Goal: Task Accomplishment & Management: Complete application form

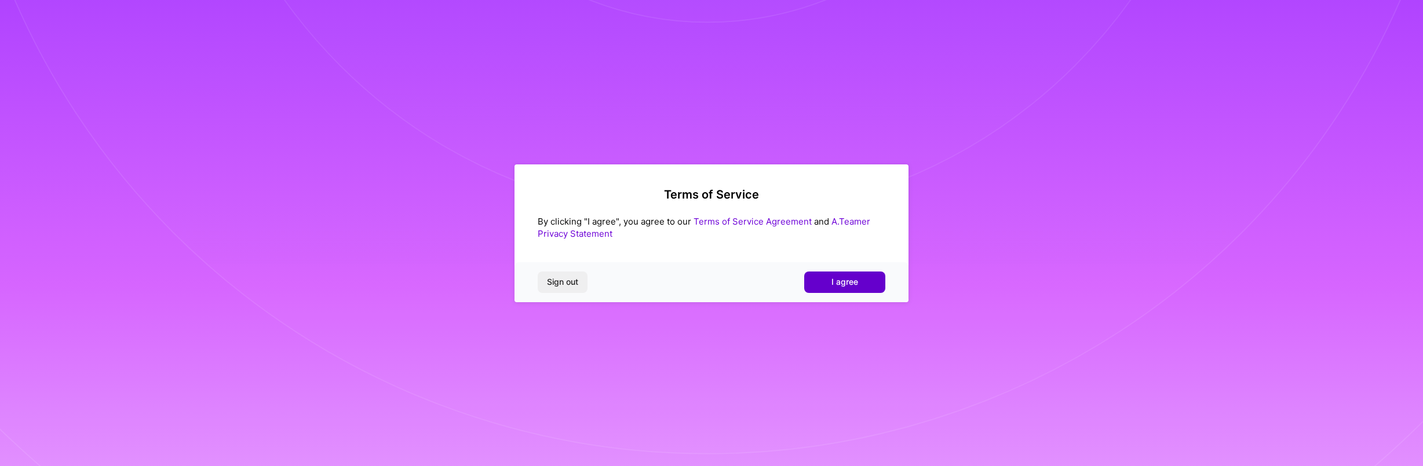
click at [847, 287] on span "I agree" at bounding box center [844, 282] width 27 height 12
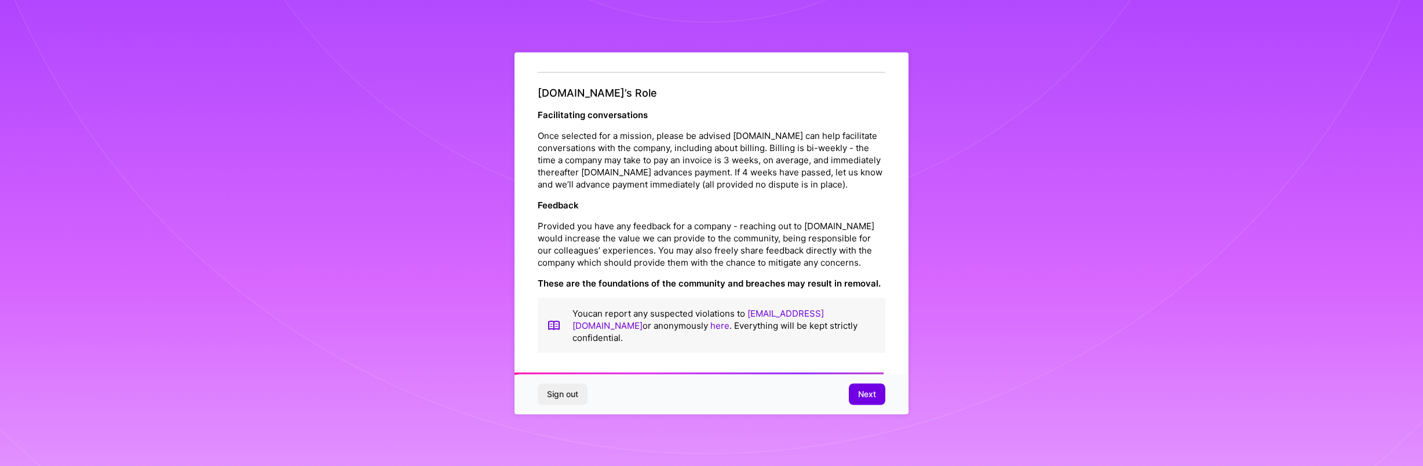
scroll to position [1280, 0]
click at [869, 396] on span "Next" at bounding box center [867, 395] width 18 height 12
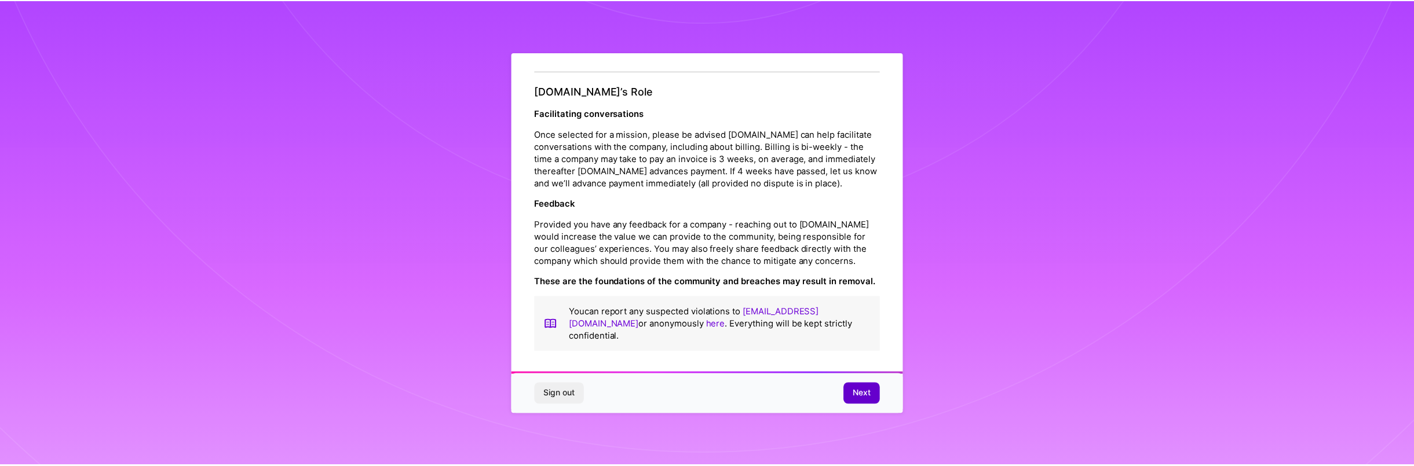
scroll to position [0, 0]
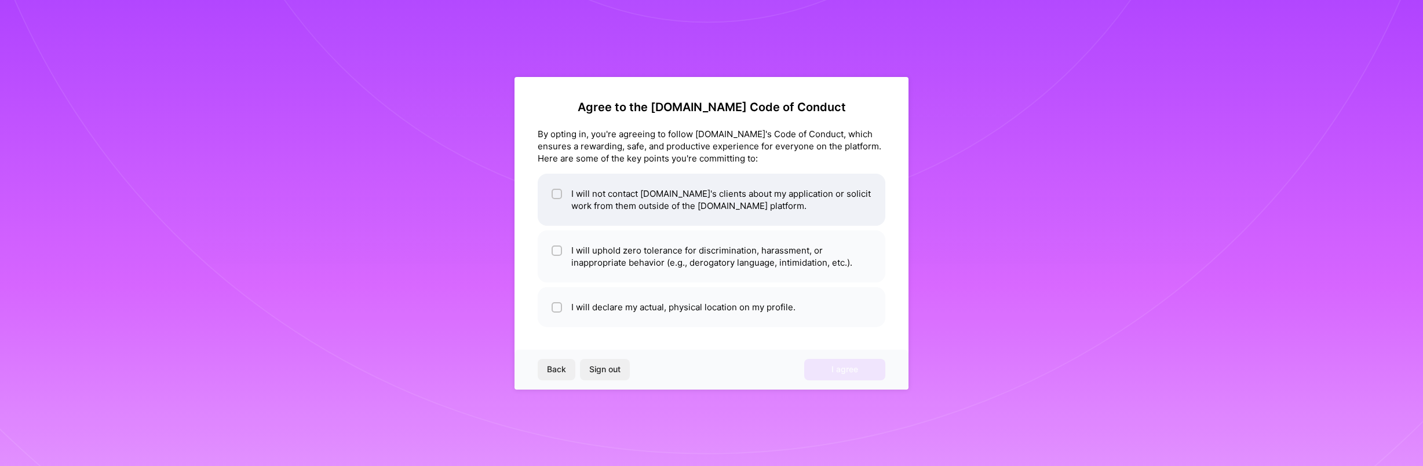
click at [561, 196] on div at bounding box center [556, 194] width 10 height 10
checkbox input "true"
click at [554, 250] on input "checkbox" at bounding box center [558, 251] width 8 height 8
checkbox input "true"
click at [555, 308] on input "checkbox" at bounding box center [558, 308] width 8 height 8
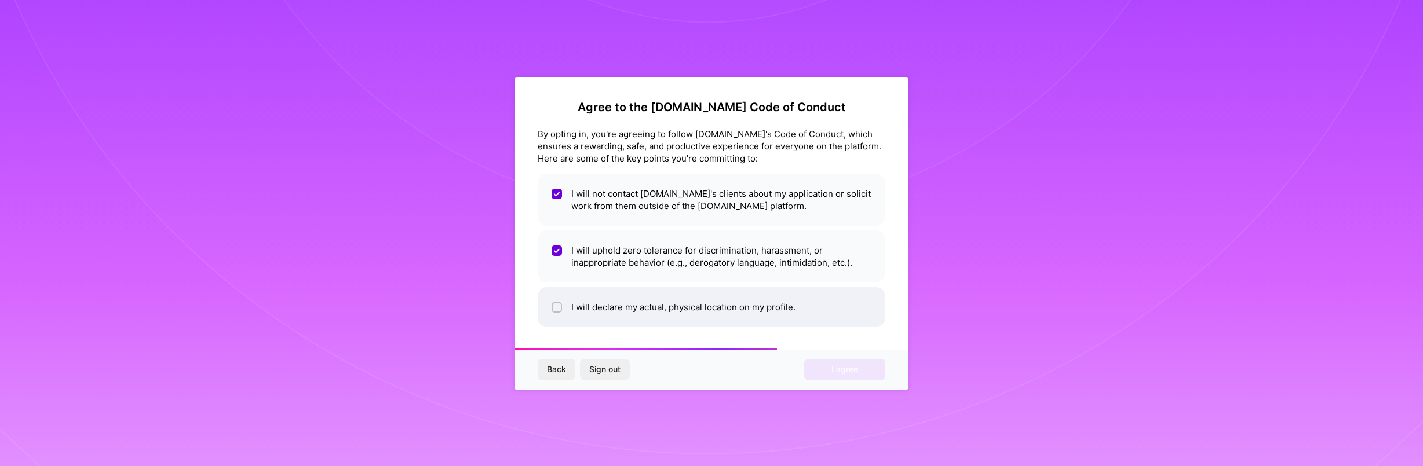
checkbox input "true"
click at [836, 375] on span "I agree" at bounding box center [844, 370] width 27 height 12
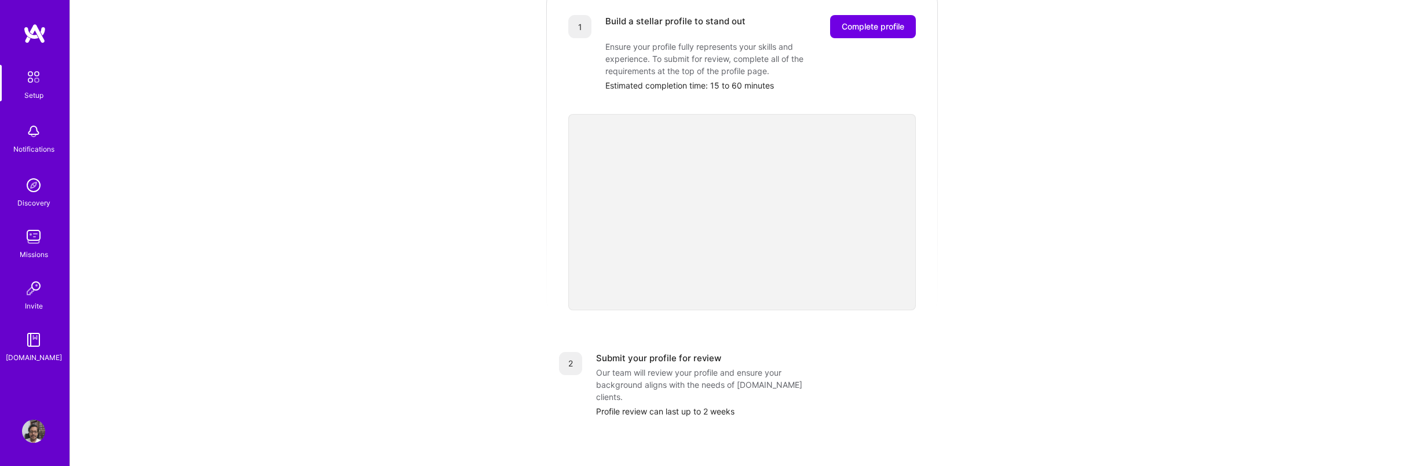
scroll to position [136, 0]
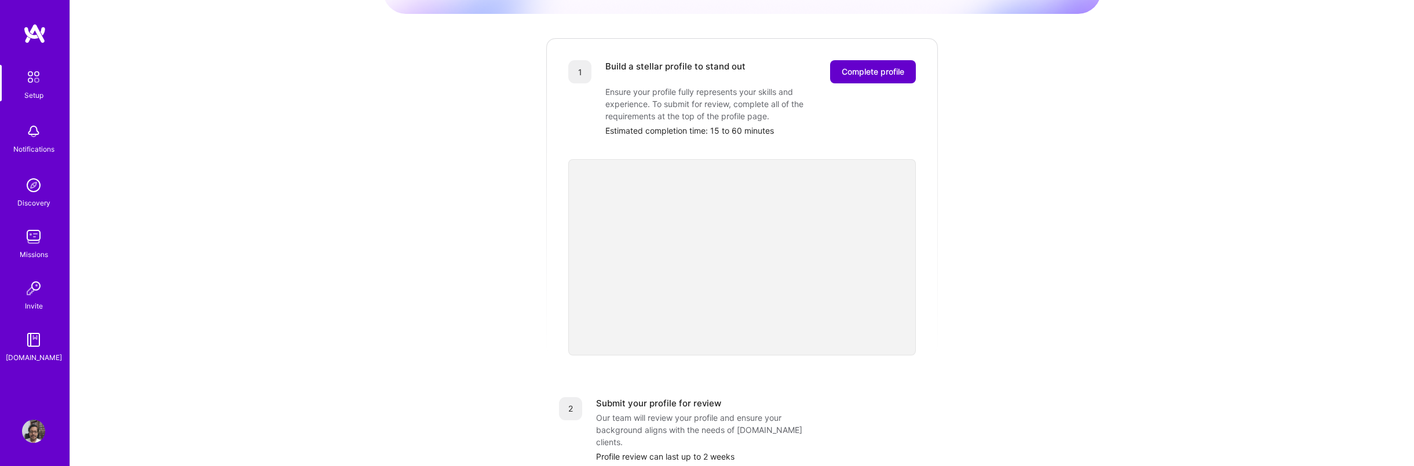
click at [879, 66] on span "Complete profile" at bounding box center [873, 72] width 63 height 12
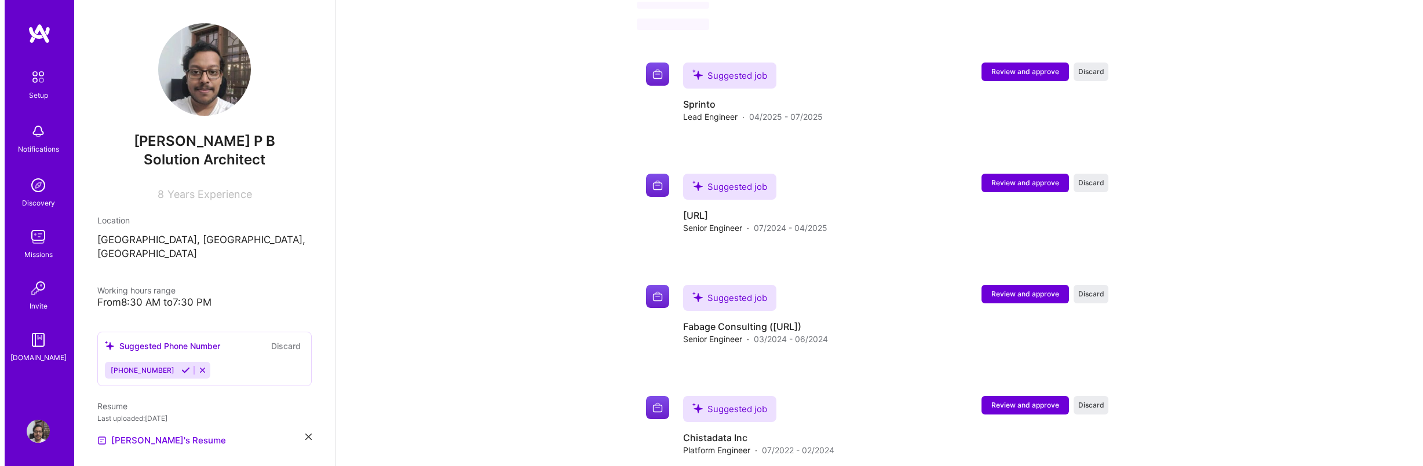
scroll to position [591, 0]
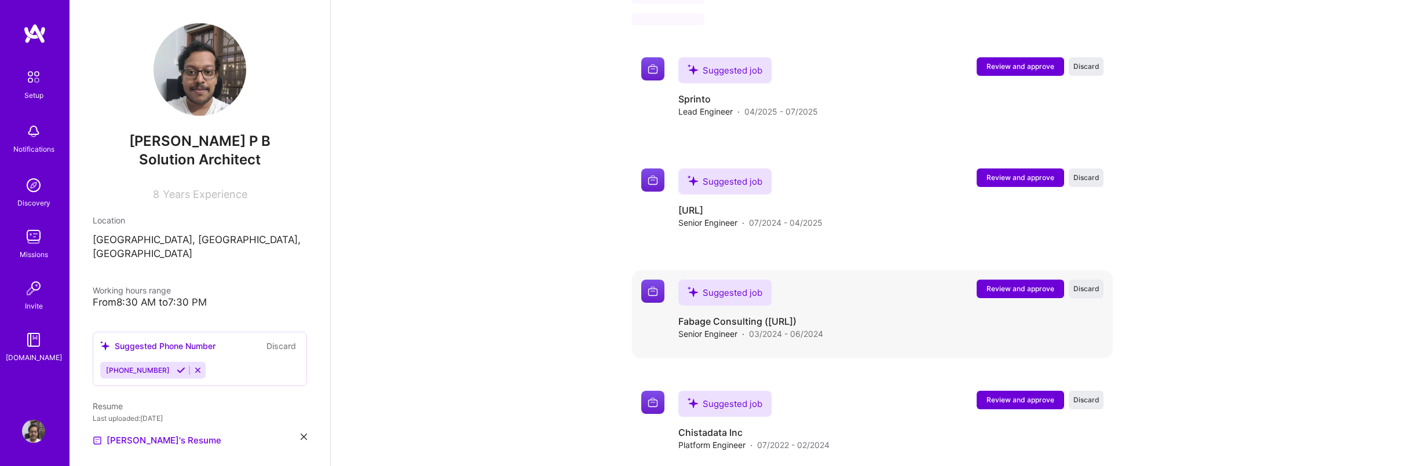
click at [1018, 284] on span "Review and approve" at bounding box center [1020, 289] width 68 height 10
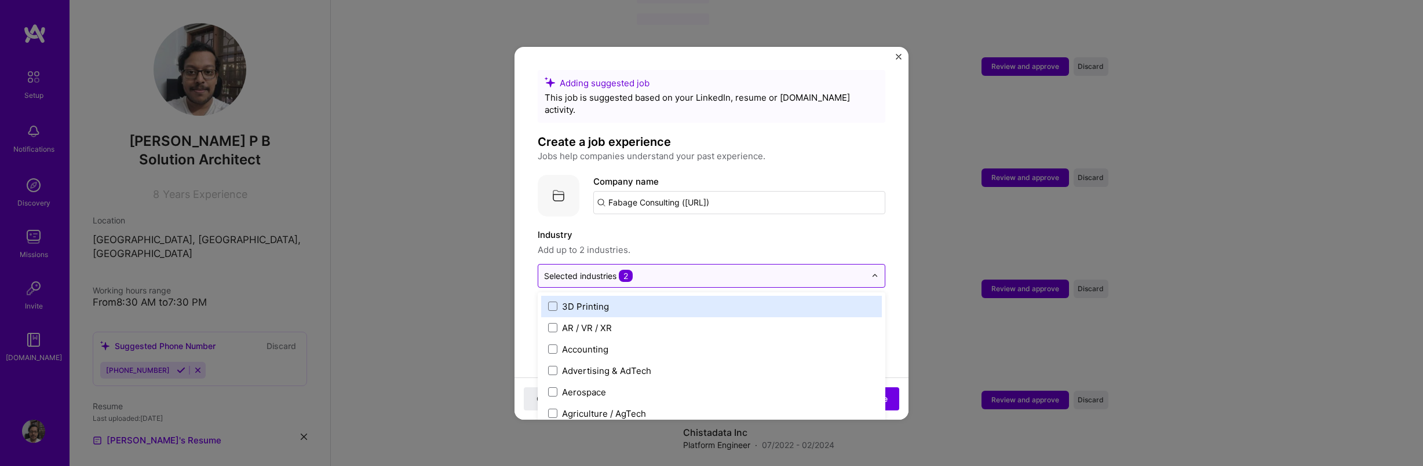
click at [715, 270] on input "text" at bounding box center [704, 276] width 321 height 12
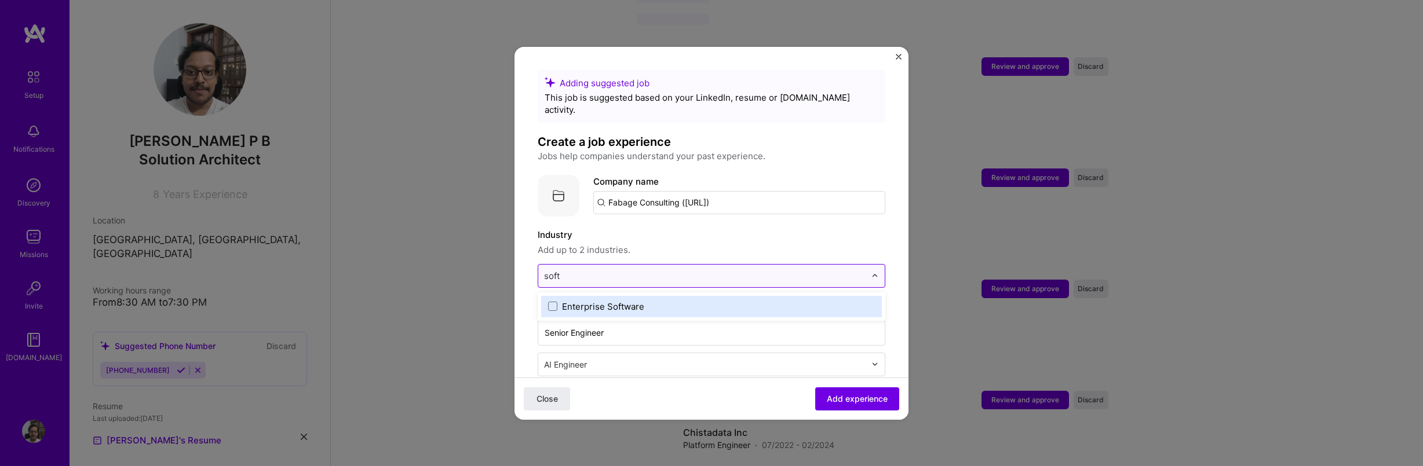
type input "softw"
click at [652, 301] on label "Enterprise Software" at bounding box center [711, 307] width 327 height 12
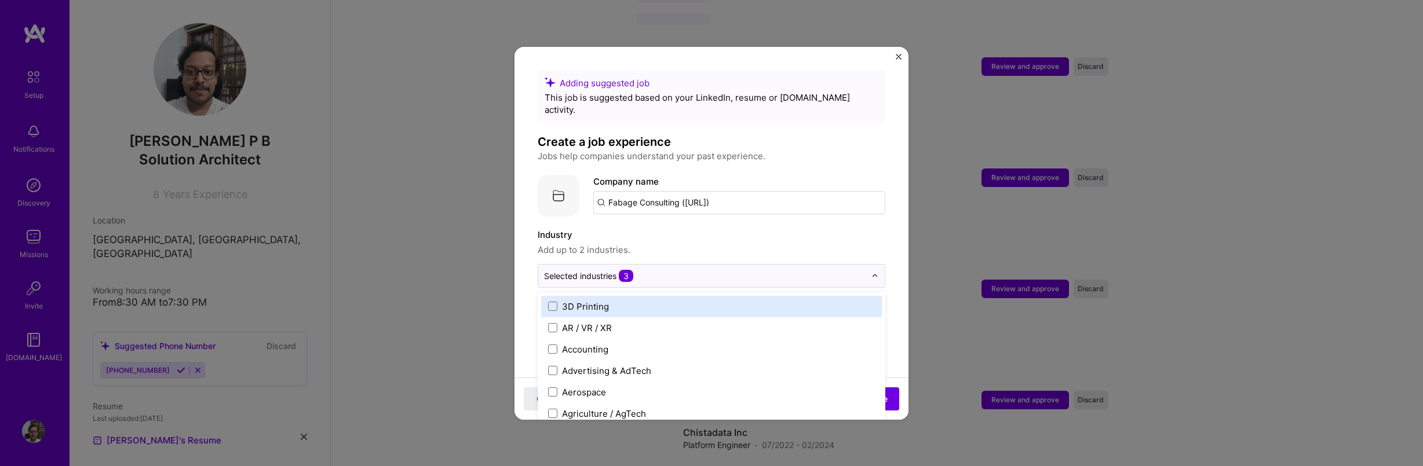
click at [796, 228] on label "Industry" at bounding box center [712, 235] width 348 height 14
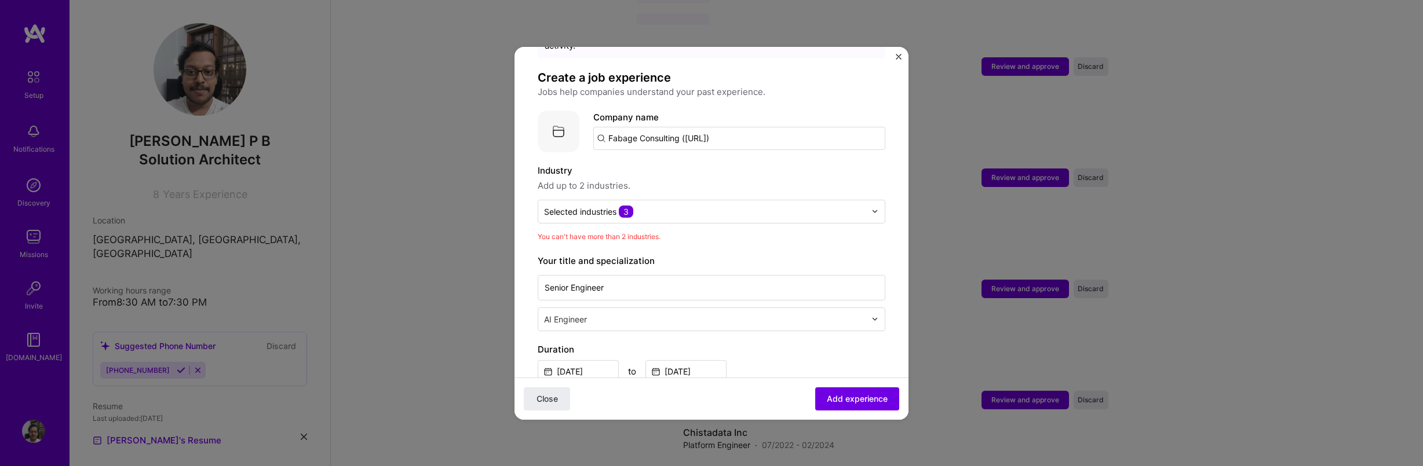
scroll to position [70, 0]
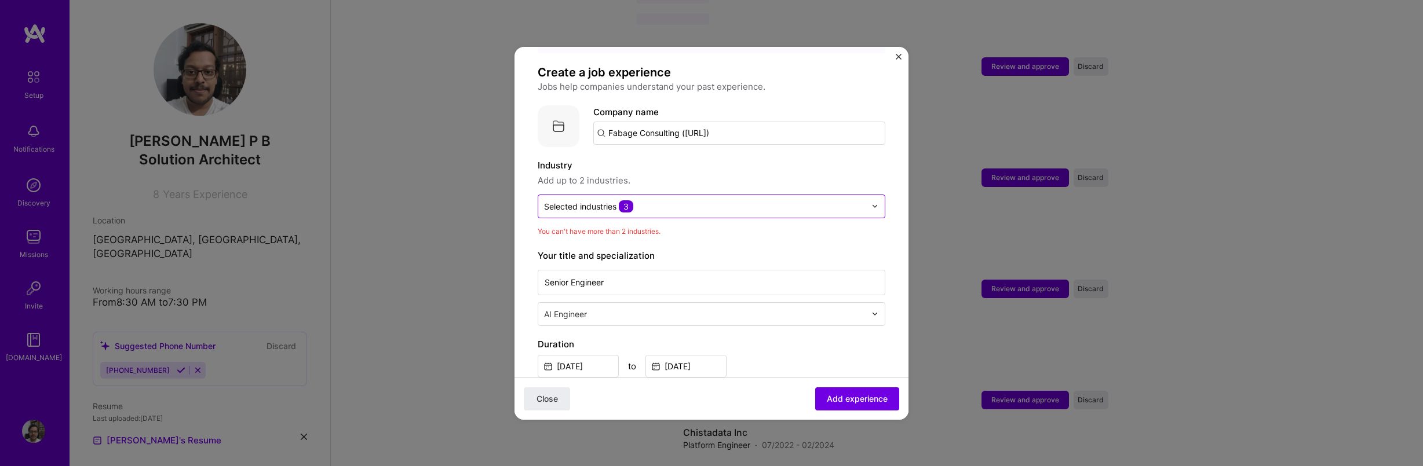
click at [733, 200] on input "text" at bounding box center [704, 206] width 321 height 12
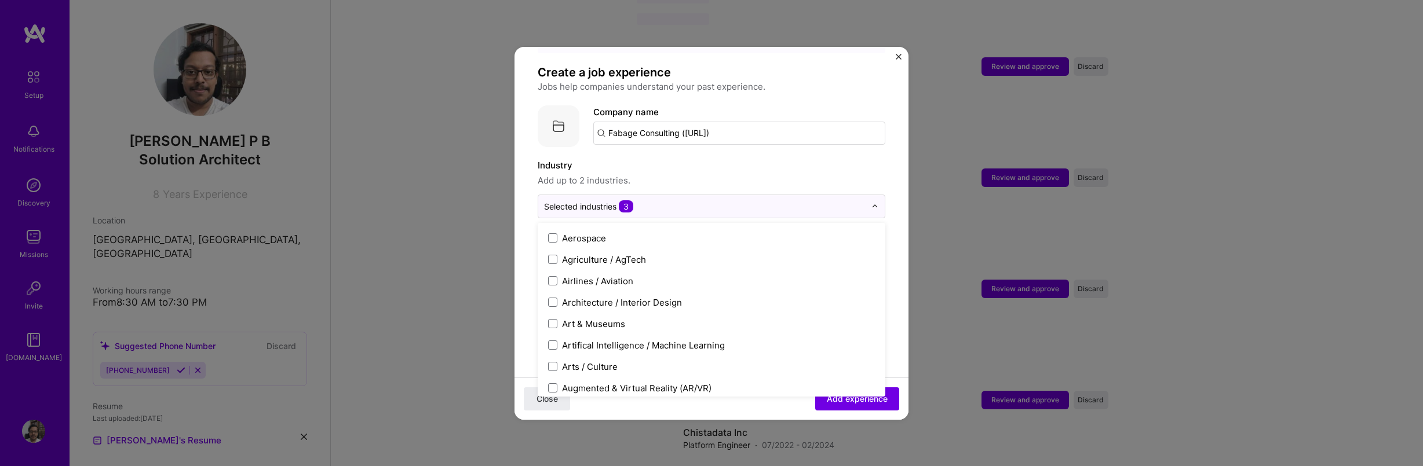
scroll to position [0, 0]
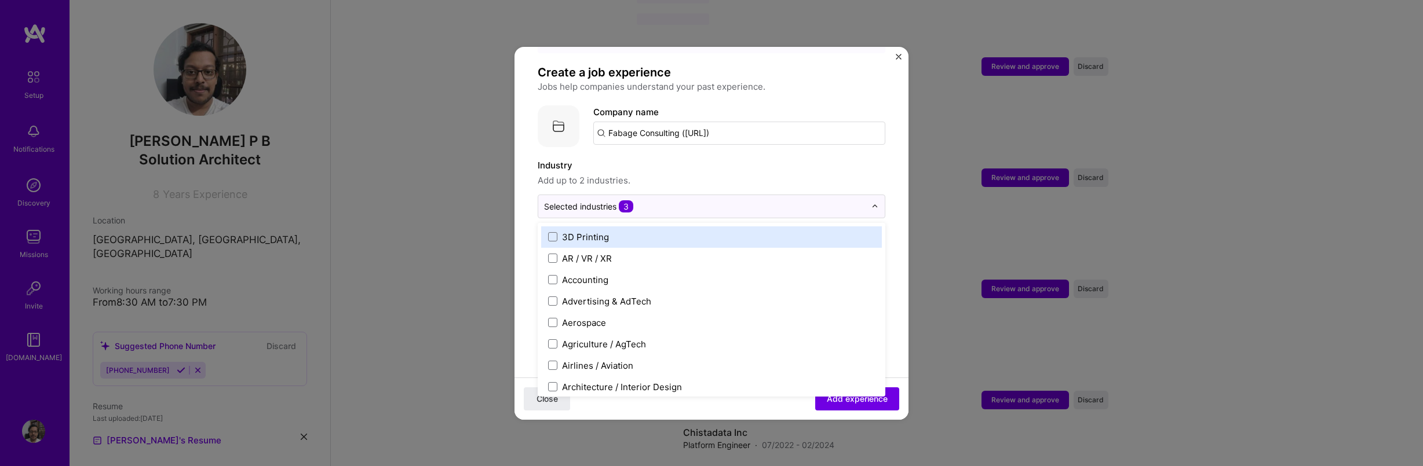
click at [732, 159] on label "Industry" at bounding box center [712, 166] width 348 height 14
click at [691, 200] on input "text" at bounding box center [704, 206] width 321 height 12
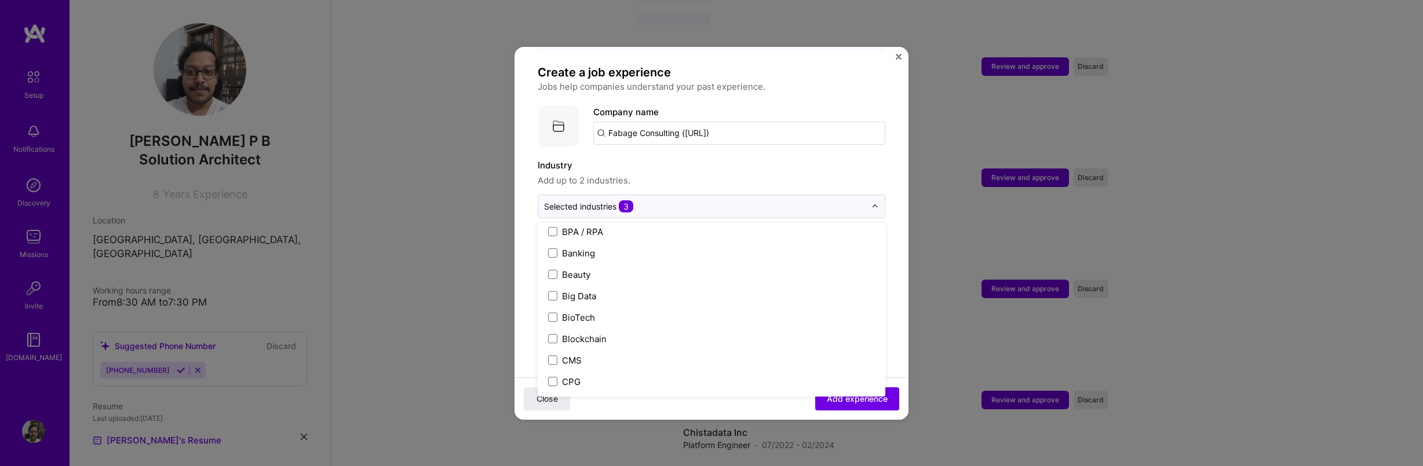
scroll to position [397, 0]
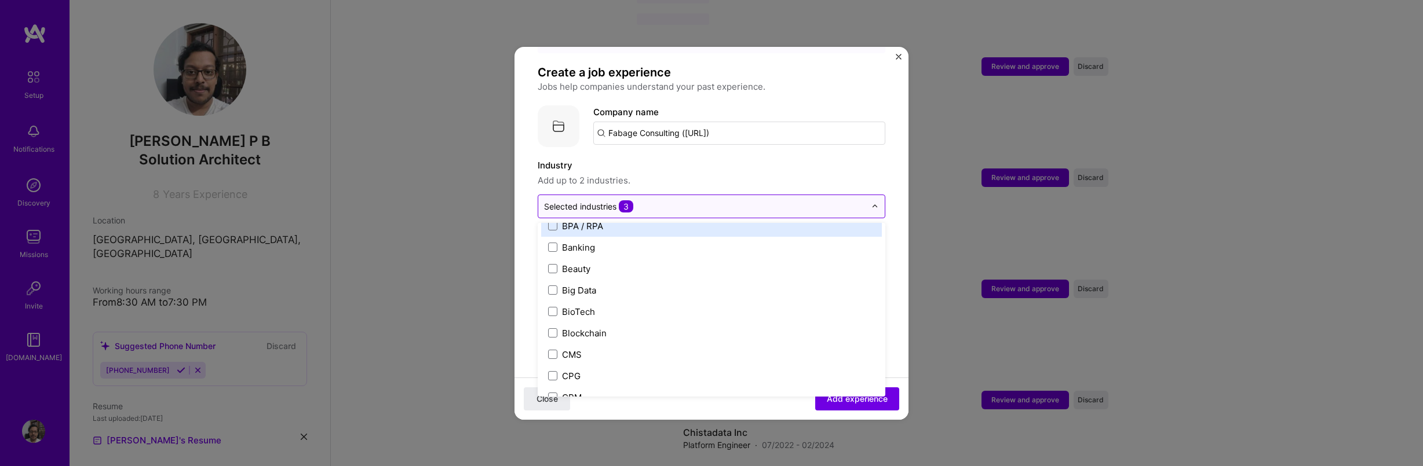
click at [639, 200] on input "text" at bounding box center [704, 206] width 321 height 12
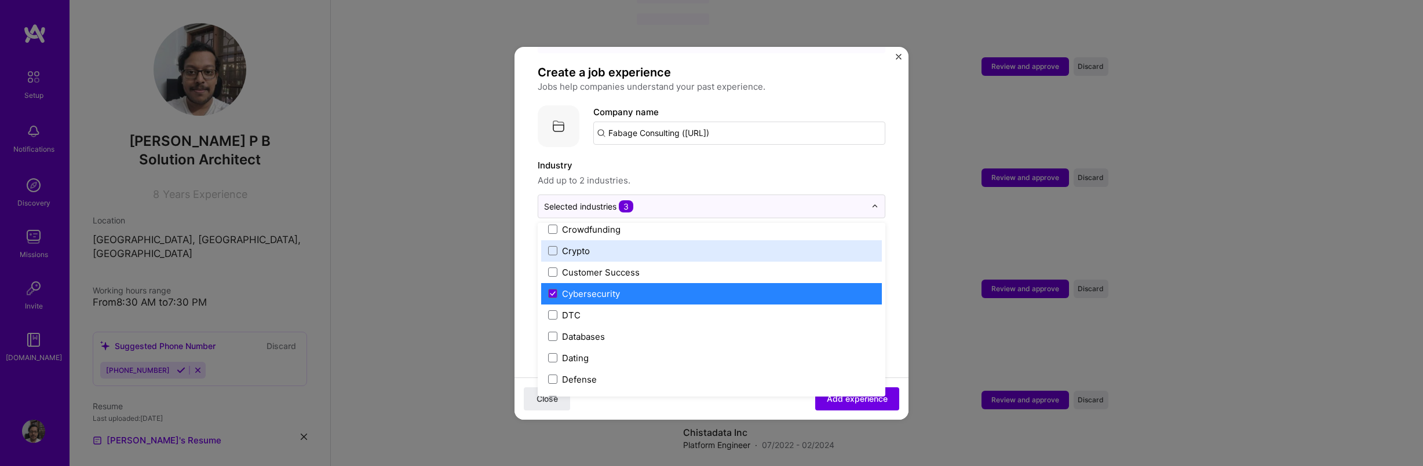
scroll to position [826, 0]
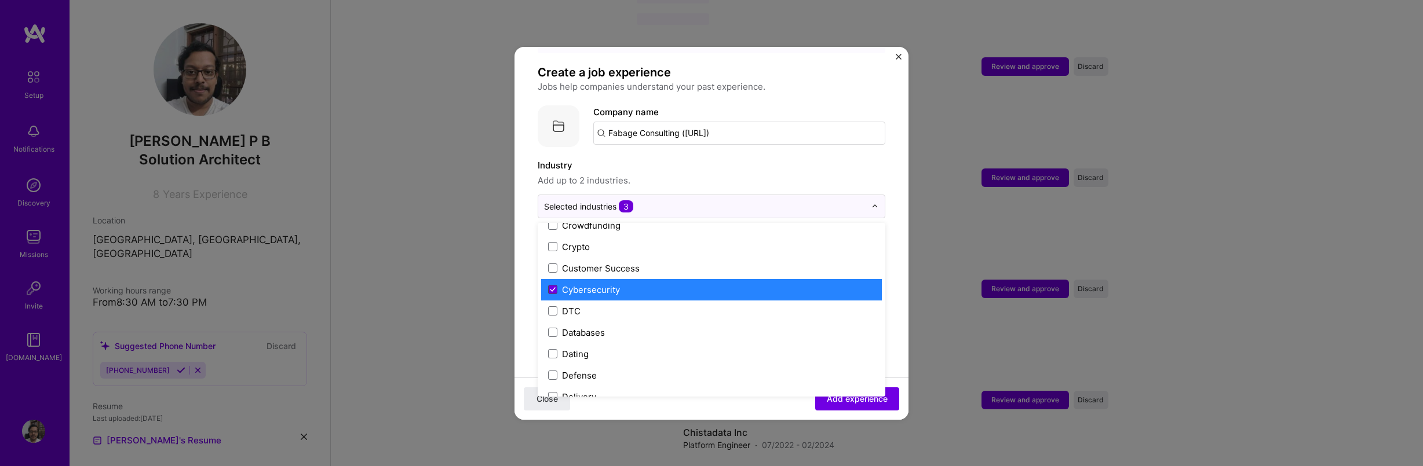
click at [553, 287] on icon at bounding box center [553, 289] width 6 height 5
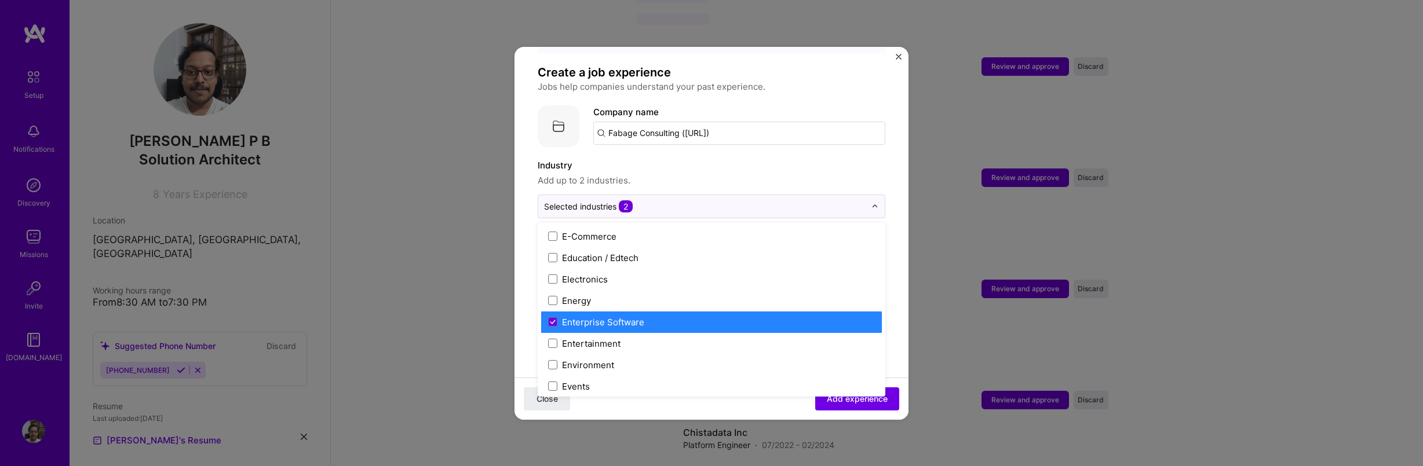
scroll to position [1034, 0]
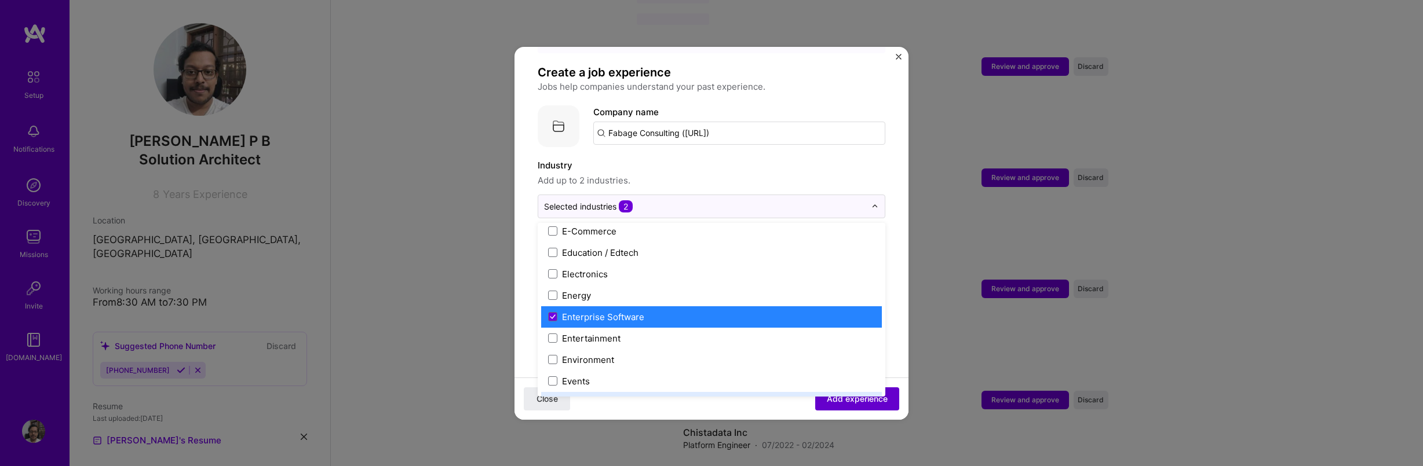
click at [830, 404] on span "Add experience" at bounding box center [857, 399] width 61 height 12
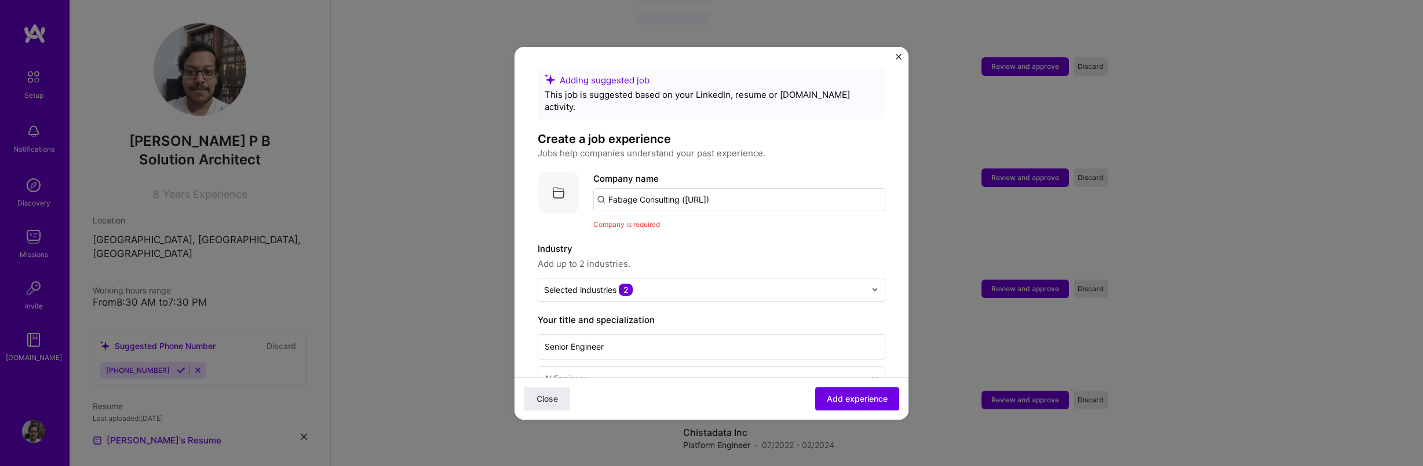
scroll to position [0, 0]
click at [708, 191] on input "Fabage Consulting (armada.ai)" at bounding box center [739, 202] width 292 height 23
click at [748, 191] on input "Fabage Consulting (armada.ai)" at bounding box center [739, 202] width 292 height 23
click at [760, 245] on label "Industry" at bounding box center [712, 252] width 348 height 14
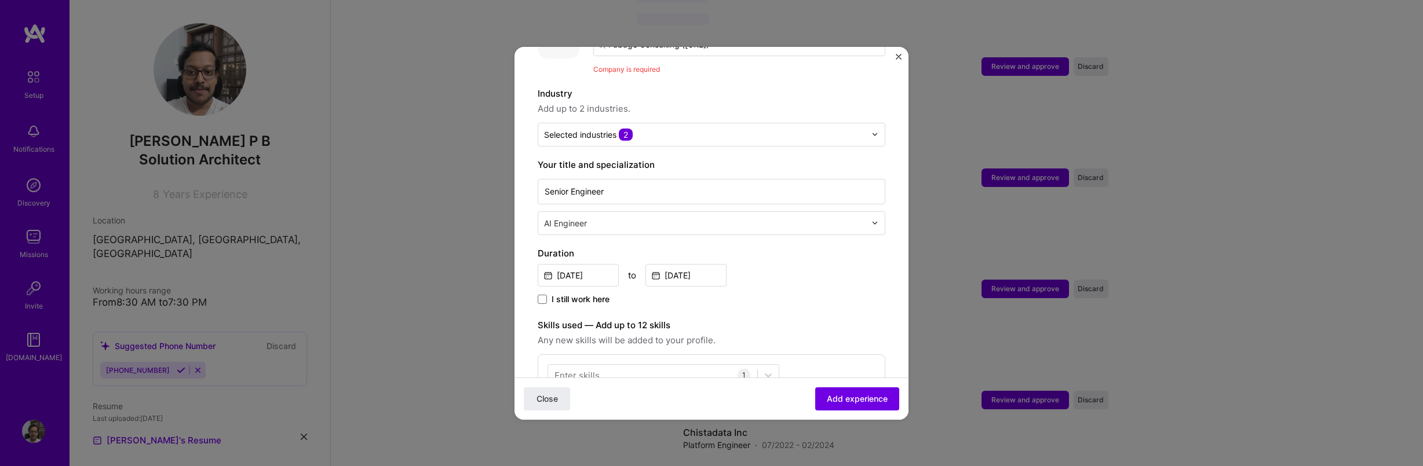
scroll to position [125, 0]
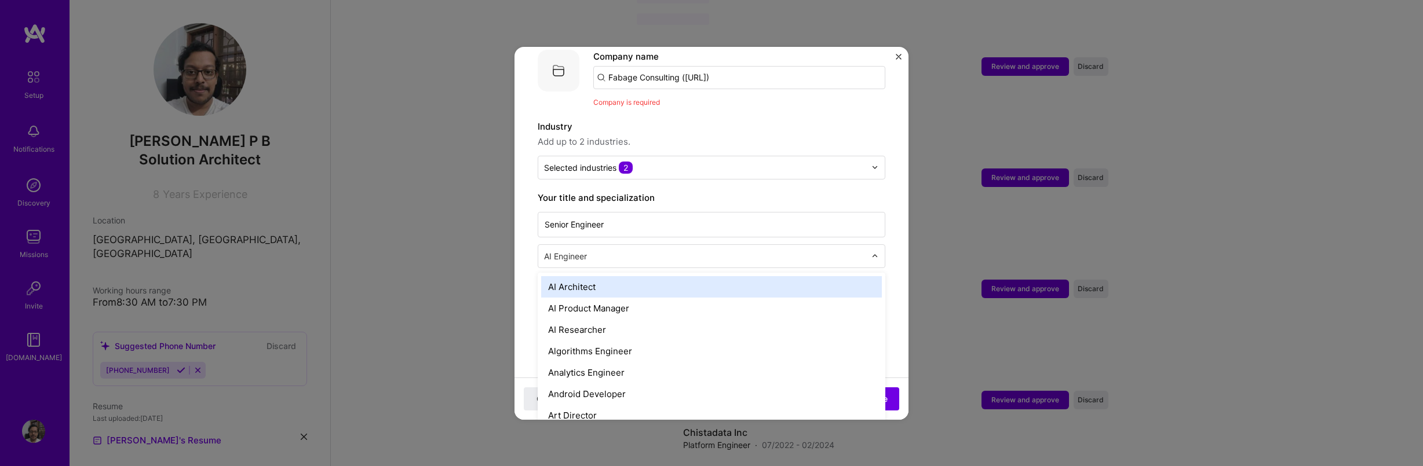
click at [613, 250] on input "text" at bounding box center [706, 256] width 324 height 12
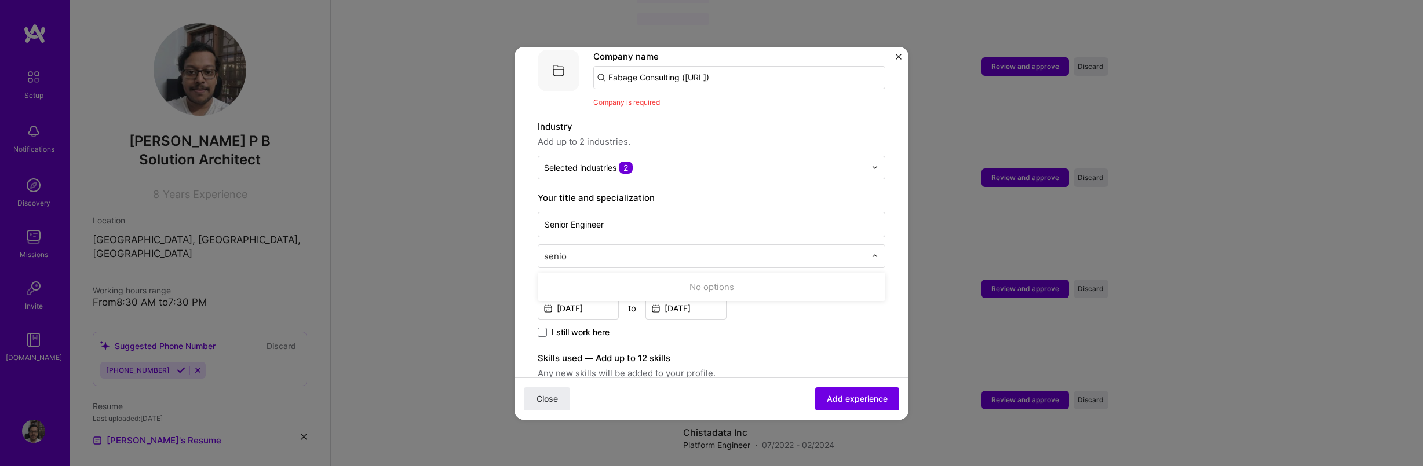
type input "senior"
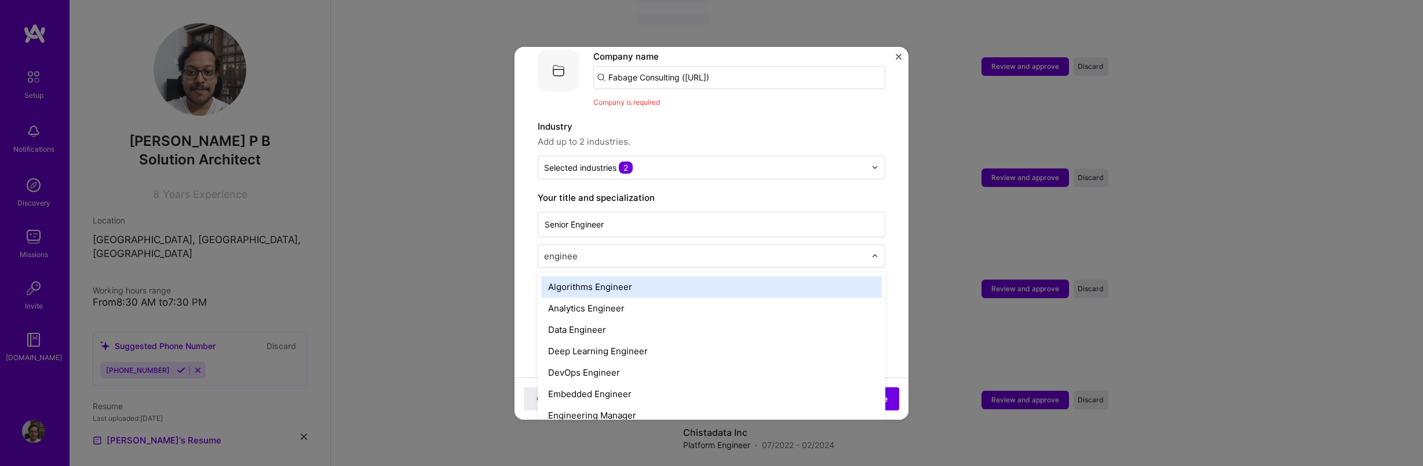
type input "engineer"
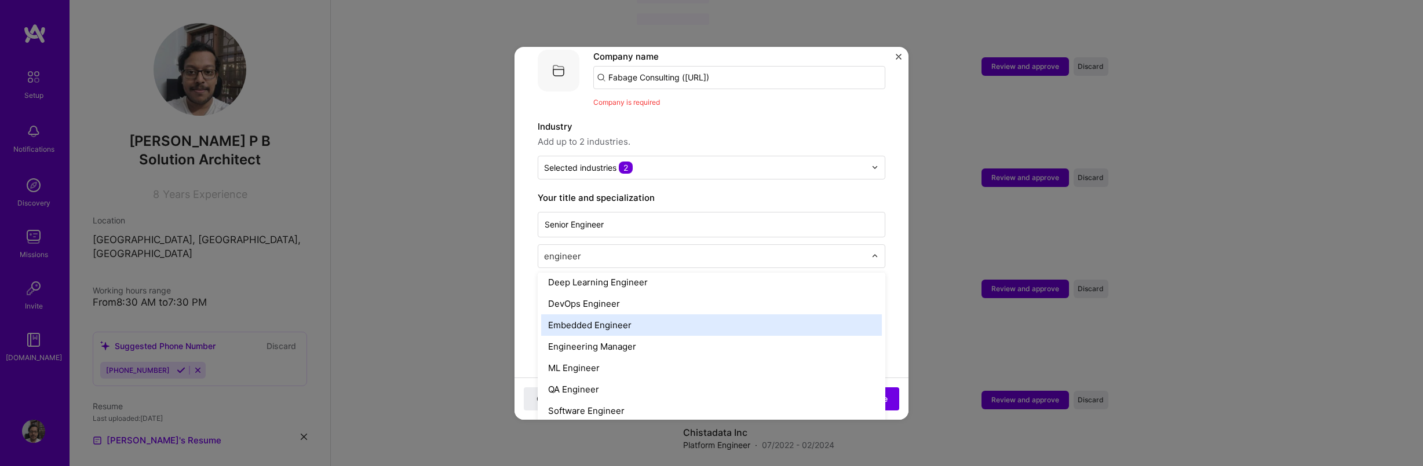
scroll to position [90, 0]
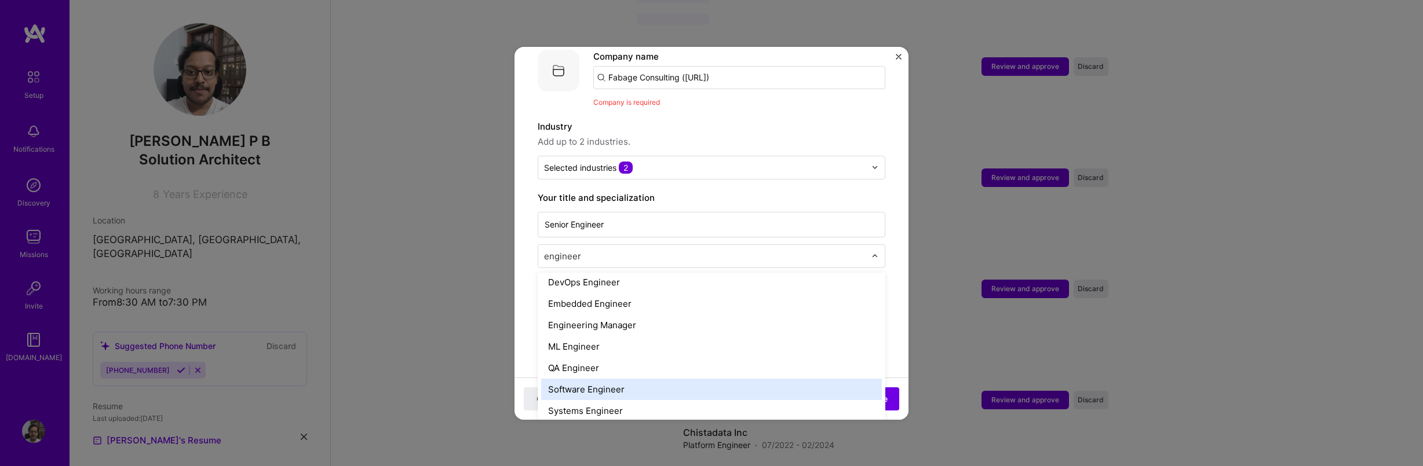
click at [635, 379] on div "Software Engineer" at bounding box center [711, 389] width 341 height 21
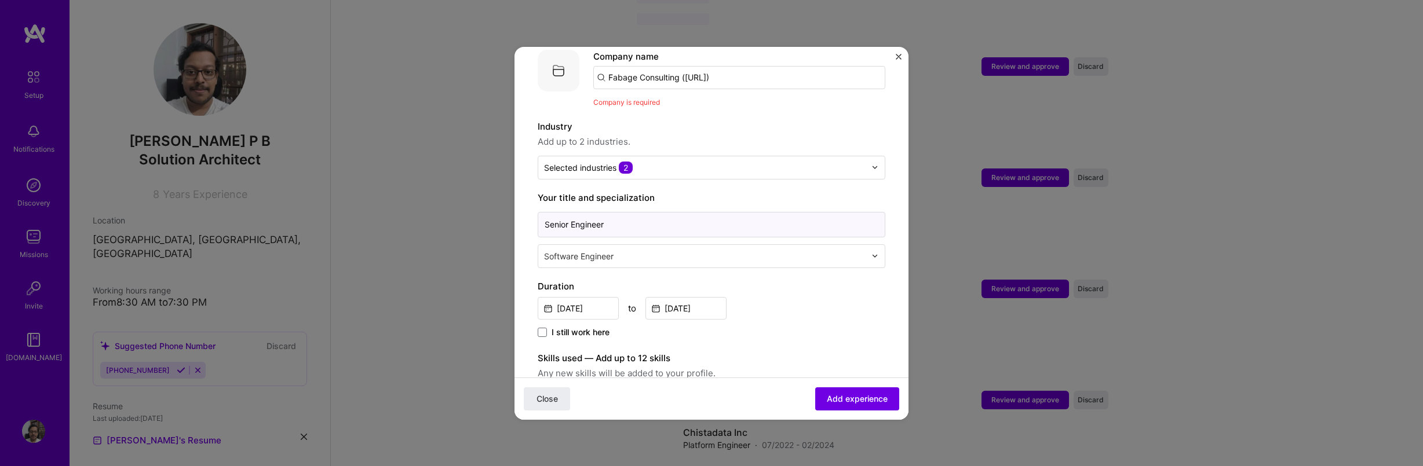
click at [752, 212] on input "Senior Engineer" at bounding box center [712, 224] width 348 height 25
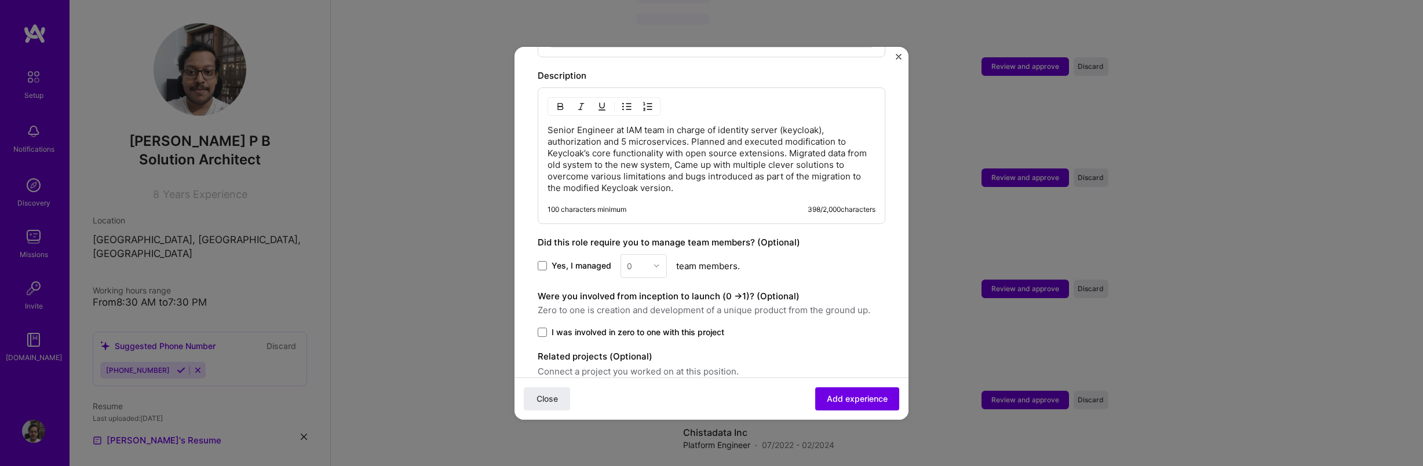
scroll to position [585, 0]
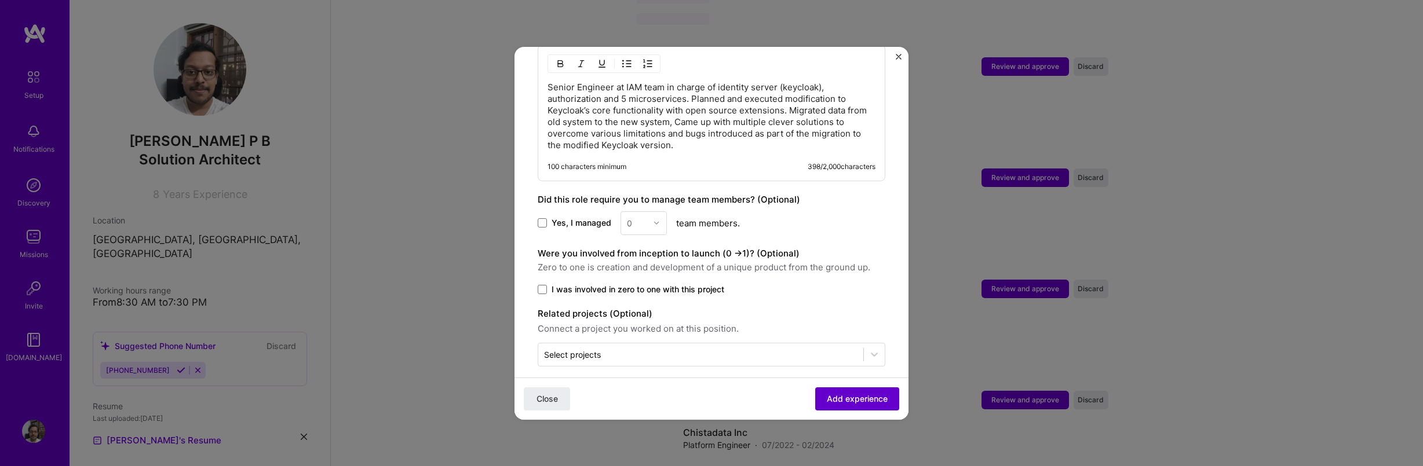
click at [846, 394] on span "Add experience" at bounding box center [857, 399] width 61 height 12
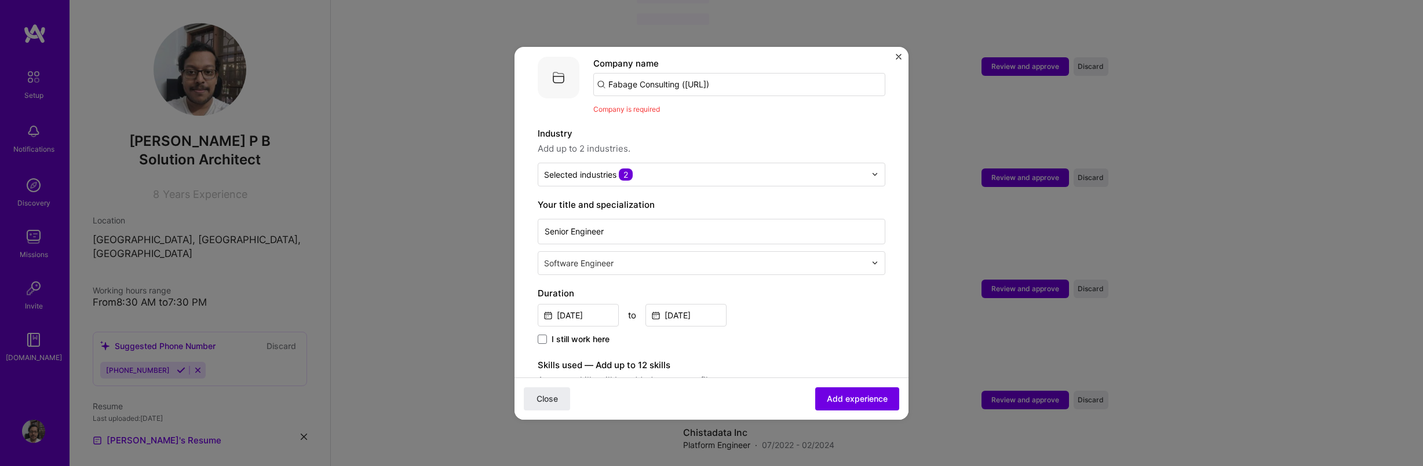
scroll to position [116, 0]
click at [752, 75] on input "Fabage Consulting (armada.ai)" at bounding box center [739, 86] width 292 height 23
type input "Fabage Consulting"
click at [710, 109] on div "Fabage Consulting" at bounding box center [702, 119] width 88 height 20
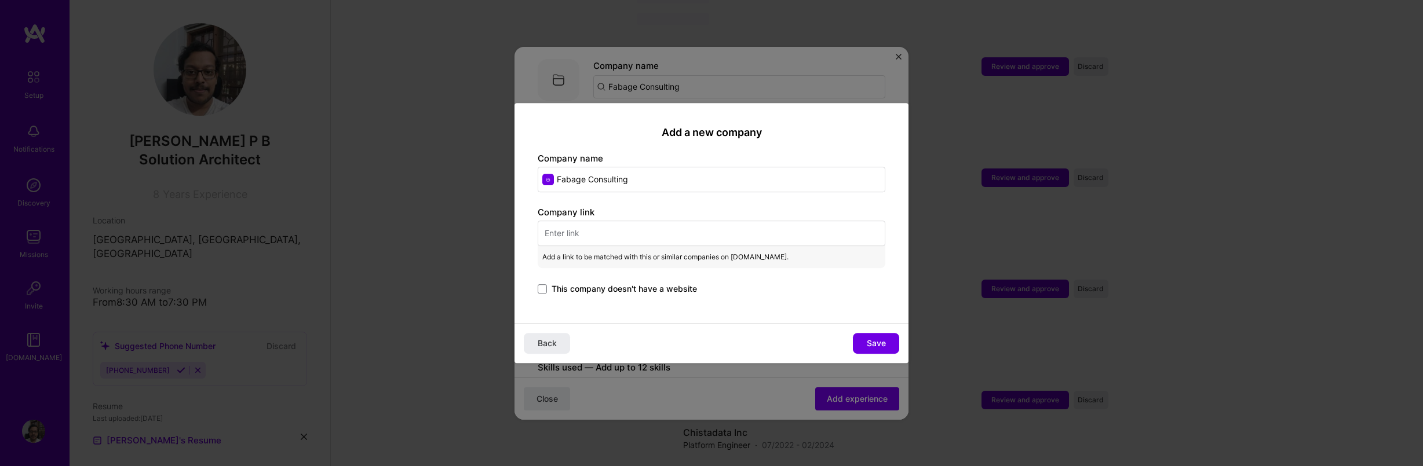
click at [653, 237] on input "text" at bounding box center [712, 233] width 348 height 25
paste input "https://fabageconsulting.com/"
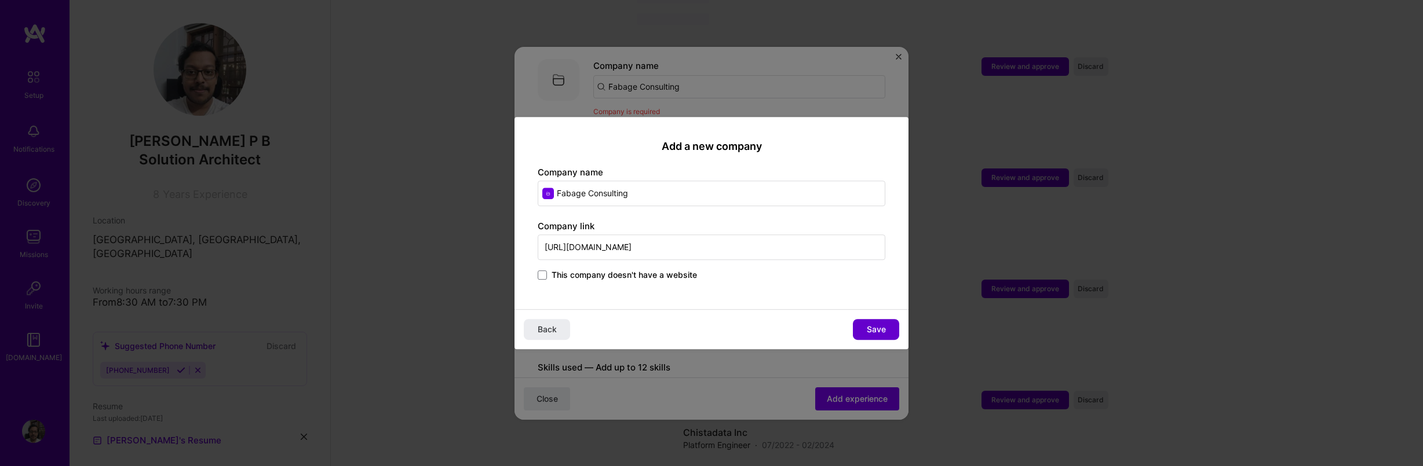
type input "https://fabageconsulting.com/"
click at [887, 331] on button "Save" at bounding box center [876, 329] width 46 height 21
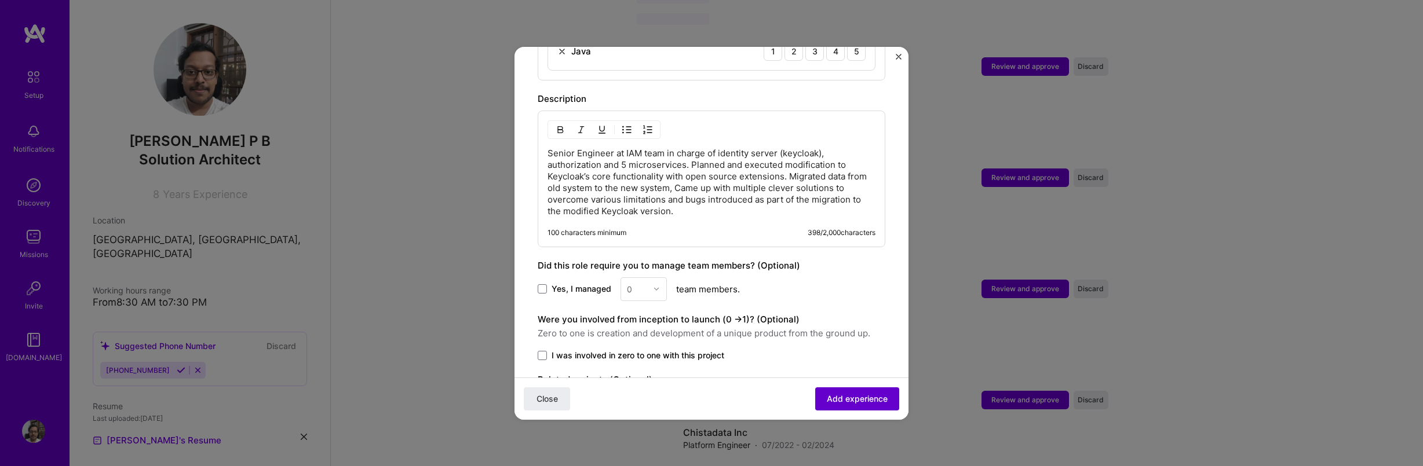
click at [851, 398] on span "Add experience" at bounding box center [857, 399] width 61 height 12
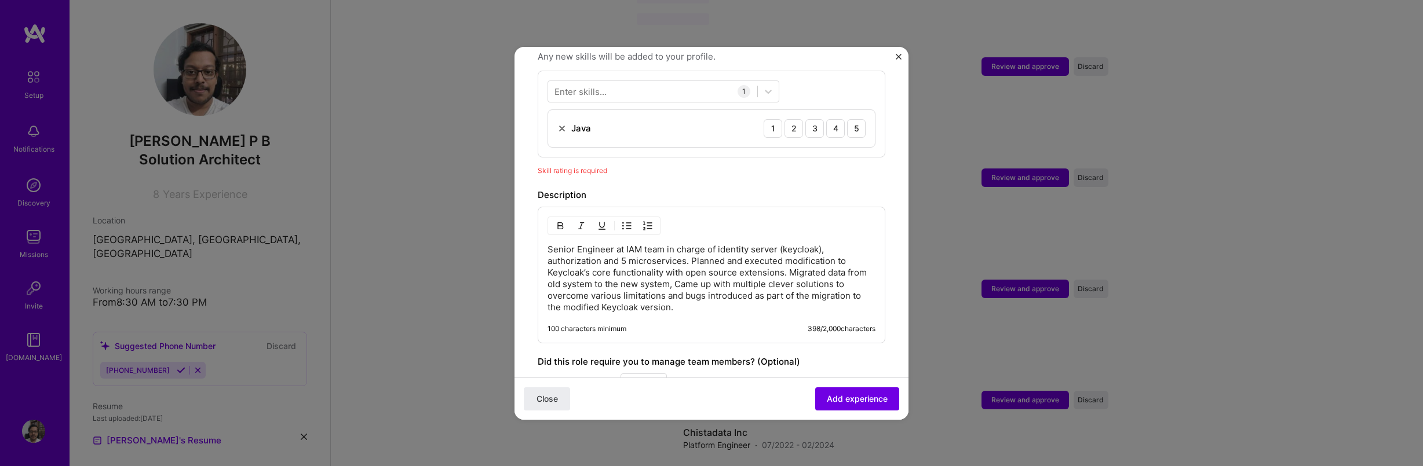
scroll to position [401, 0]
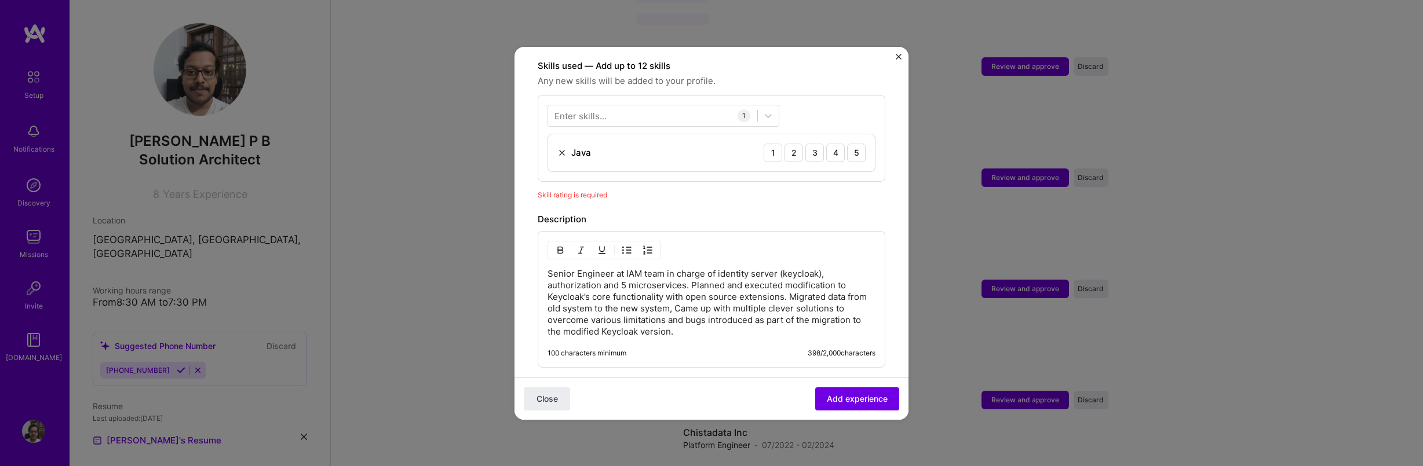
click at [621, 142] on div "Java 1 2 3 4 5" at bounding box center [711, 152] width 327 height 37
click at [608, 137] on div "Java 1 2 3 4 5" at bounding box center [711, 152] width 327 height 37
click at [847, 144] on div "5" at bounding box center [856, 153] width 19 height 19
click at [845, 399] on span "Add experience" at bounding box center [857, 399] width 61 height 12
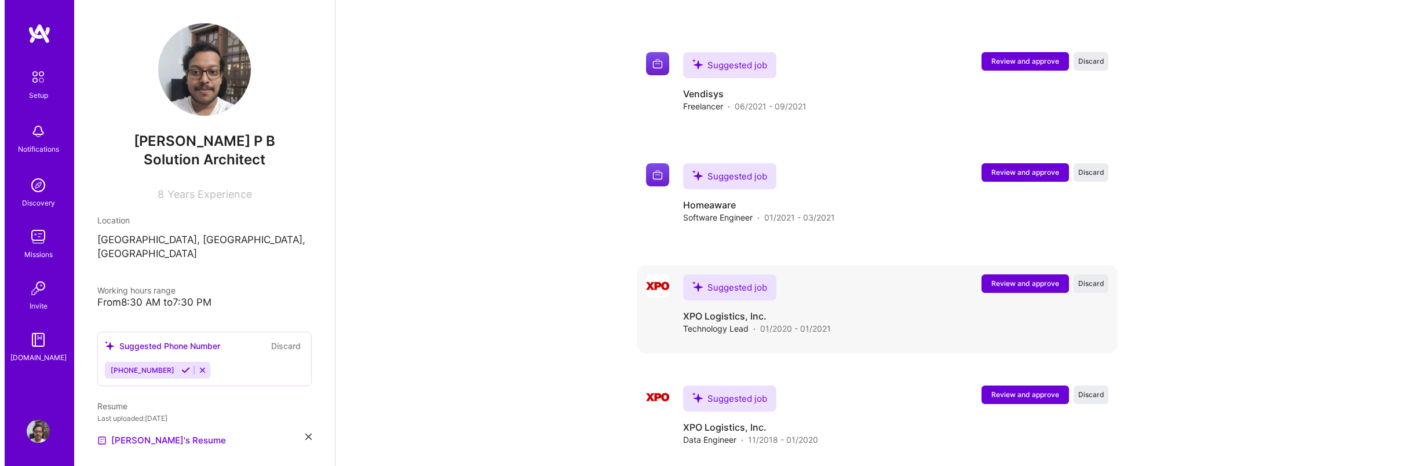
scroll to position [1384, 0]
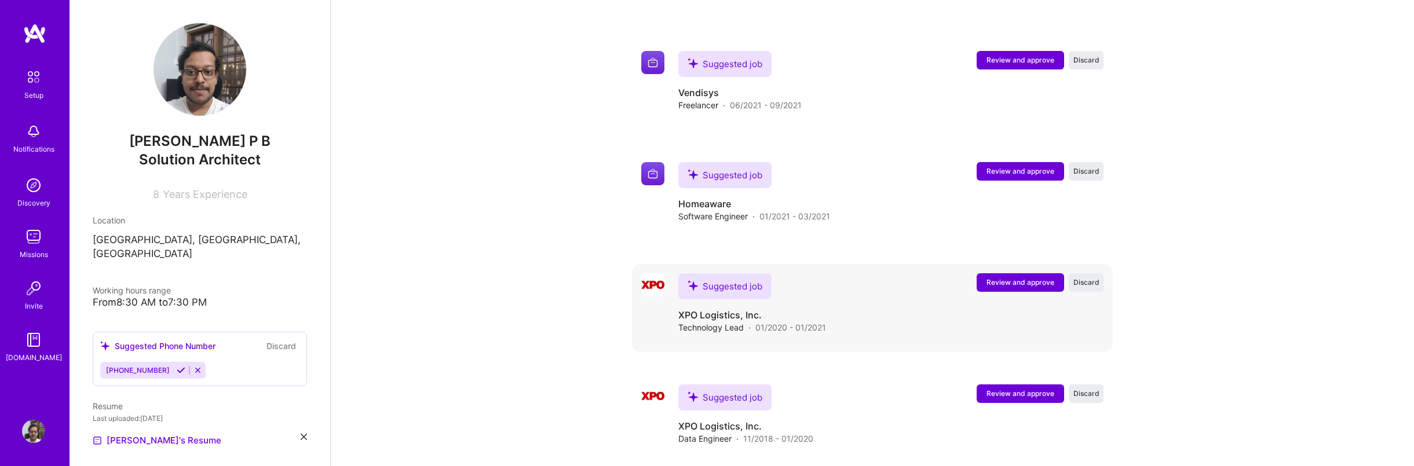
click at [1005, 277] on span "Review and approve" at bounding box center [1020, 282] width 68 height 10
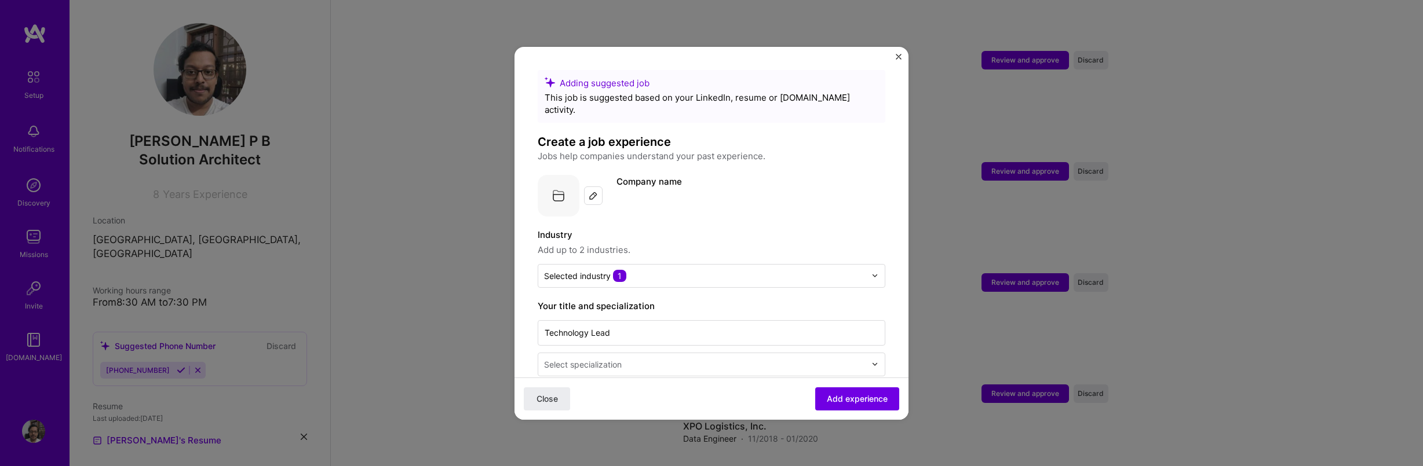
click at [688, 248] on div "Industry Add up to 2 industries. Selected industry 1" at bounding box center [712, 258] width 348 height 60
click at [689, 270] on input "text" at bounding box center [704, 276] width 321 height 12
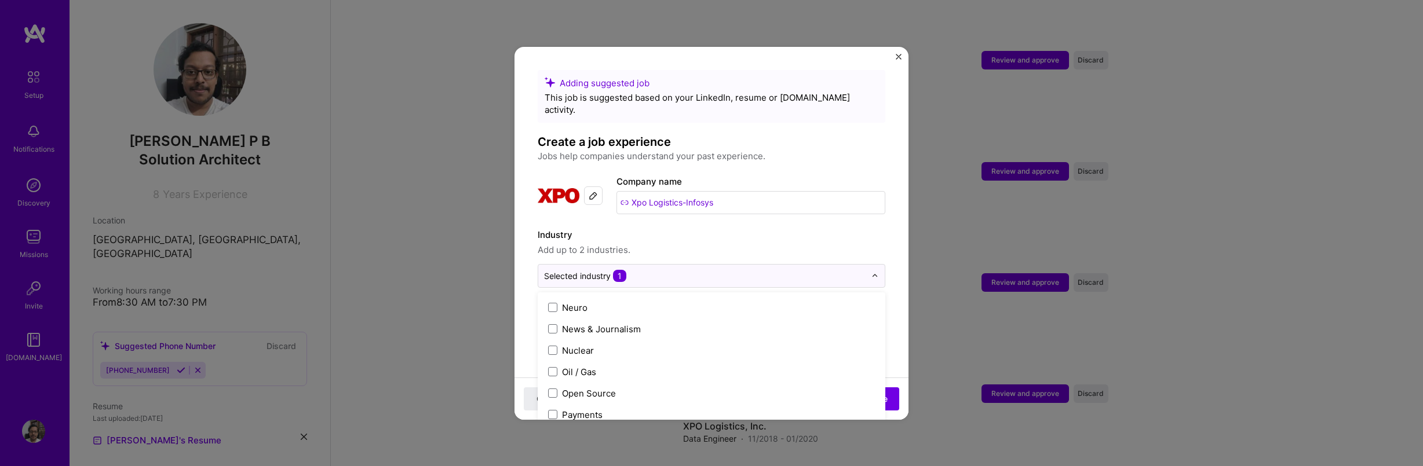
scroll to position [1577, 0]
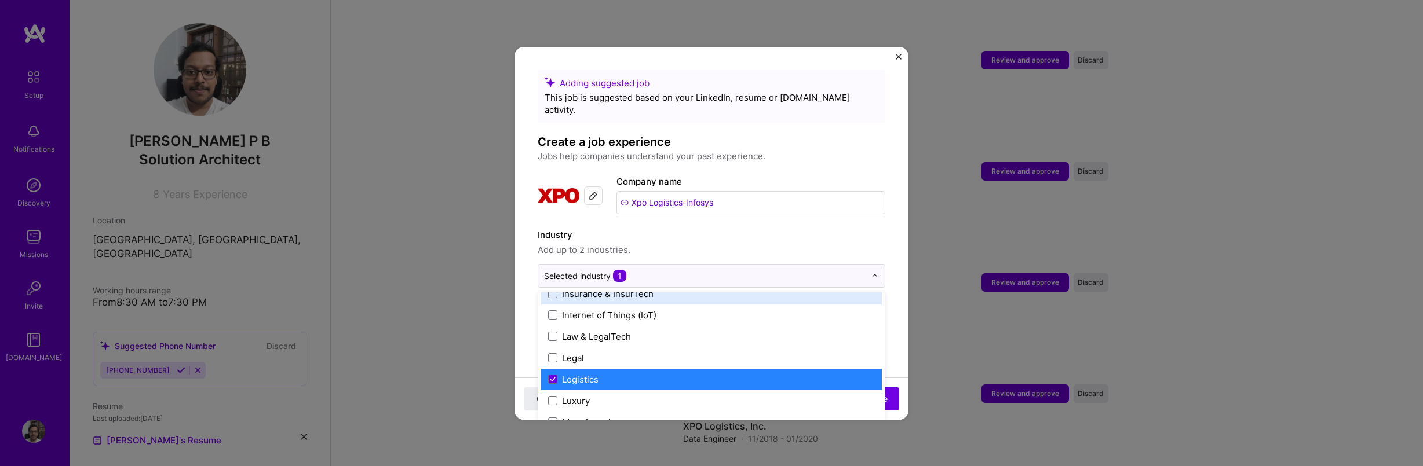
click at [788, 228] on label "Industry" at bounding box center [712, 235] width 348 height 14
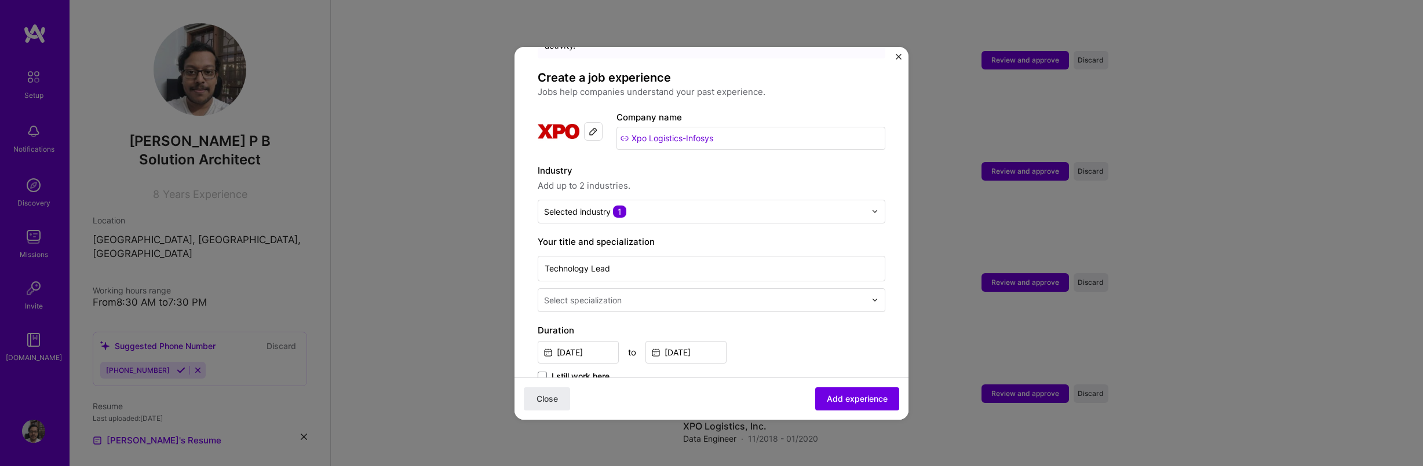
scroll to position [70, 0]
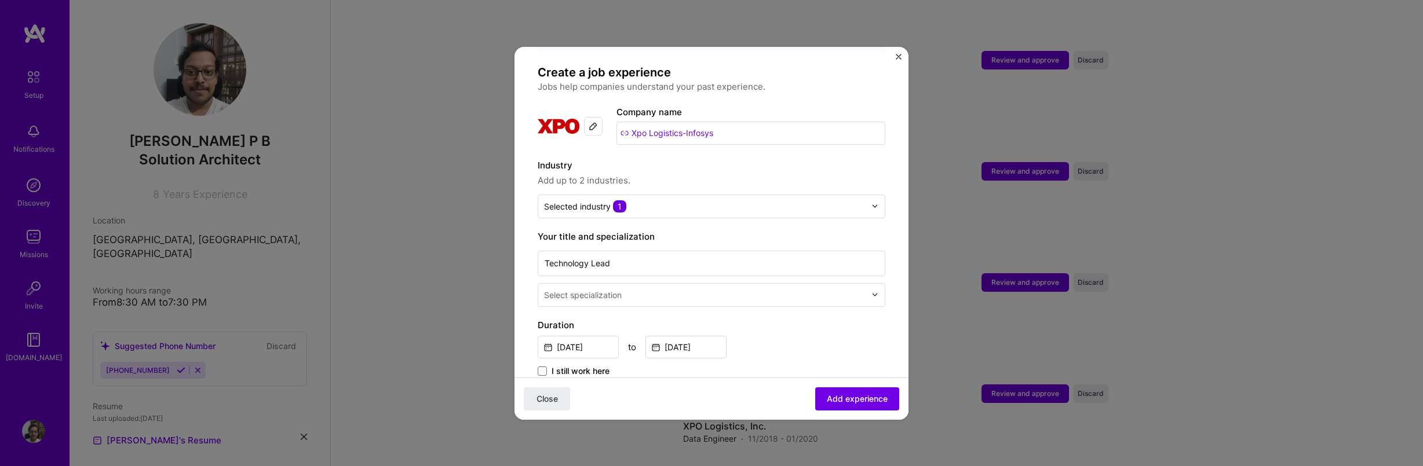
click at [682, 289] on input "text" at bounding box center [706, 295] width 324 height 12
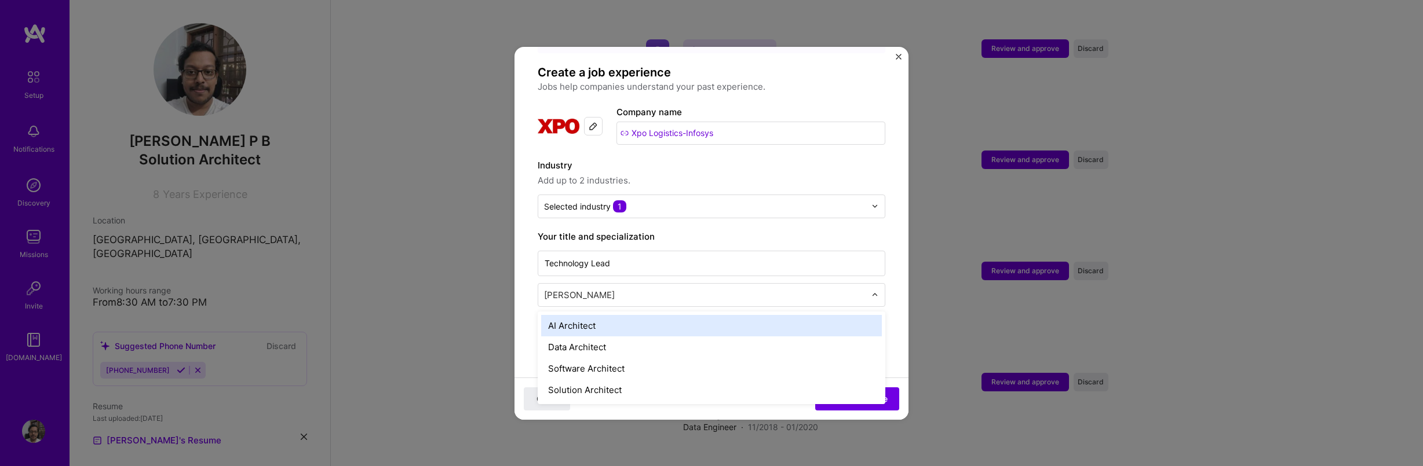
type input "archite"
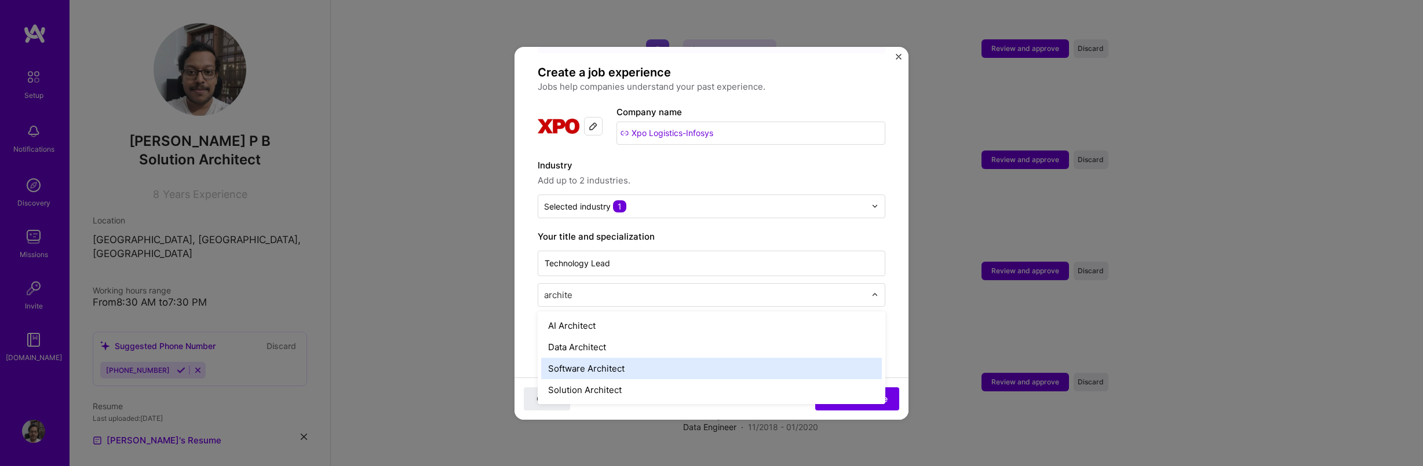
click at [616, 361] on div "Software Architect" at bounding box center [711, 368] width 341 height 21
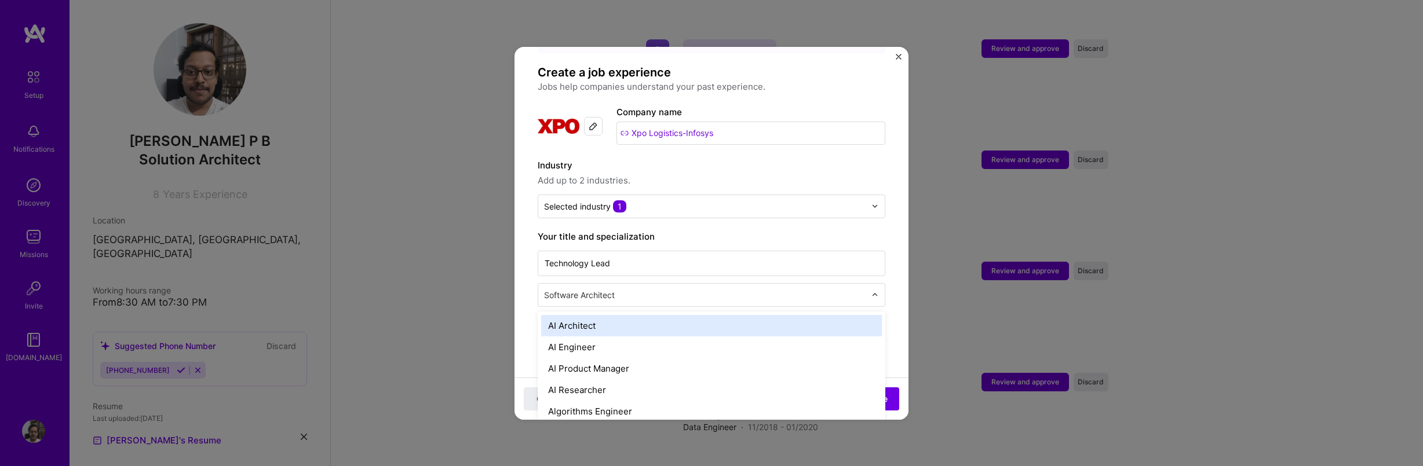
scroll to position [1407, 0]
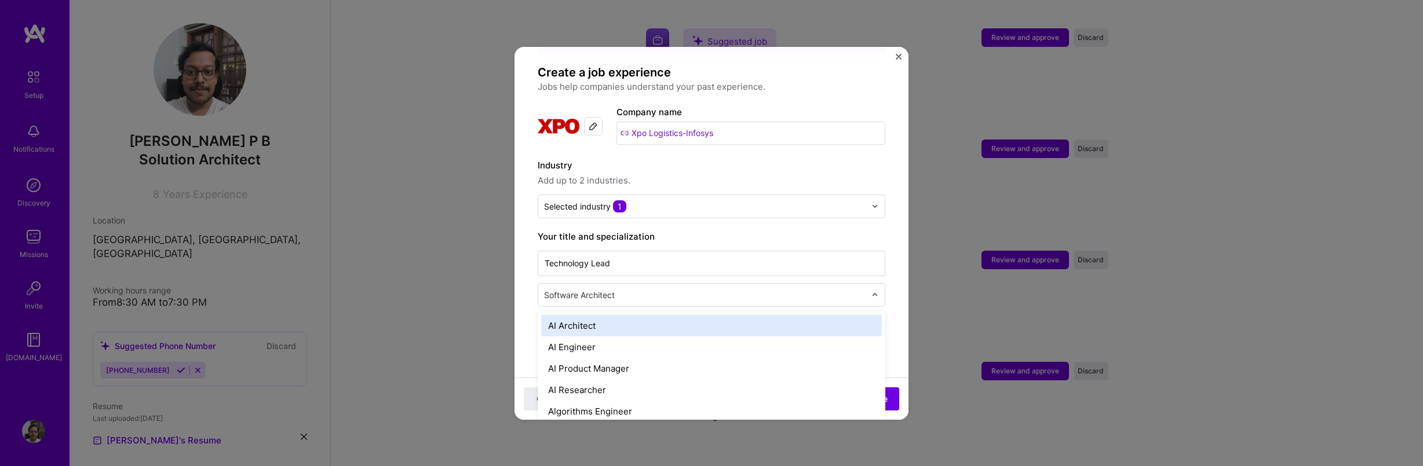
click at [679, 289] on input "text" at bounding box center [706, 295] width 324 height 12
type input "o"
type input "architect"
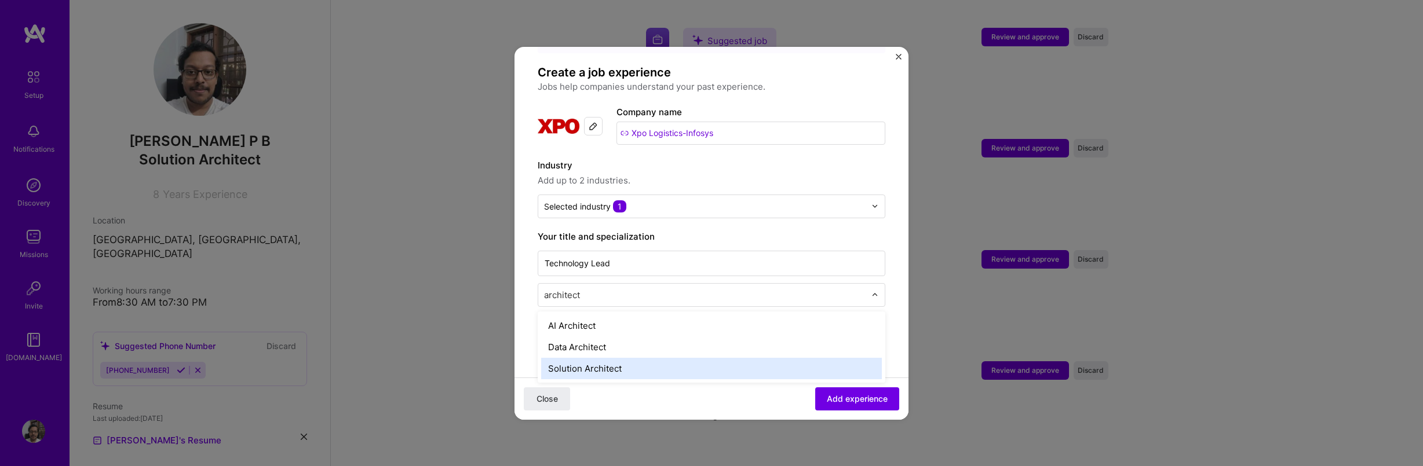
click at [653, 359] on div "Solution Architect" at bounding box center [711, 368] width 341 height 21
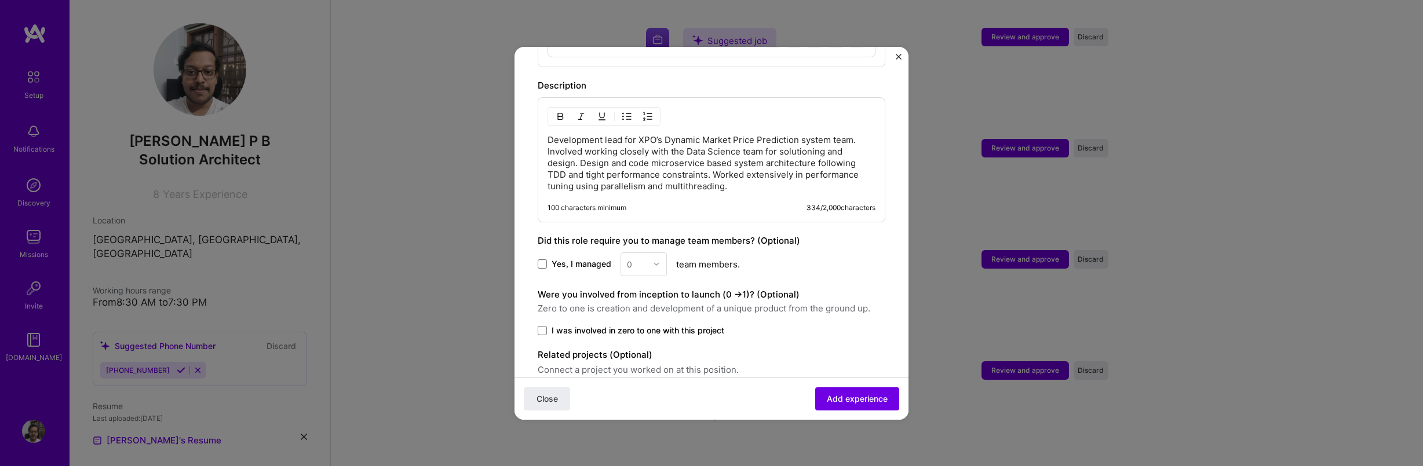
scroll to position [556, 0]
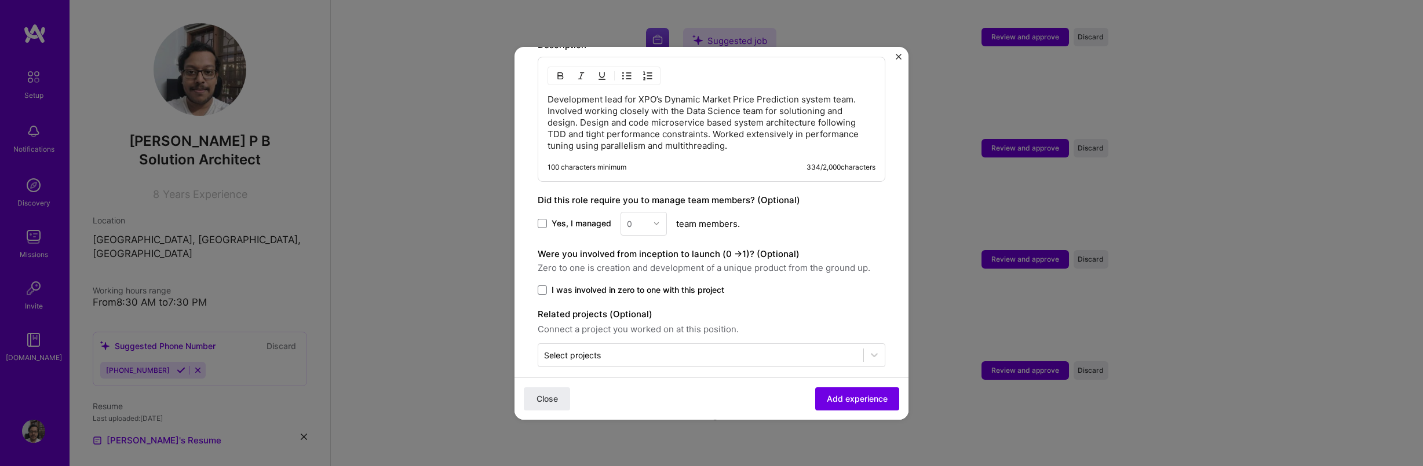
drag, startPoint x: 540, startPoint y: 213, endPoint x: 585, endPoint y: 217, distance: 44.8
click at [540, 219] on span at bounding box center [542, 223] width 9 height 9
click at [0, 0] on input "Yes, I managed" at bounding box center [0, 0] width 0 height 0
click at [634, 218] on input "text" at bounding box center [637, 224] width 20 height 12
click at [643, 372] on div "7" at bounding box center [643, 382] width 39 height 21
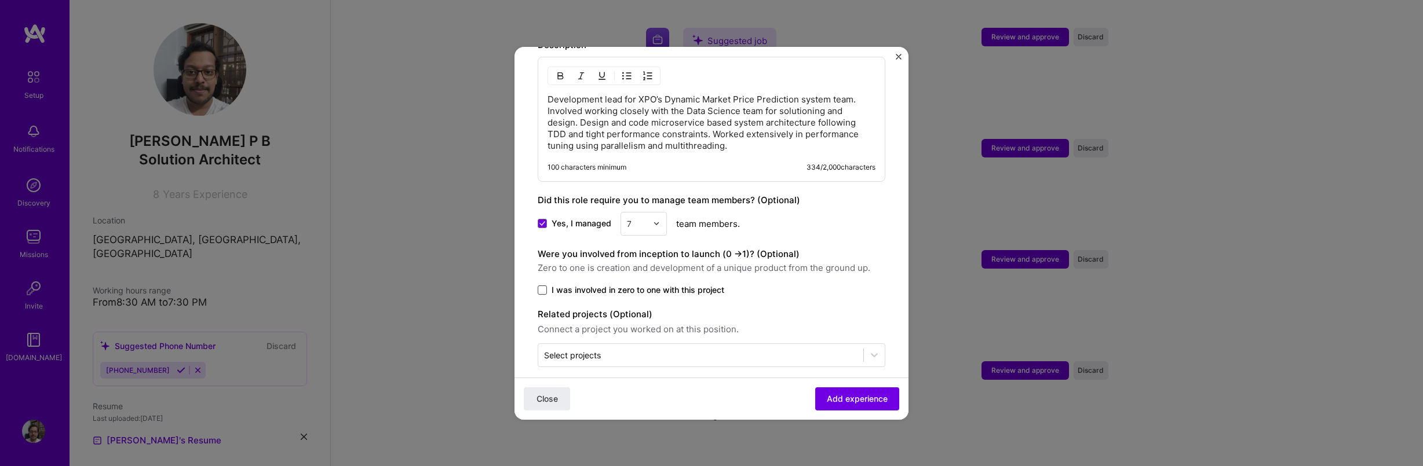
click at [541, 286] on span at bounding box center [542, 290] width 9 height 9
click at [0, 0] on input "I was involved in zero to one with this project" at bounding box center [0, 0] width 0 height 0
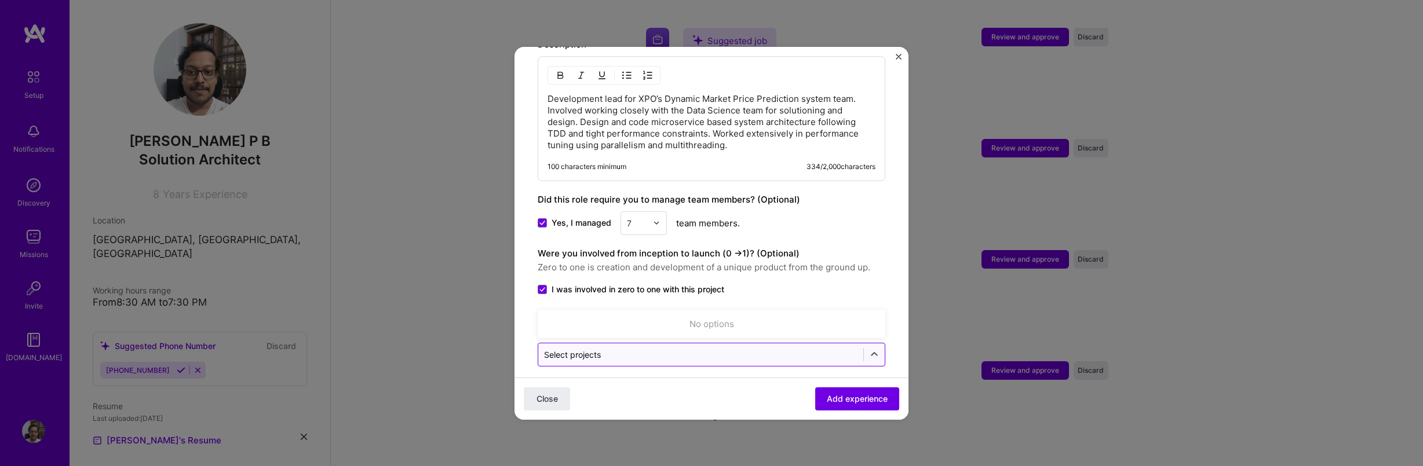
click at [764, 349] on input "text" at bounding box center [700, 355] width 313 height 12
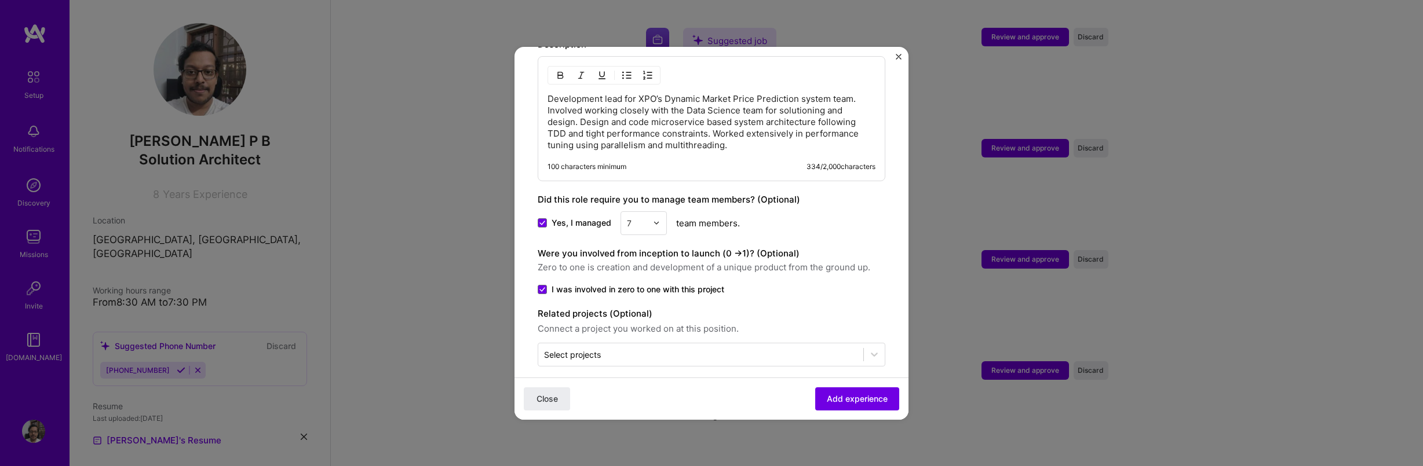
click at [832, 265] on div "Were you involved from inception to launch (0 - > 1)? (Optional) Zero to one is…" at bounding box center [712, 271] width 348 height 49
click at [853, 402] on span "Add experience" at bounding box center [857, 399] width 61 height 12
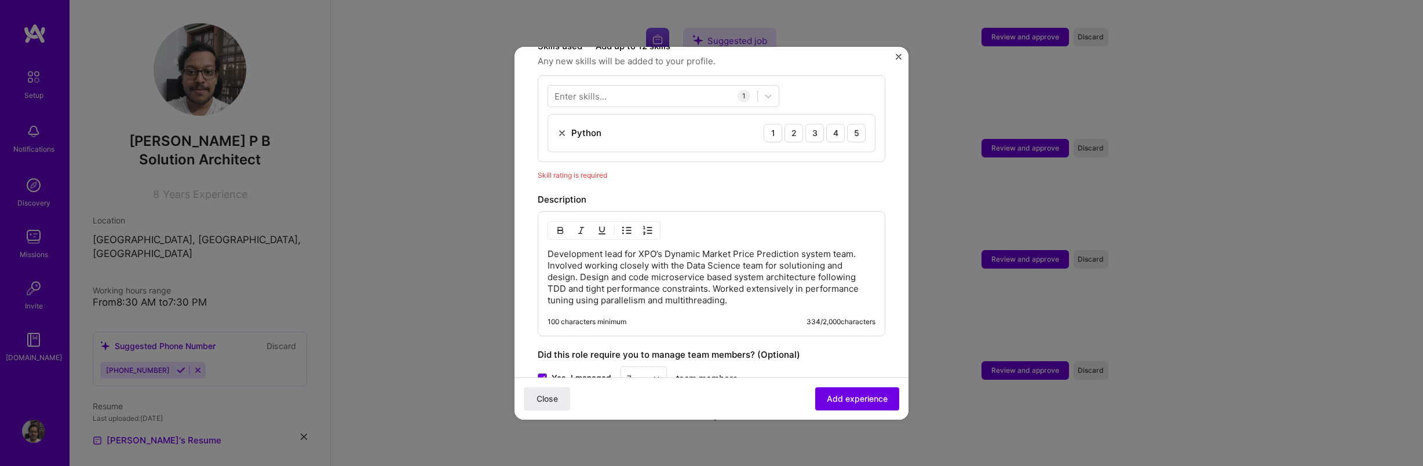
scroll to position [401, 0]
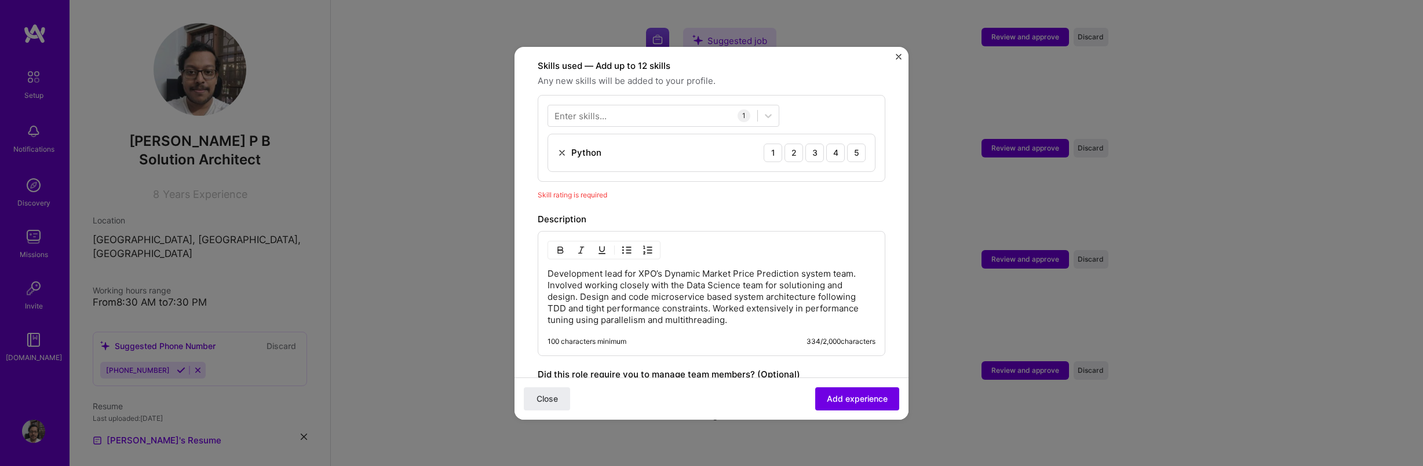
click at [642, 140] on div "Python 1 2 3 4 5" at bounding box center [711, 152] width 327 height 37
click at [847, 144] on div "5" at bounding box center [856, 153] width 19 height 19
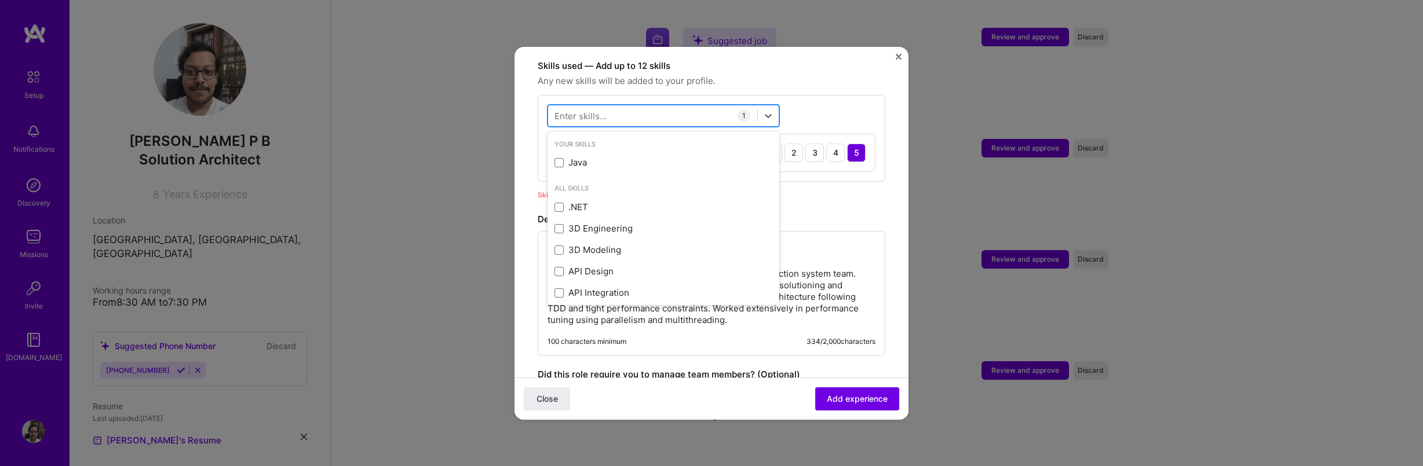
click at [622, 106] on div at bounding box center [652, 115] width 209 height 19
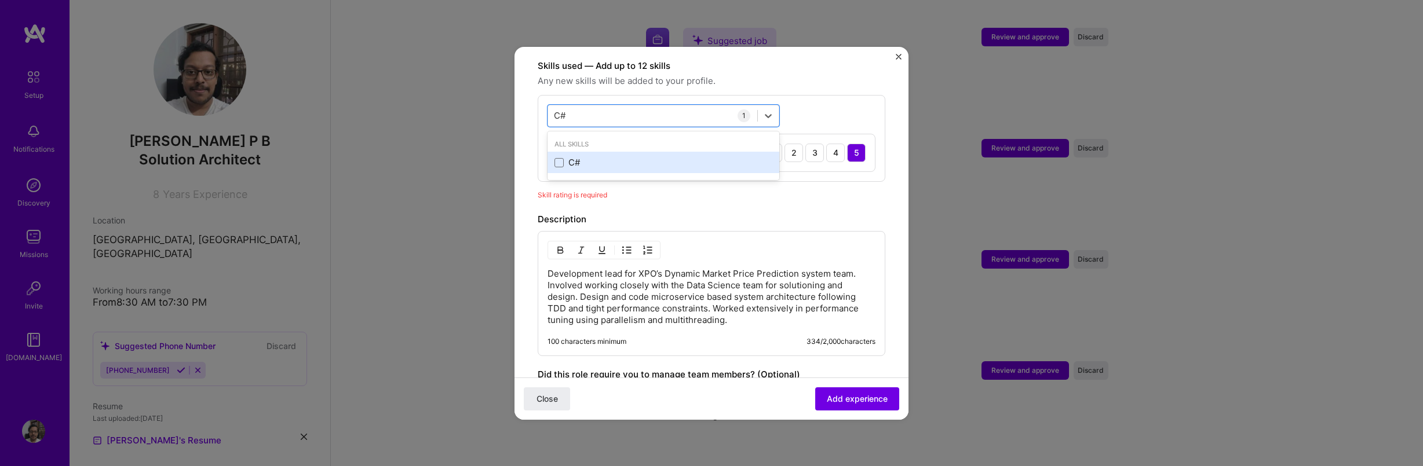
click at [552, 152] on div "C#" at bounding box center [663, 162] width 232 height 21
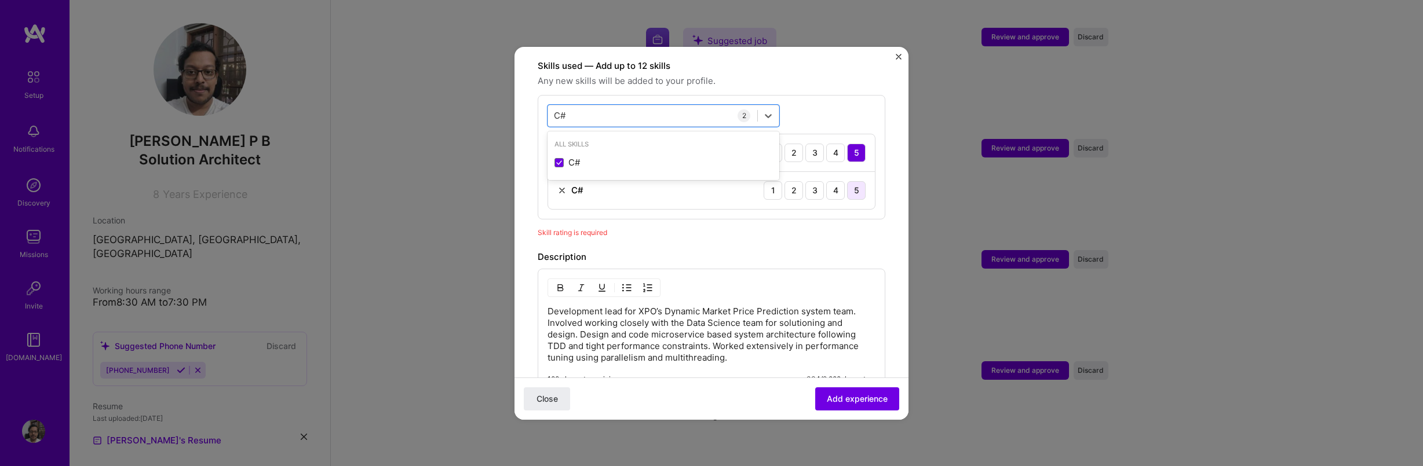
type input "C#"
click at [847, 182] on div "5" at bounding box center [856, 190] width 19 height 19
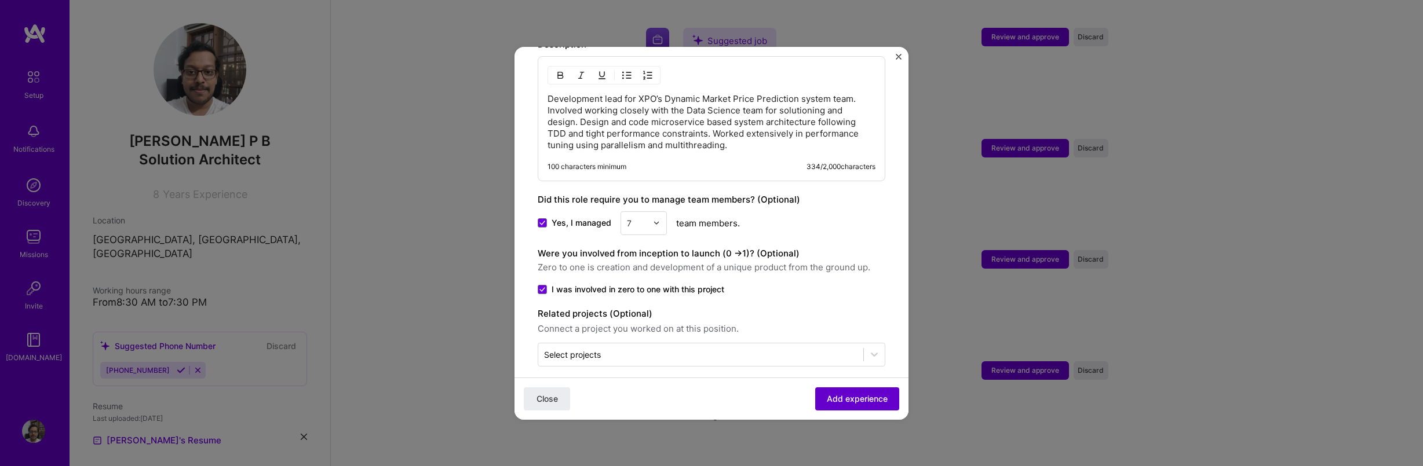
click at [852, 396] on span "Add experience" at bounding box center [857, 399] width 61 height 12
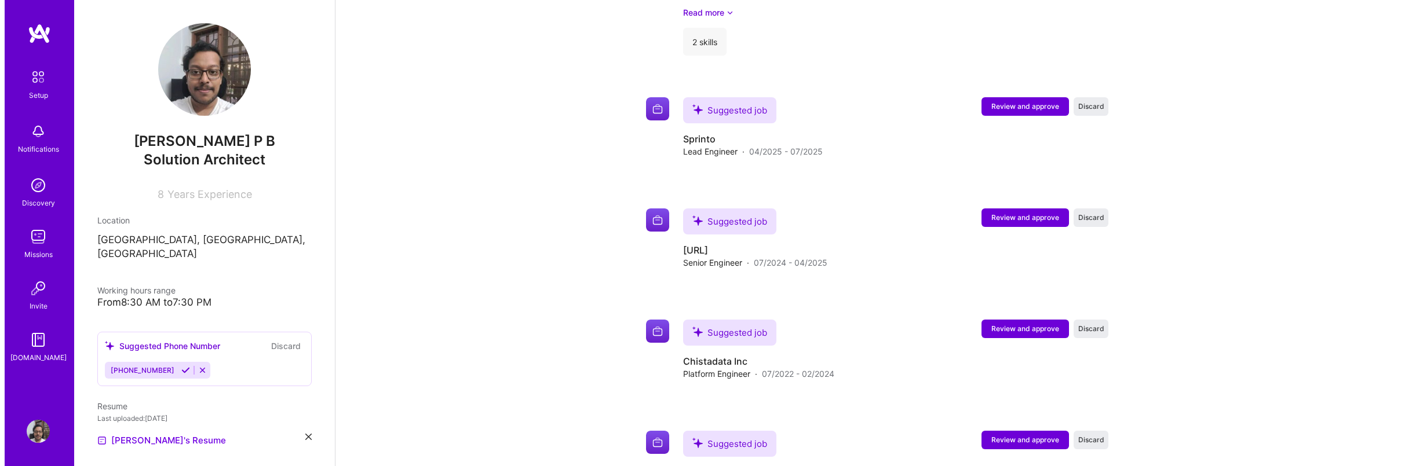
scroll to position [976, 0]
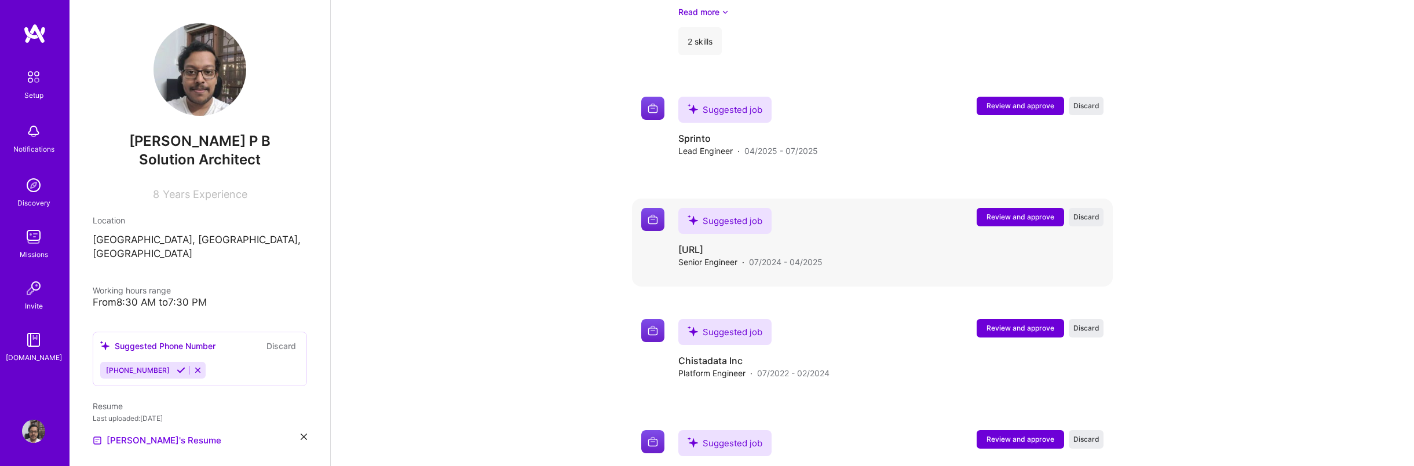
click at [1034, 212] on span "Review and approve" at bounding box center [1020, 217] width 68 height 10
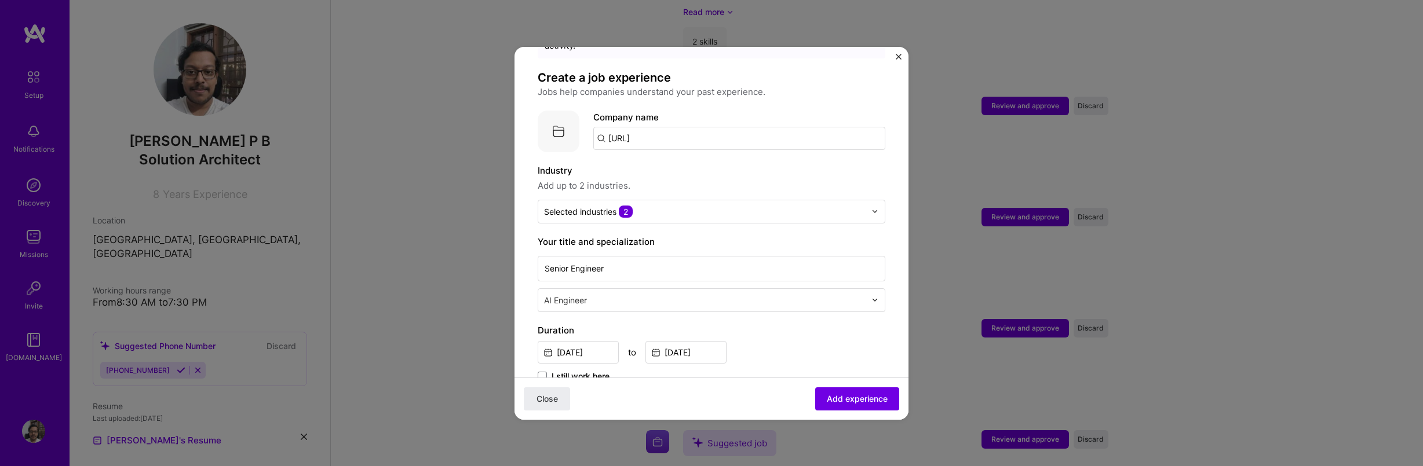
scroll to position [70, 0]
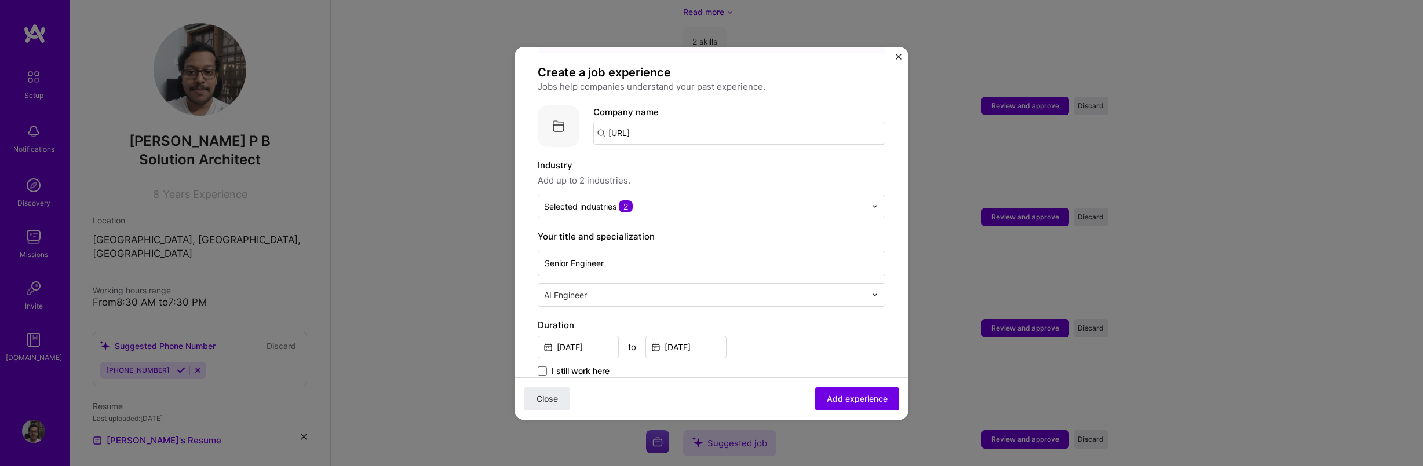
click at [677, 122] on input "[URL]" at bounding box center [739, 133] width 292 height 23
type input "[URL]"
click at [691, 155] on div "[URL]" at bounding box center [674, 165] width 33 height 20
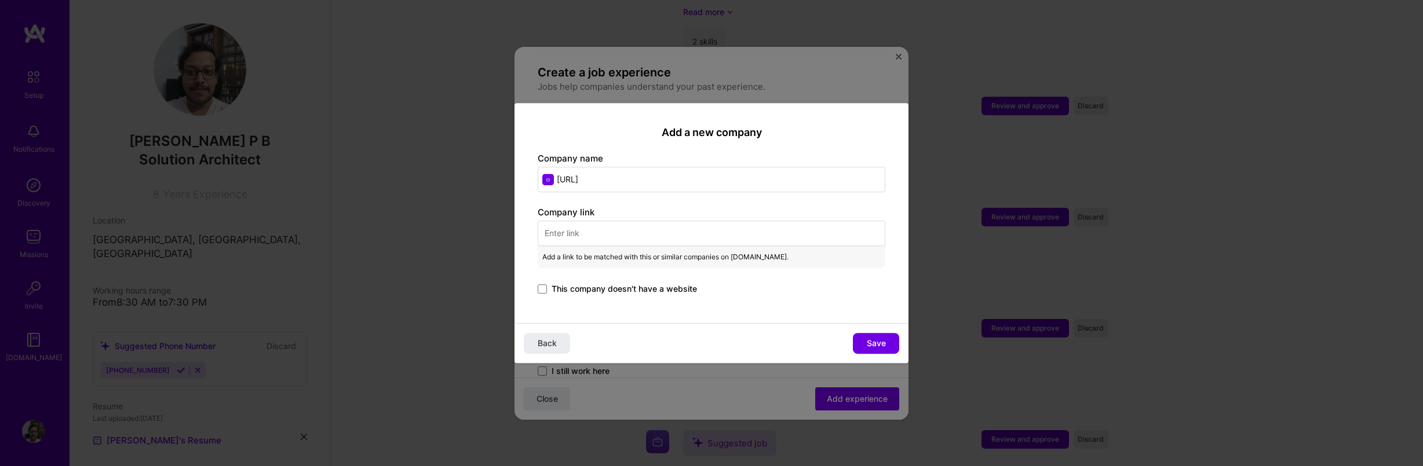
click at [685, 235] on input "text" at bounding box center [712, 233] width 348 height 25
paste input "https://www.armada.ai/"
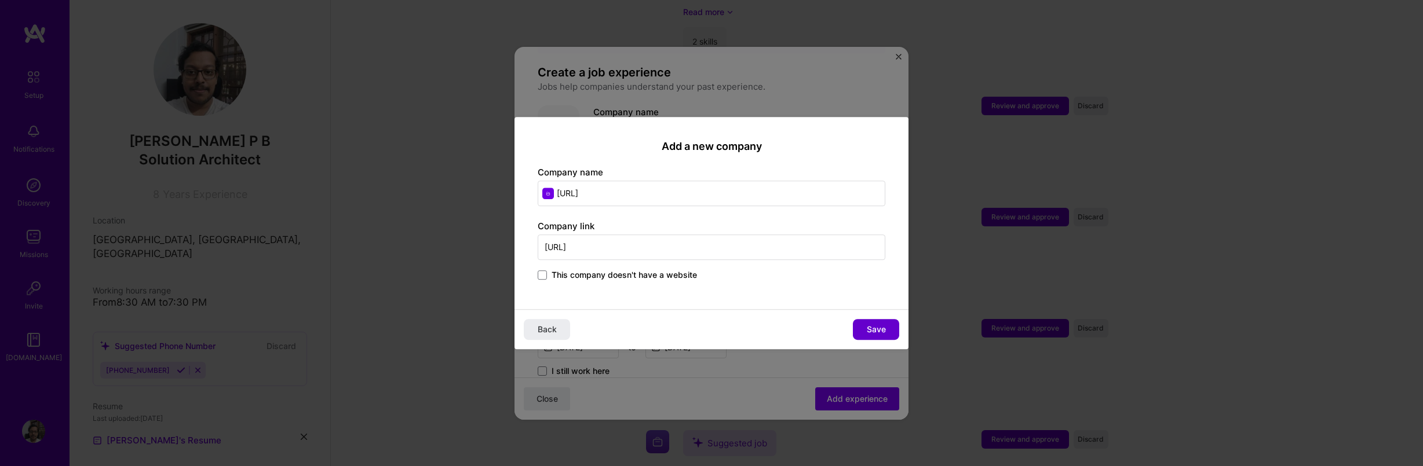
type input "https://www.armada.ai/"
click at [872, 328] on span "Save" at bounding box center [875, 330] width 19 height 12
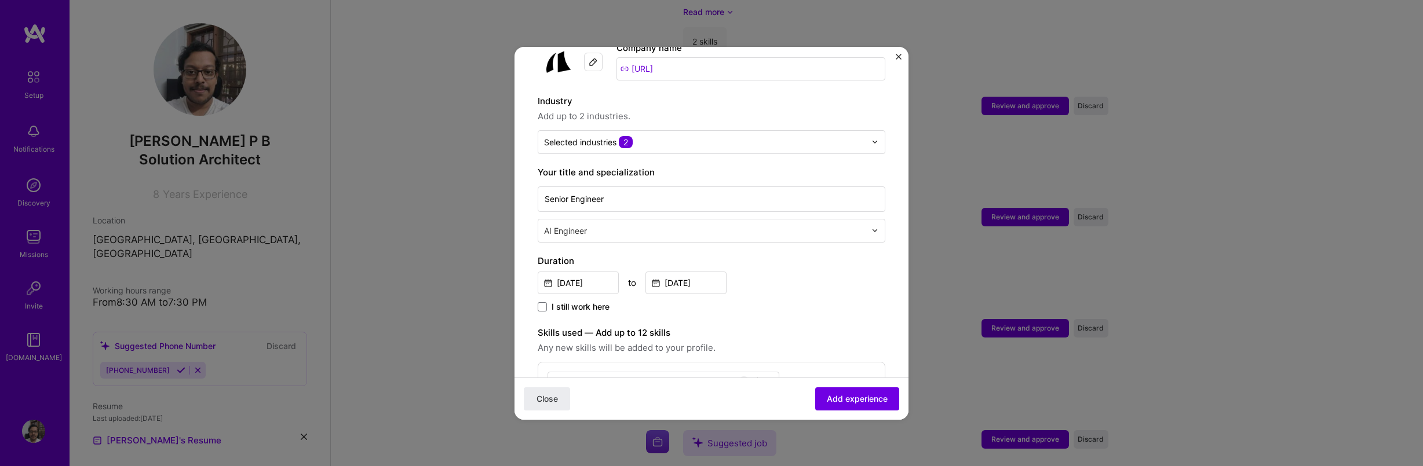
scroll to position [139, 0]
click at [652, 131] on input "text" at bounding box center [704, 137] width 321 height 12
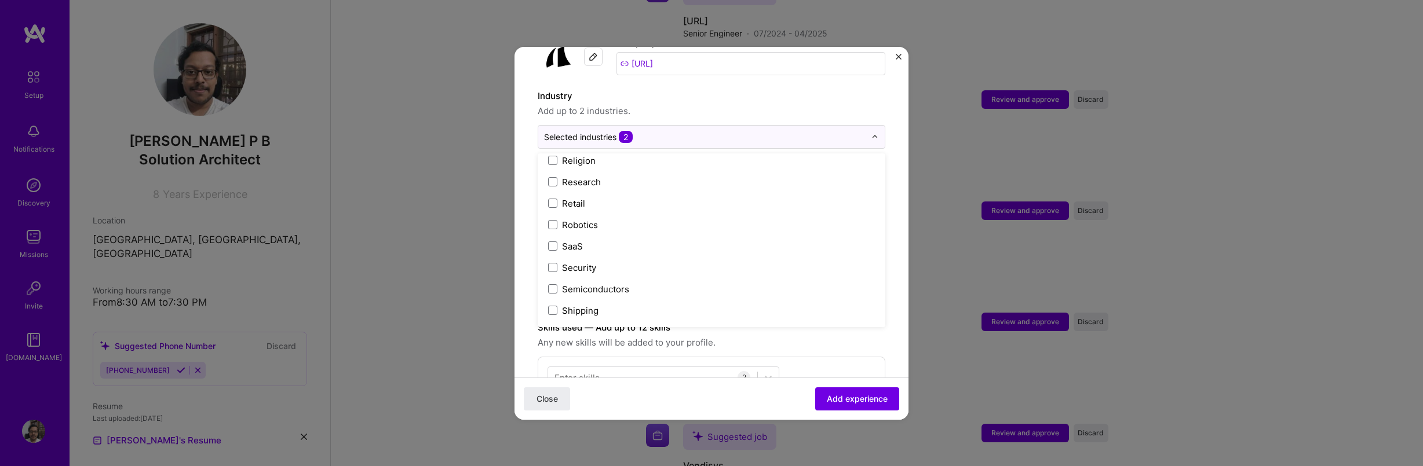
scroll to position [2248, 0]
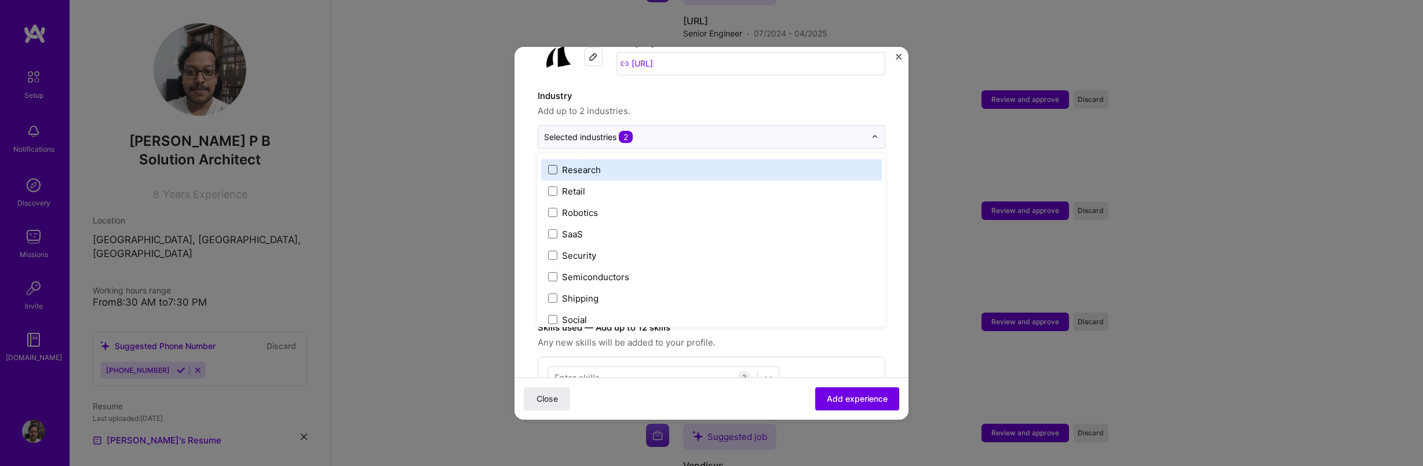
click at [551, 165] on span at bounding box center [552, 169] width 9 height 9
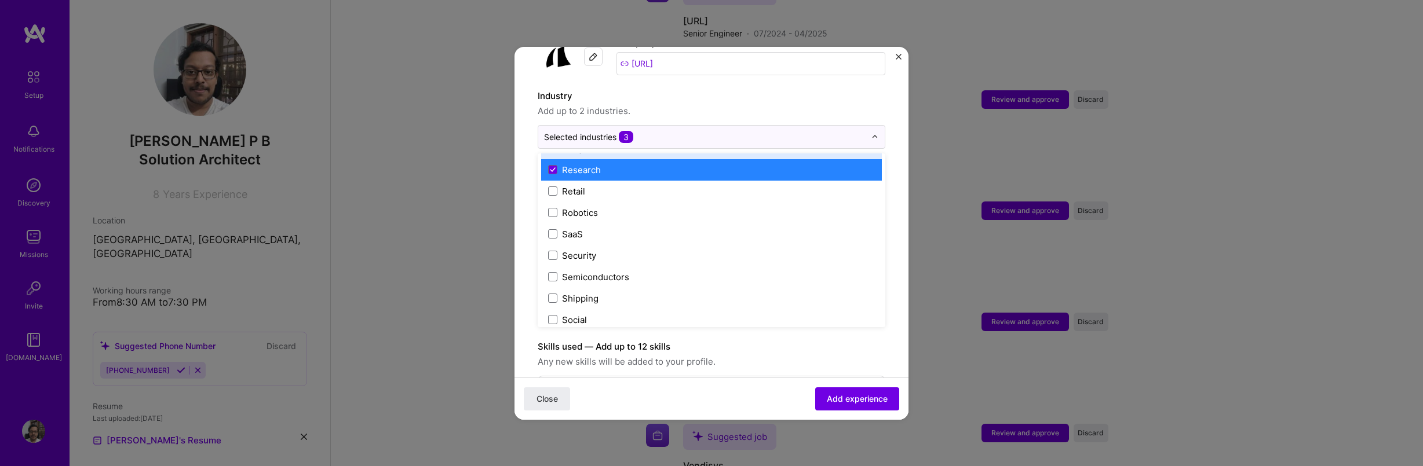
click at [713, 89] on label "Industry" at bounding box center [712, 96] width 348 height 14
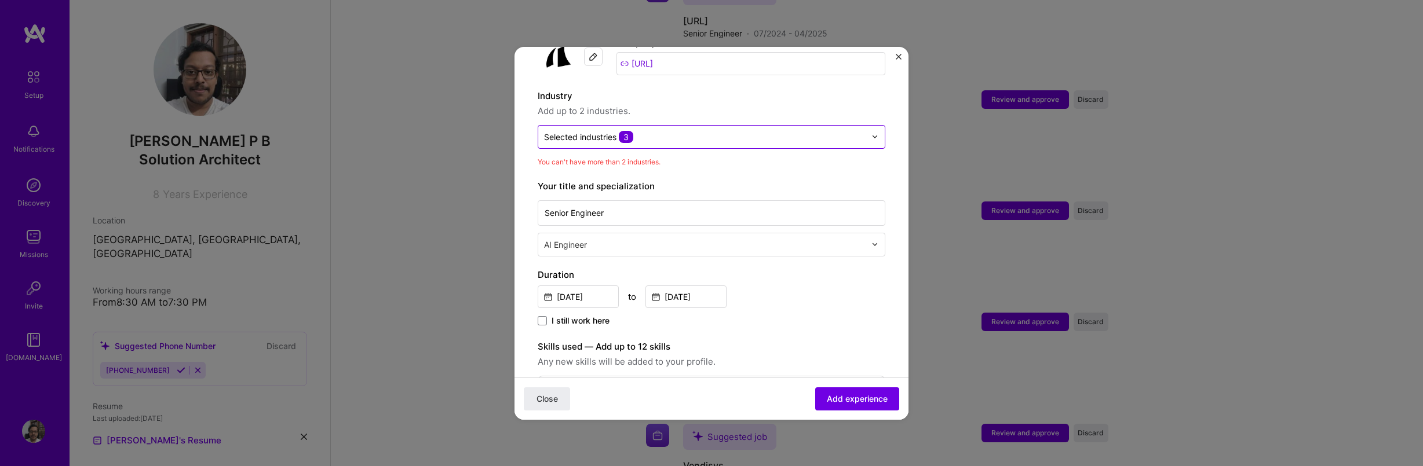
click at [652, 131] on input "text" at bounding box center [704, 137] width 321 height 12
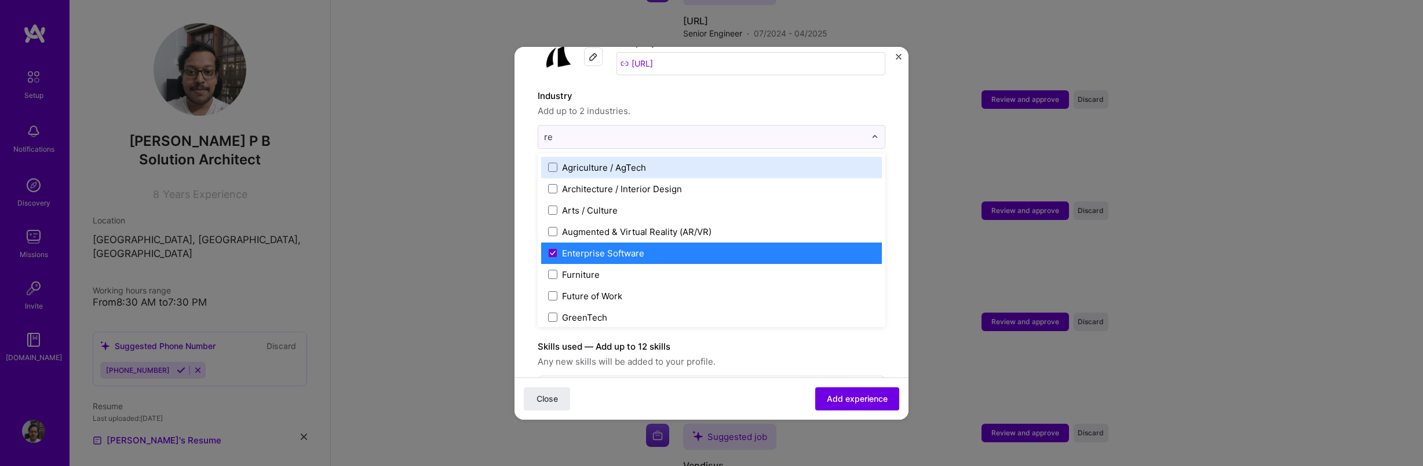
type input "res"
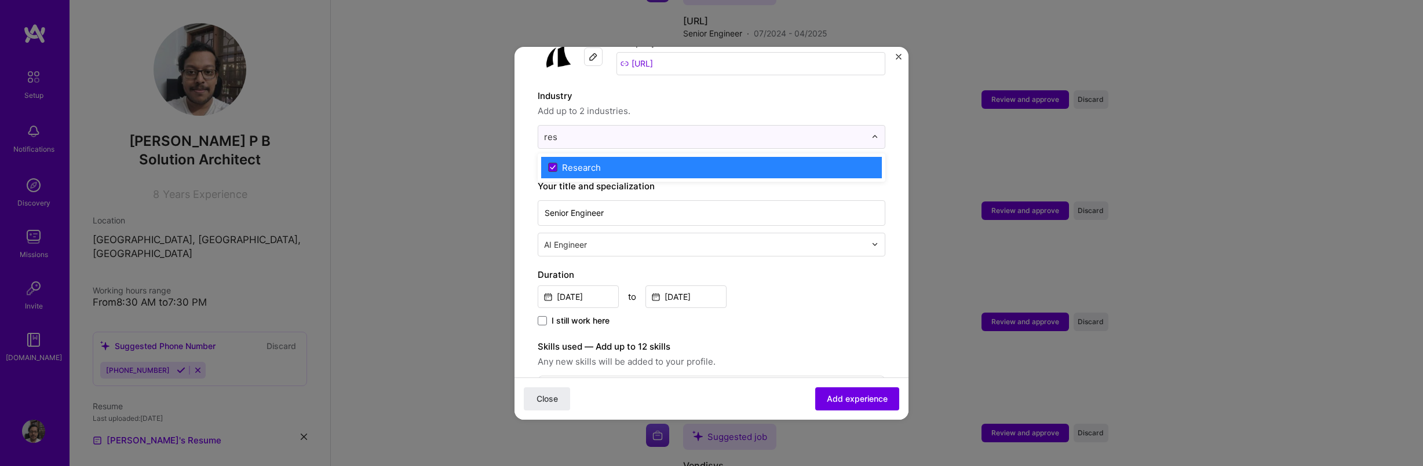
click at [549, 163] on span at bounding box center [552, 167] width 9 height 9
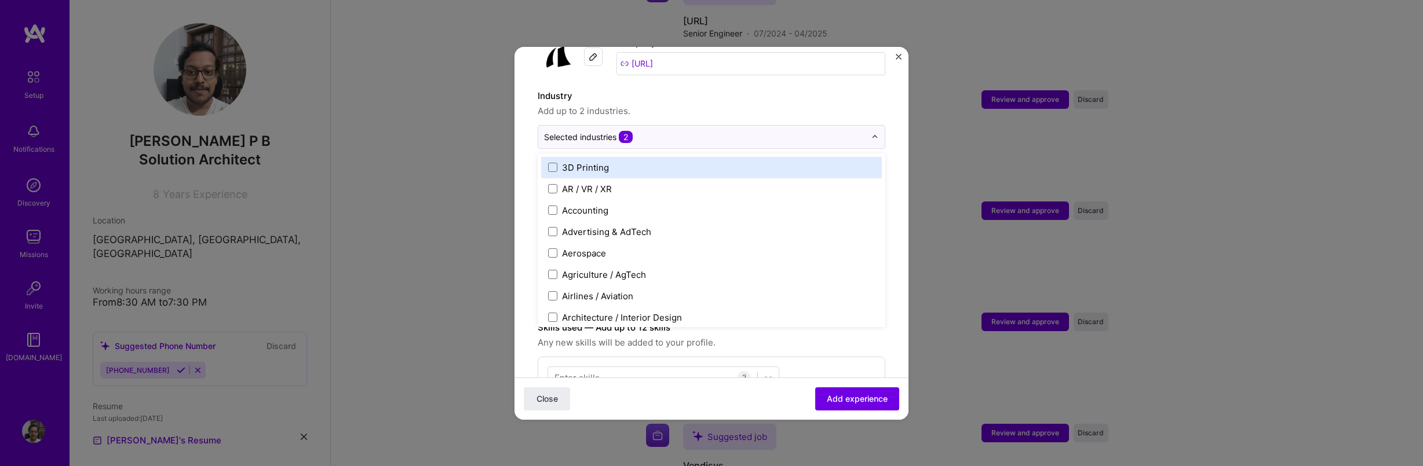
click at [526, 175] on form "Adding suggested job This job is suggested based on your LinkedIn, resume or A.…" at bounding box center [711, 409] width 394 height 956
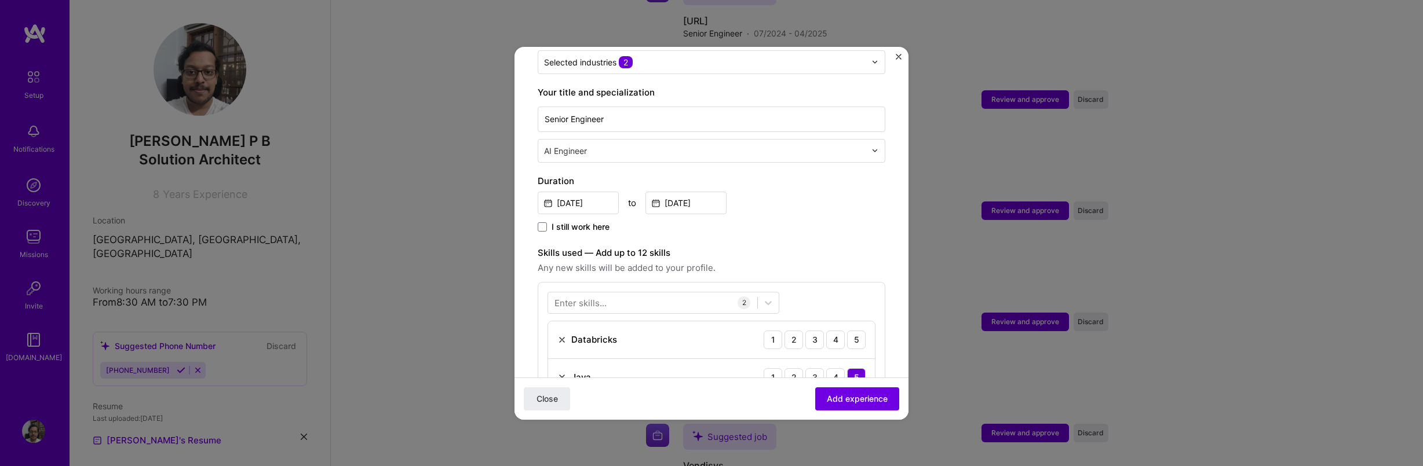
scroll to position [209, 0]
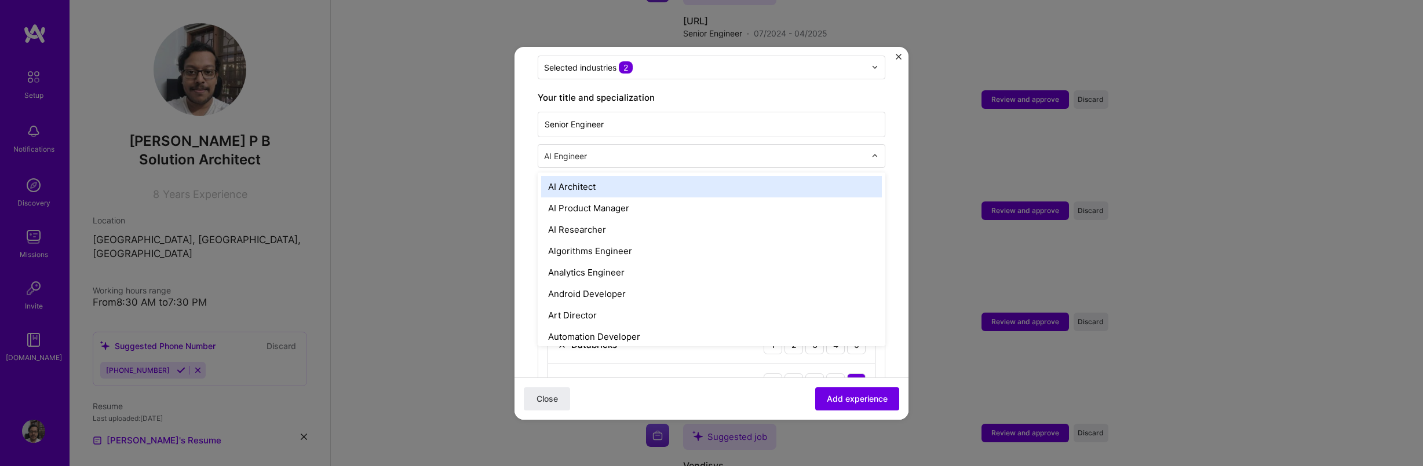
click at [595, 150] on input "text" at bounding box center [706, 156] width 324 height 12
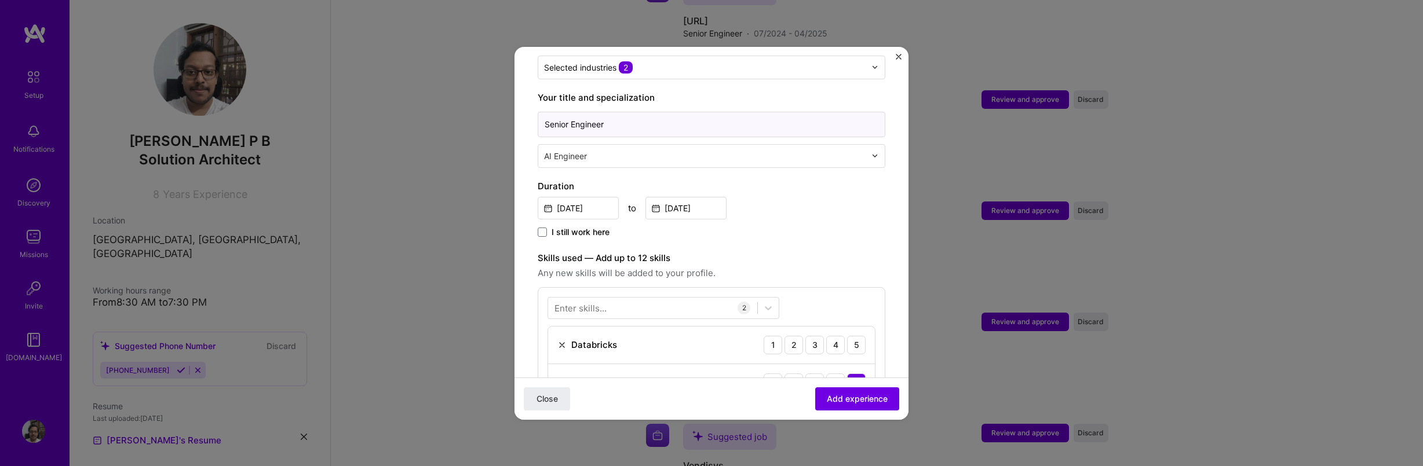
click at [613, 112] on input "Senior Engineer" at bounding box center [712, 124] width 348 height 25
click at [625, 150] on input "text" at bounding box center [706, 156] width 324 height 12
type input "Soft"
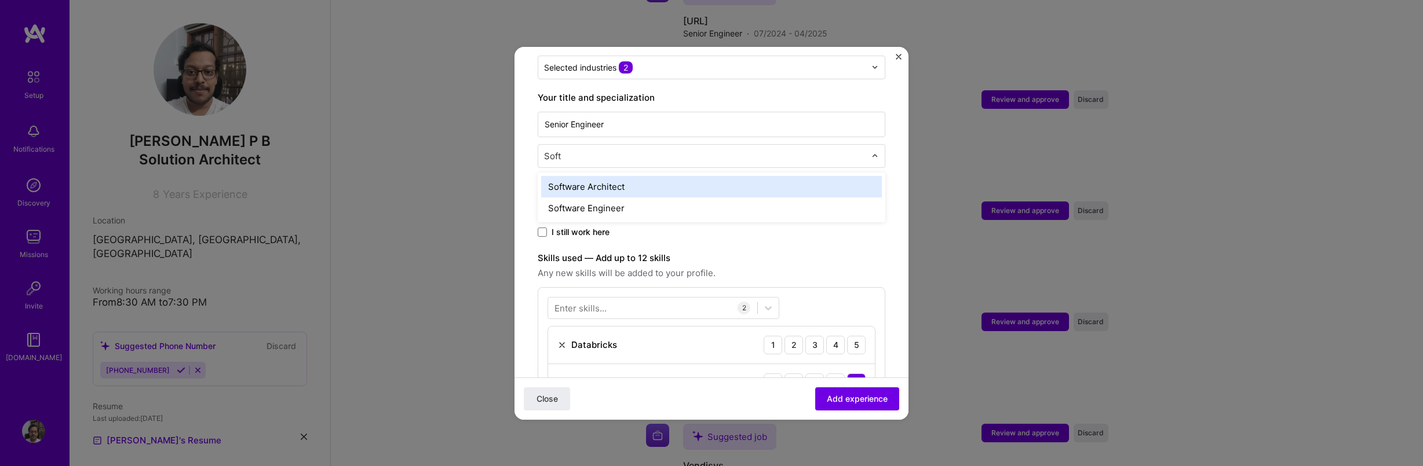
click at [623, 178] on div "Software Architect" at bounding box center [711, 186] width 341 height 21
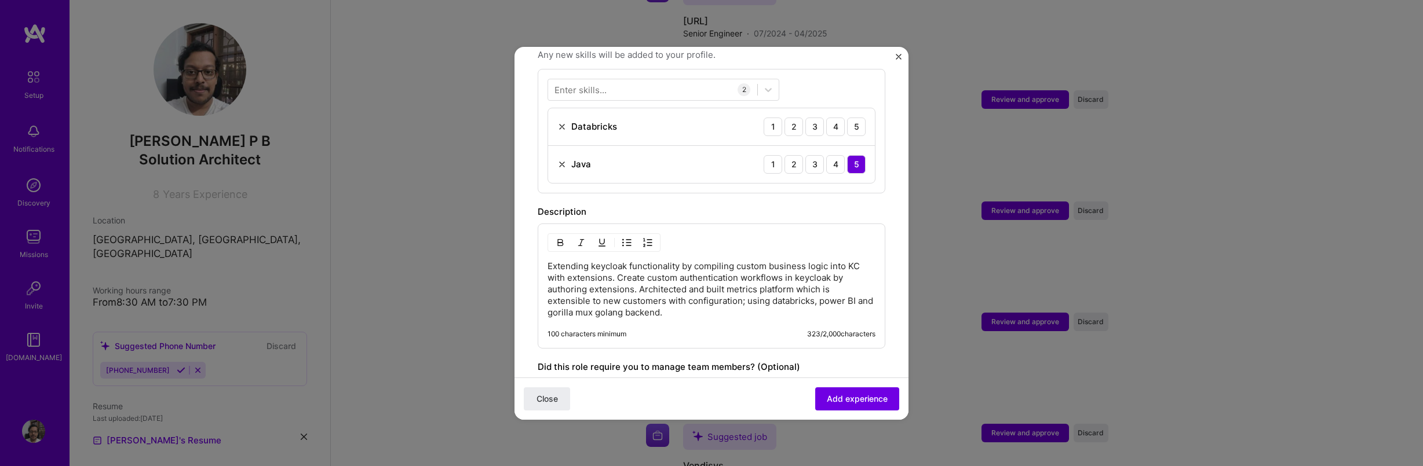
scroll to position [417, 0]
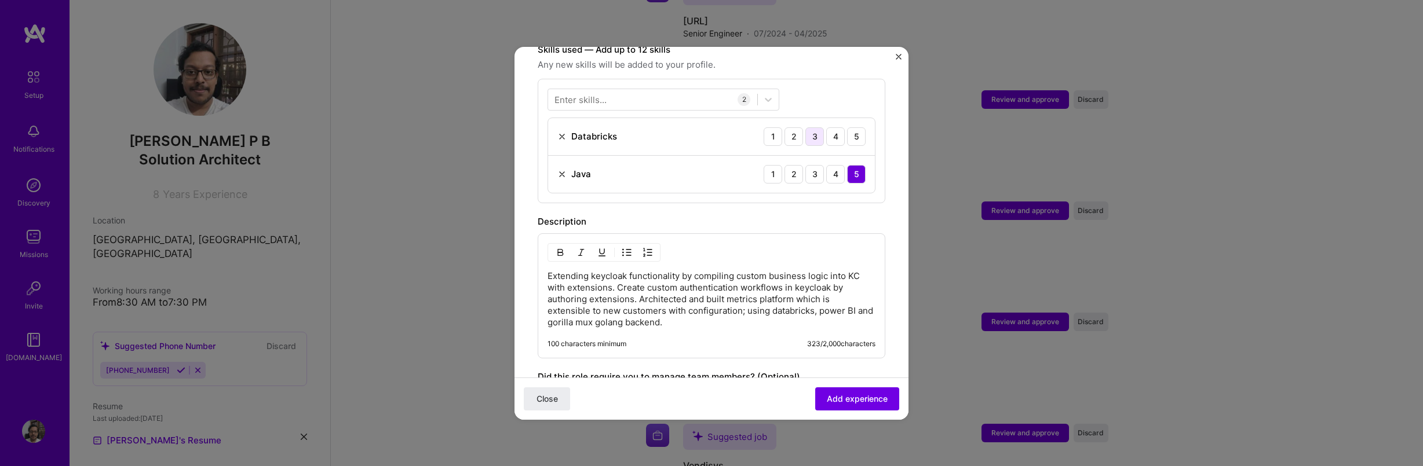
click at [809, 127] on div "3" at bounding box center [814, 136] width 19 height 19
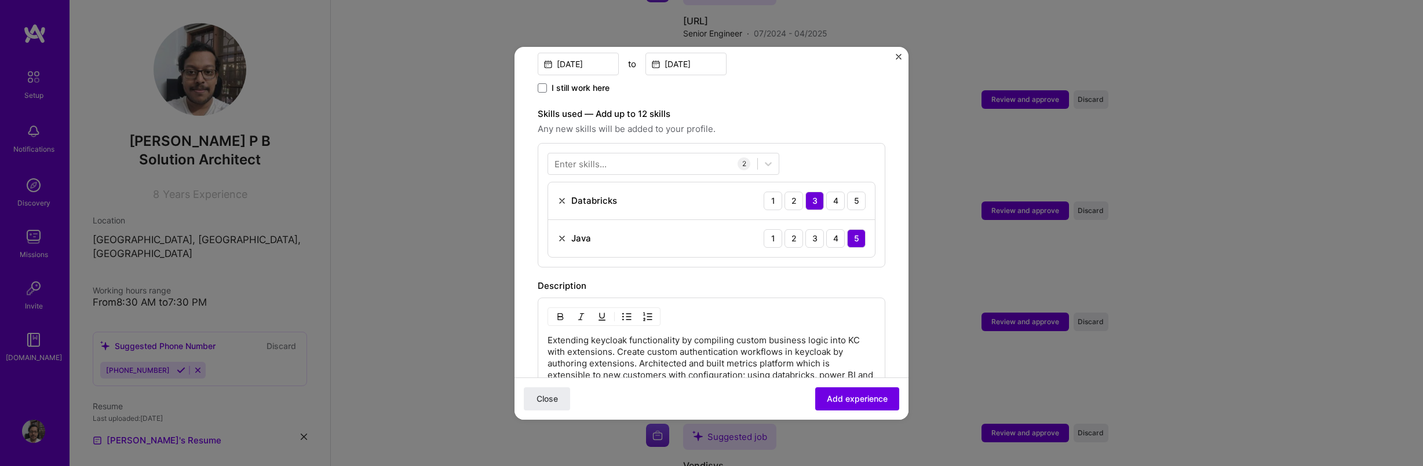
scroll to position [348, 0]
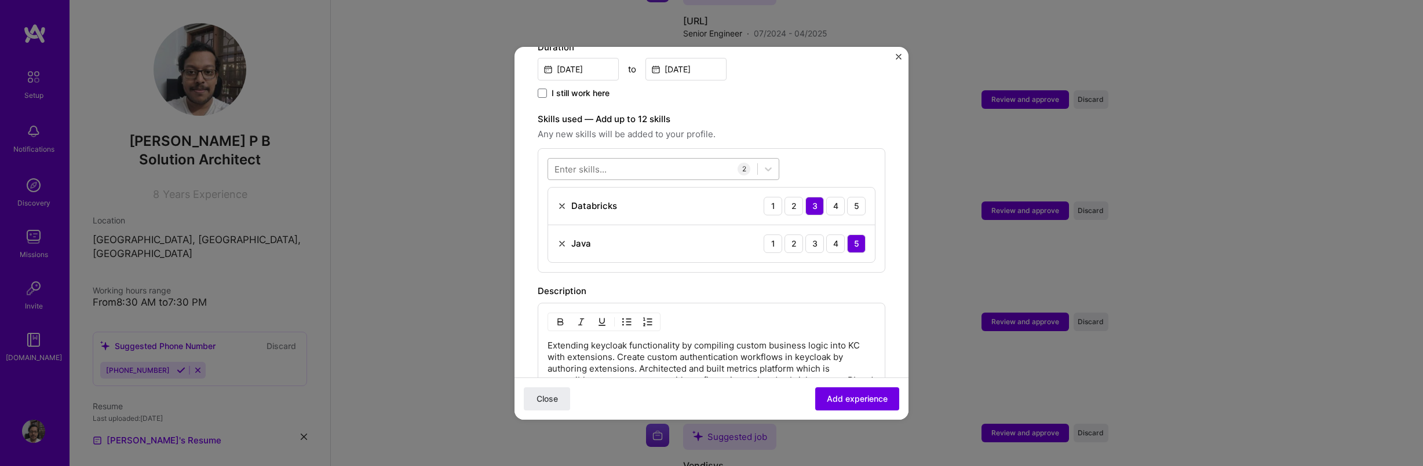
click at [616, 160] on div at bounding box center [652, 168] width 209 height 19
click at [558, 254] on span at bounding box center [558, 258] width 9 height 9
click at [0, 0] on input "checkbox" at bounding box center [0, 0] width 0 height 0
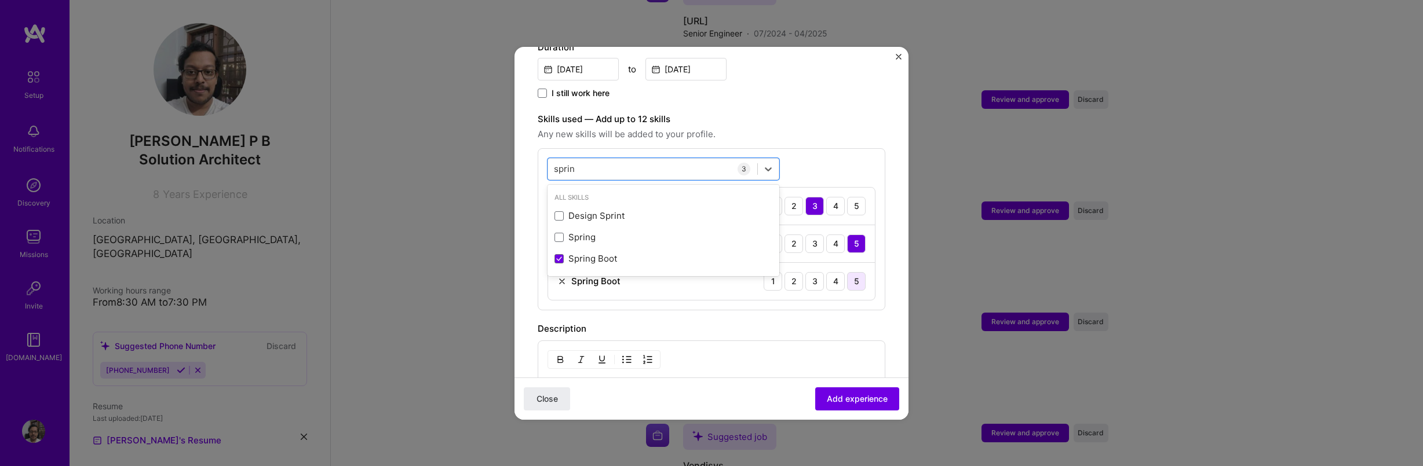
click at [847, 272] on div "5" at bounding box center [856, 281] width 19 height 19
click at [829, 272] on div "4" at bounding box center [835, 281] width 19 height 19
click at [638, 159] on div "sprin sprin" at bounding box center [652, 168] width 209 height 19
type input "keycloak"
click at [804, 129] on span "Any new skills will be added to your profile." at bounding box center [712, 134] width 348 height 14
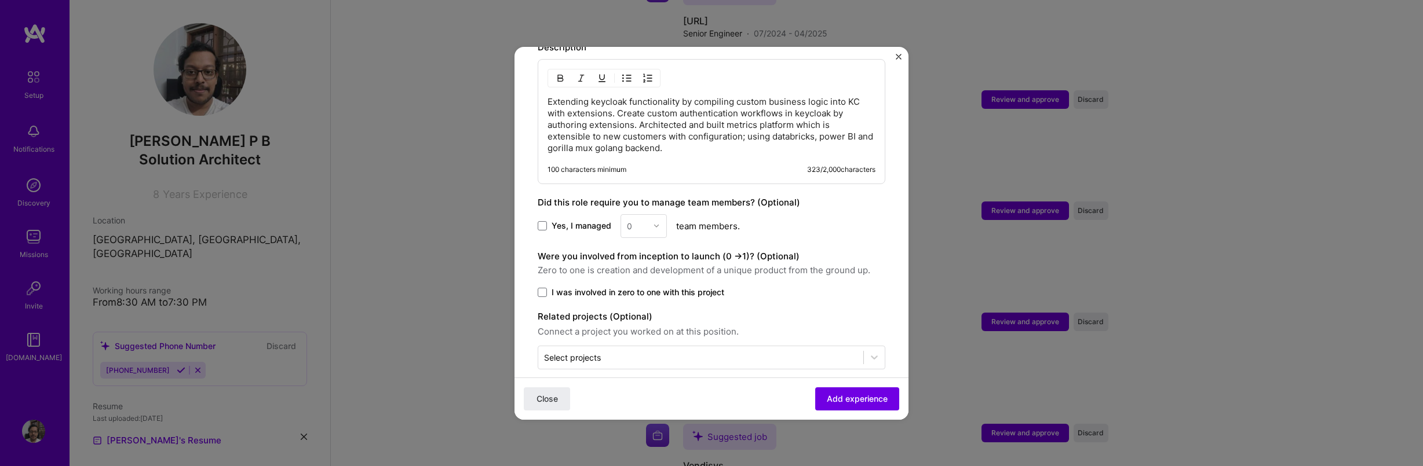
scroll to position [632, 0]
click at [544, 218] on span at bounding box center [542, 222] width 9 height 9
click at [0, 0] on input "Yes, I managed" at bounding box center [0, 0] width 0 height 0
click at [633, 217] on input "text" at bounding box center [637, 223] width 20 height 12
click at [635, 265] on div "2" at bounding box center [643, 275] width 39 height 21
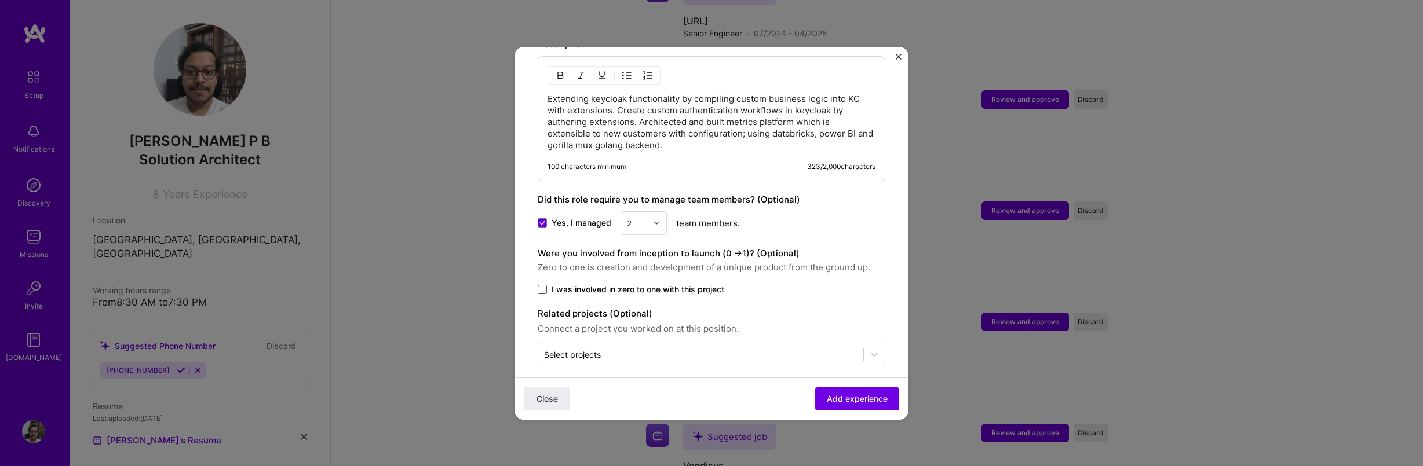
click at [544, 285] on span at bounding box center [542, 289] width 9 height 9
click at [0, 0] on input "I was involved in zero to one with this project" at bounding box center [0, 0] width 0 height 0
click at [877, 408] on button "Add experience" at bounding box center [857, 398] width 84 height 23
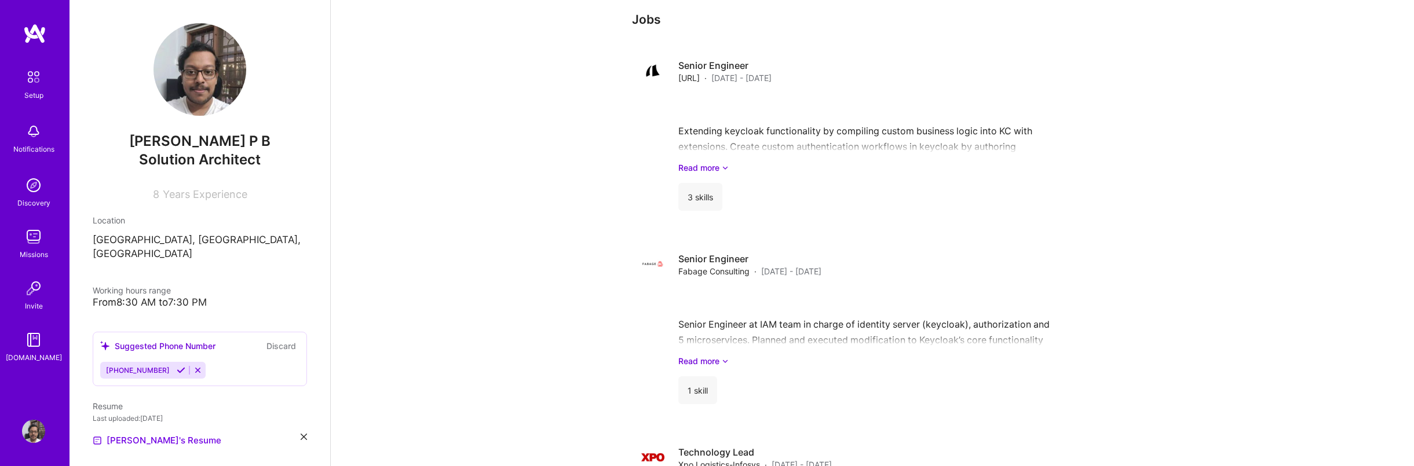
scroll to position [0, 0]
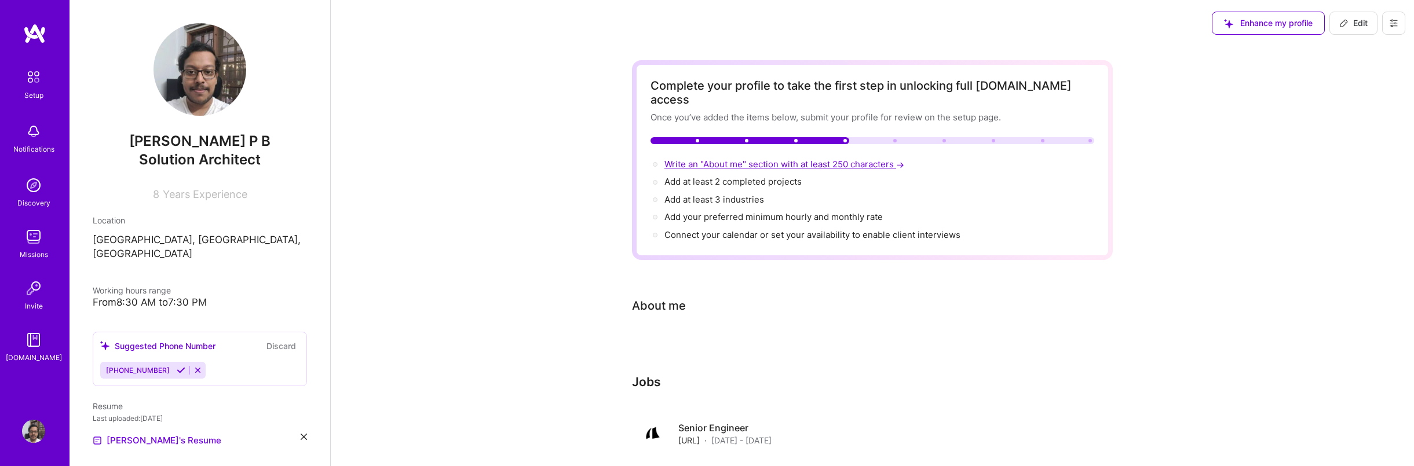
click at [795, 159] on span "Write an "About me" section with at least 250 characters →" at bounding box center [785, 164] width 242 height 11
select select "US"
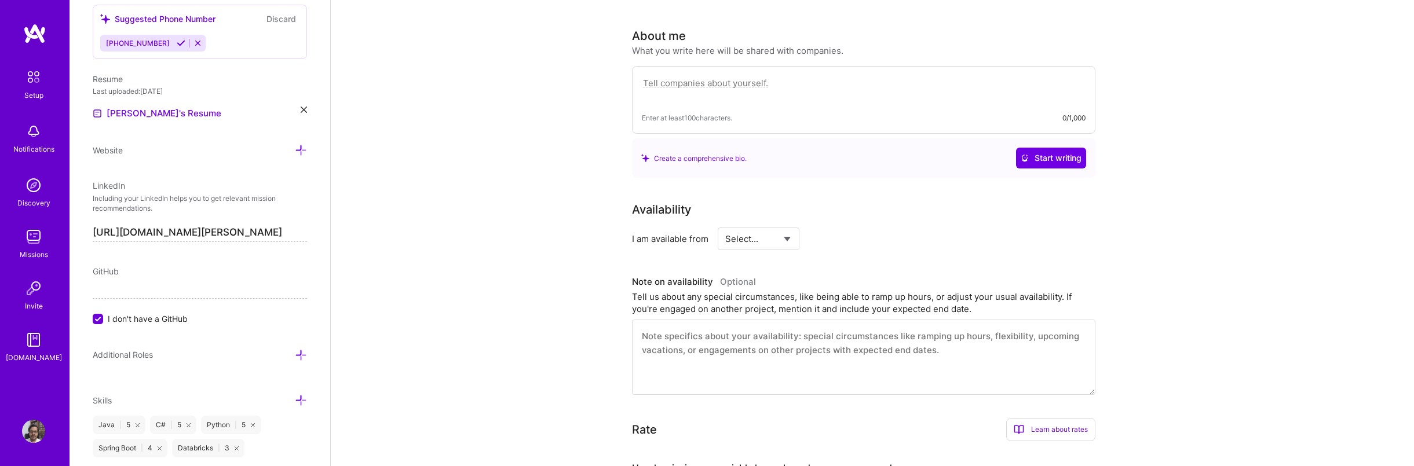
scroll to position [283, 0]
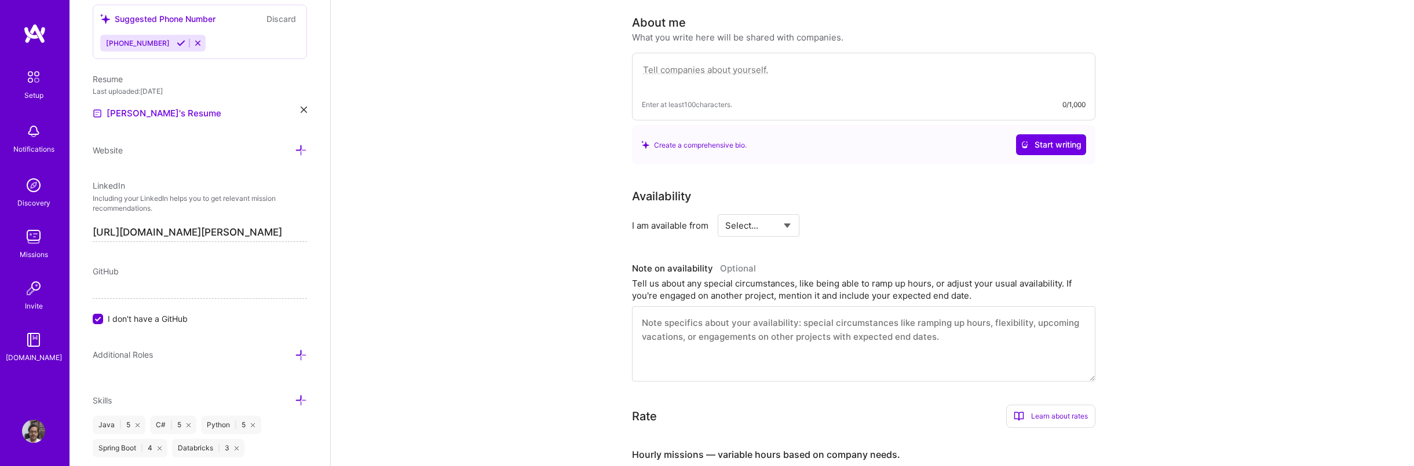
click at [778, 71] on textarea at bounding box center [864, 76] width 444 height 27
click at [732, 324] on textarea at bounding box center [863, 343] width 463 height 75
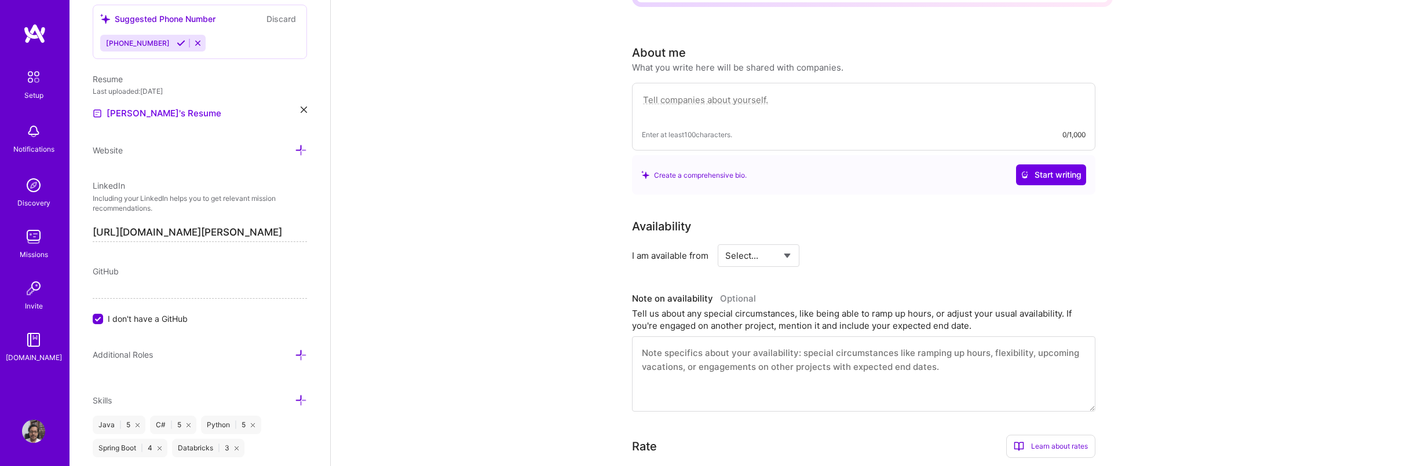
scroll to position [144, 0]
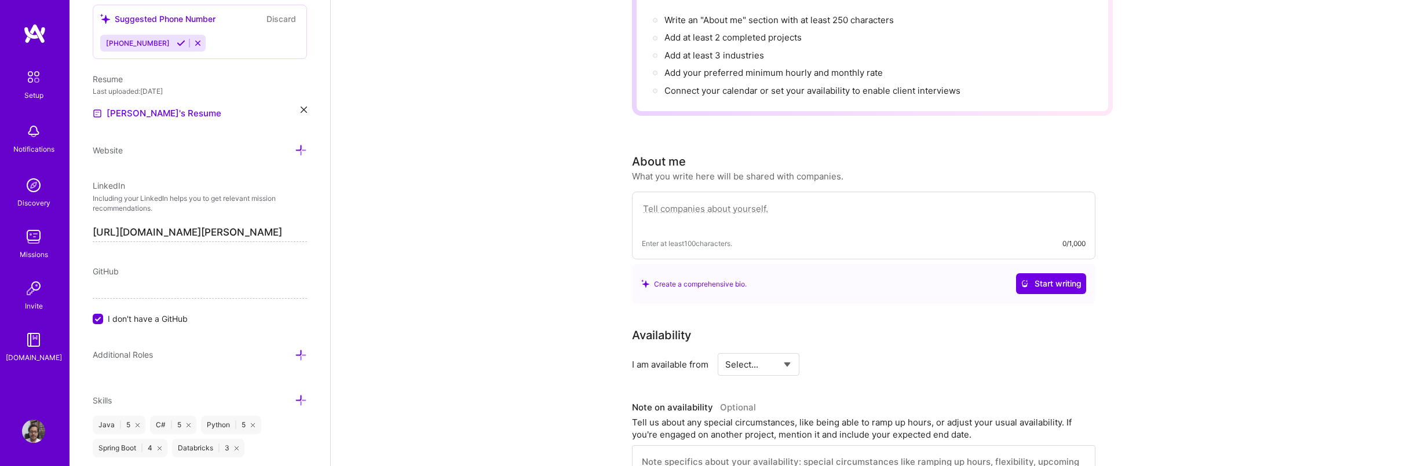
click at [719, 204] on textarea at bounding box center [864, 215] width 444 height 27
paste textarea "○ Authentication and authorization expert/consultant ○ Designed multiple custom…"
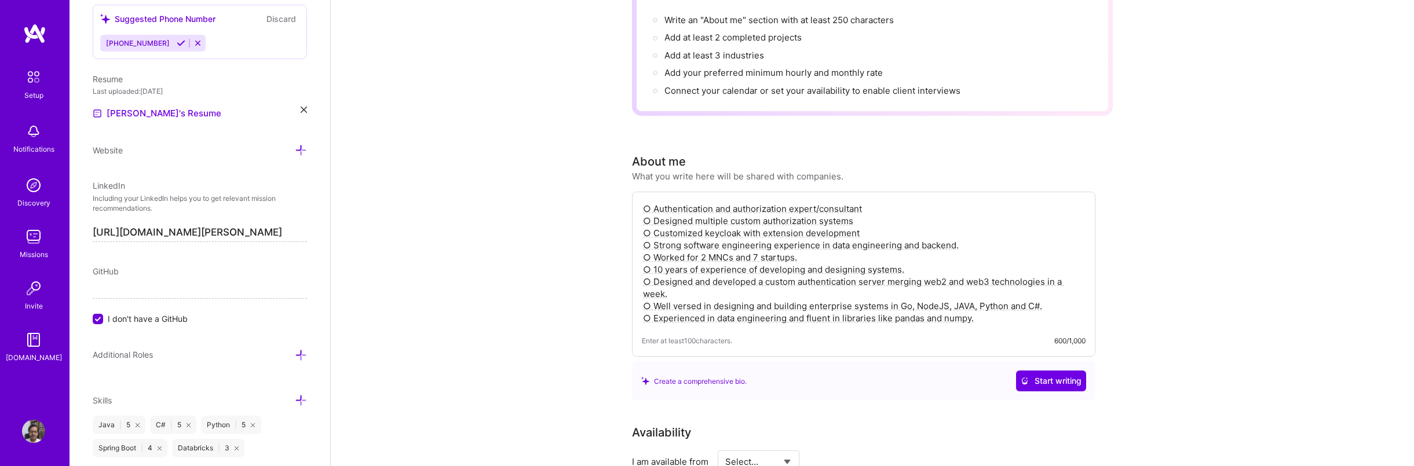
click at [652, 202] on textarea "○ Authentication and authorization expert/consultant ○ Designed multiple custom…" at bounding box center [864, 264] width 444 height 124
click at [1059, 375] on span "Start writing" at bounding box center [1051, 381] width 61 height 12
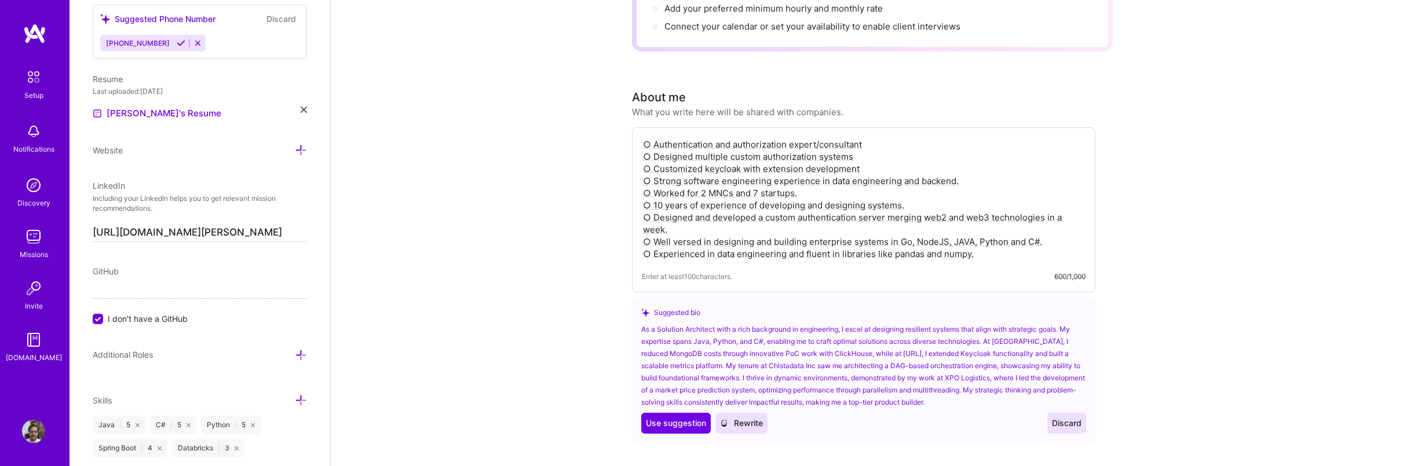
scroll to position [214, 0]
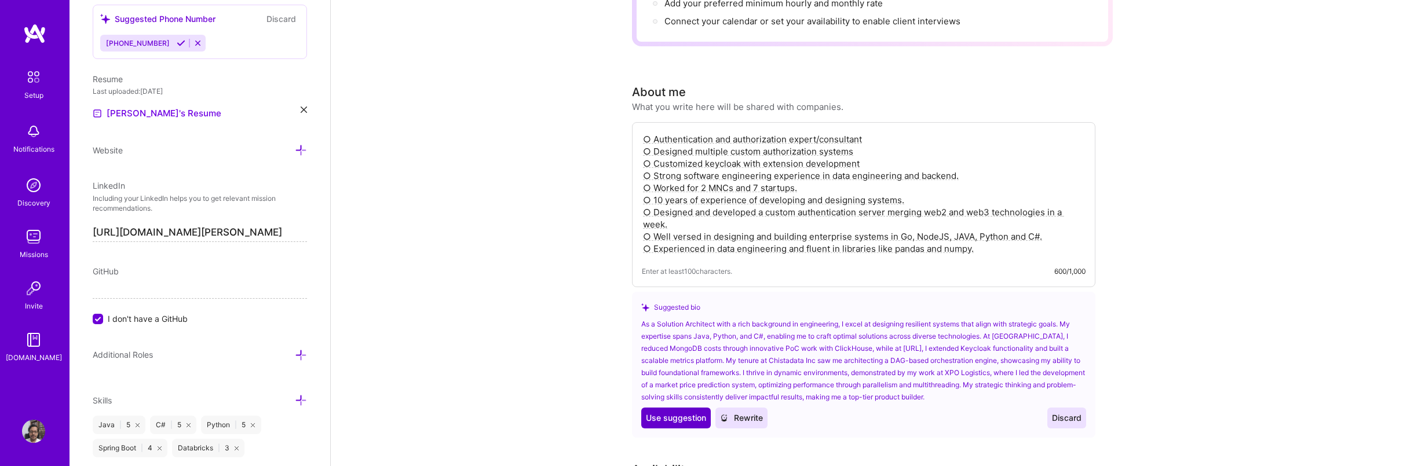
click at [684, 412] on span "Use suggestion" at bounding box center [676, 418] width 60 height 12
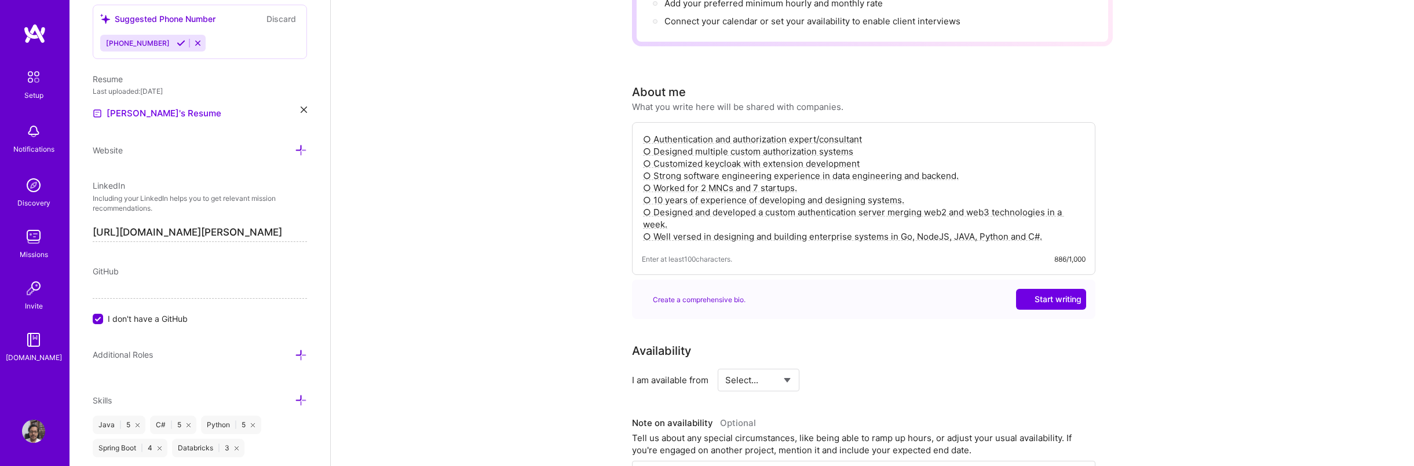
type textarea "As a Solution Architect with a rich background in engineering, I excel at desig…"
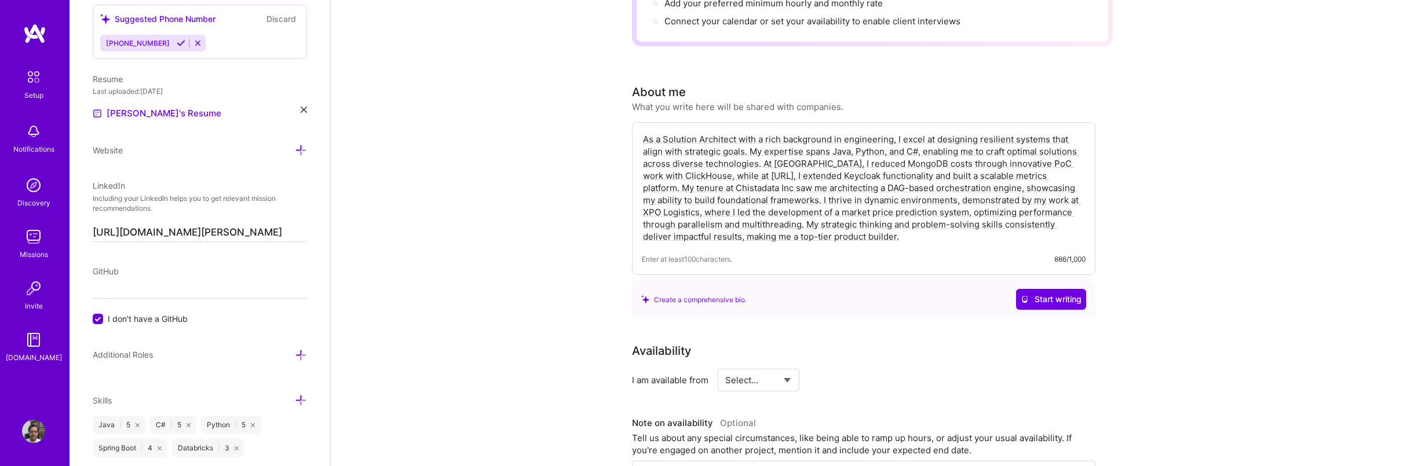
click at [883, 220] on textarea "As a Solution Architect with a rich background in engineering, I excel at desig…" at bounding box center [864, 188] width 444 height 112
click at [889, 218] on textarea "As a Solution Architect with a rich background in engineering, I excel at desig…" at bounding box center [864, 188] width 444 height 112
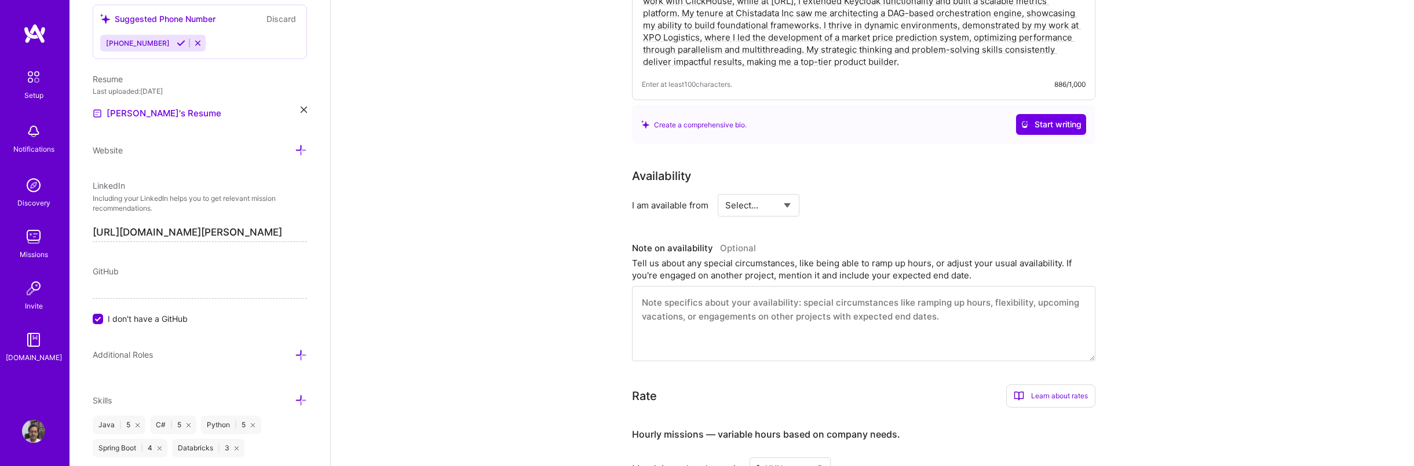
scroll to position [422, 0]
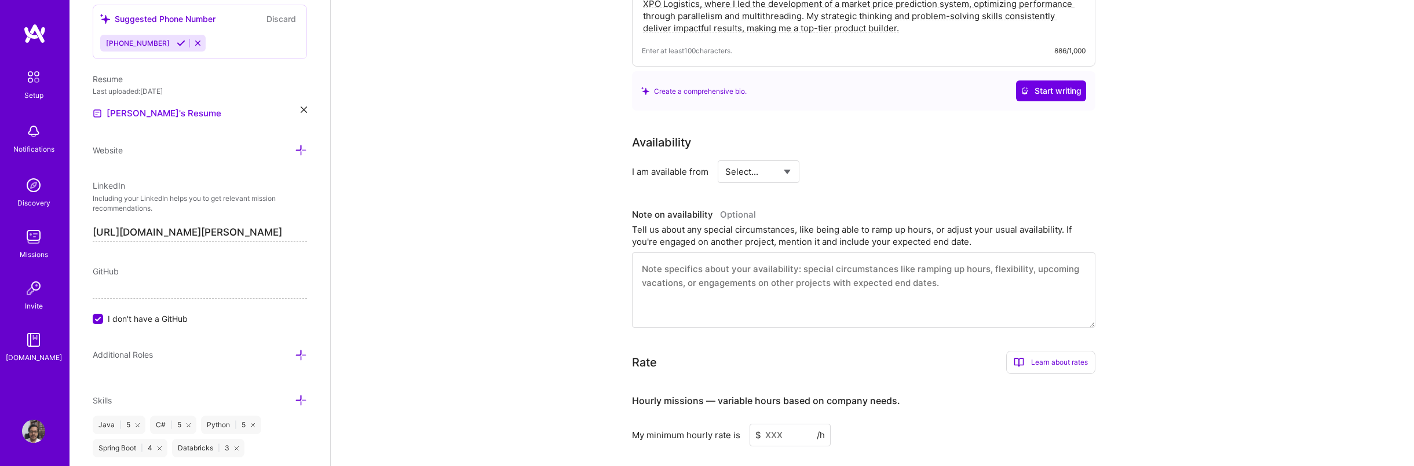
click at [737, 161] on select "Select... Right Now Future Date Not Available" at bounding box center [758, 172] width 67 height 30
select select "Right Now"
click at [817, 262] on textarea at bounding box center [863, 290] width 463 height 75
click at [846, 160] on input at bounding box center [864, 171] width 70 height 23
type input "30"
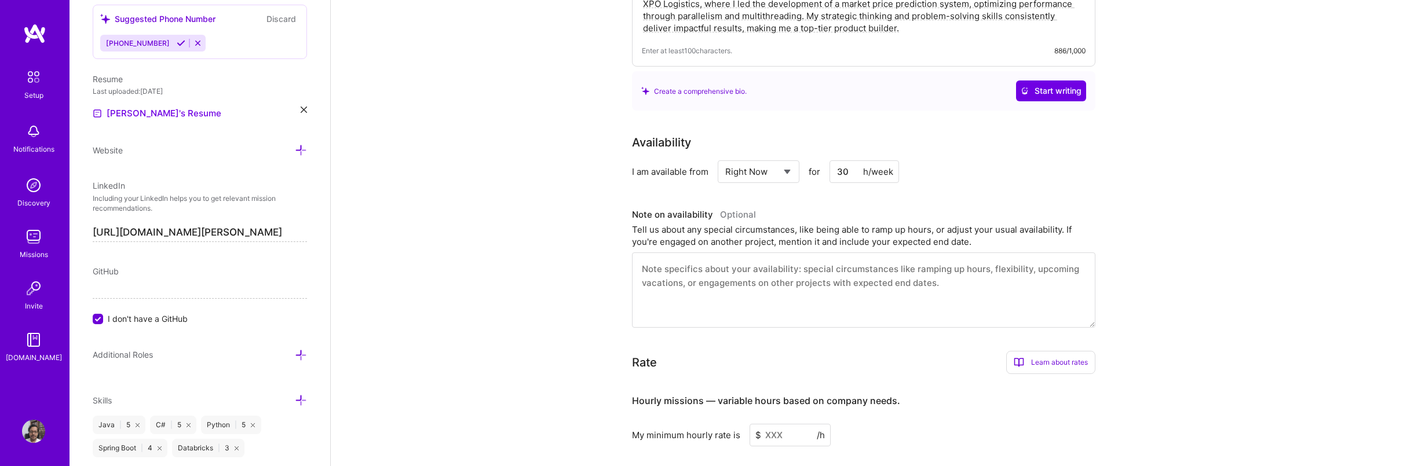
click at [814, 271] on textarea at bounding box center [863, 290] width 463 height 75
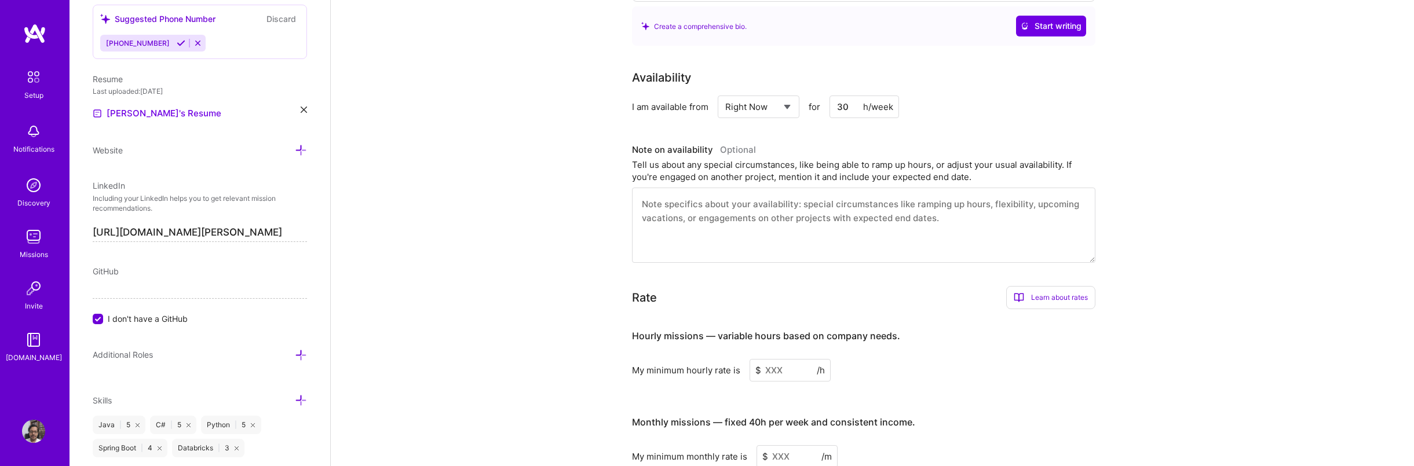
scroll to position [492, 0]
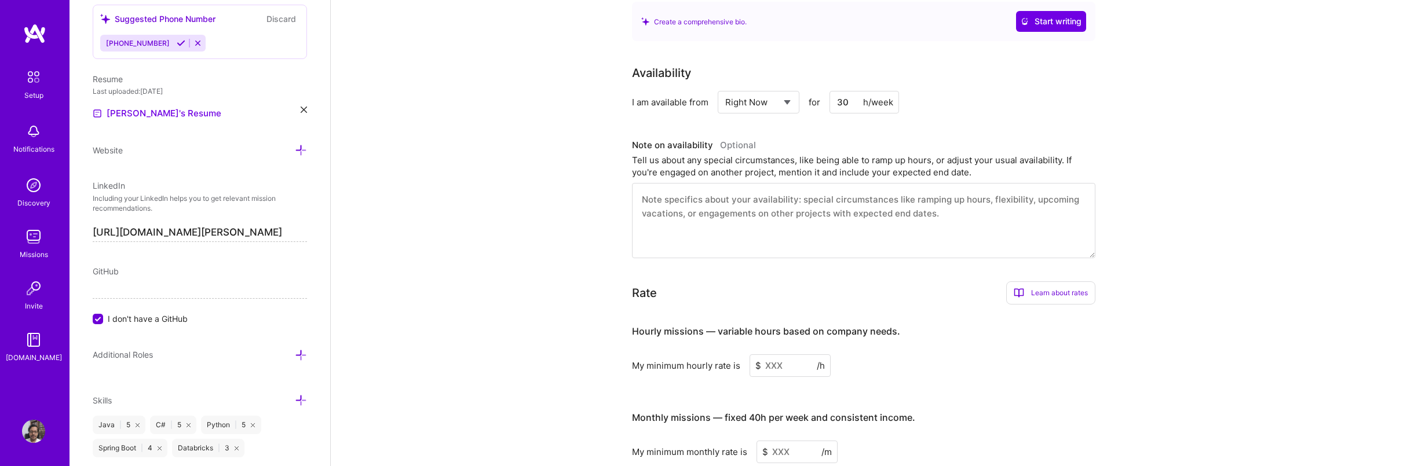
drag, startPoint x: 782, startPoint y: 353, endPoint x: 803, endPoint y: 349, distance: 21.2
click at [782, 354] on input at bounding box center [789, 365] width 81 height 23
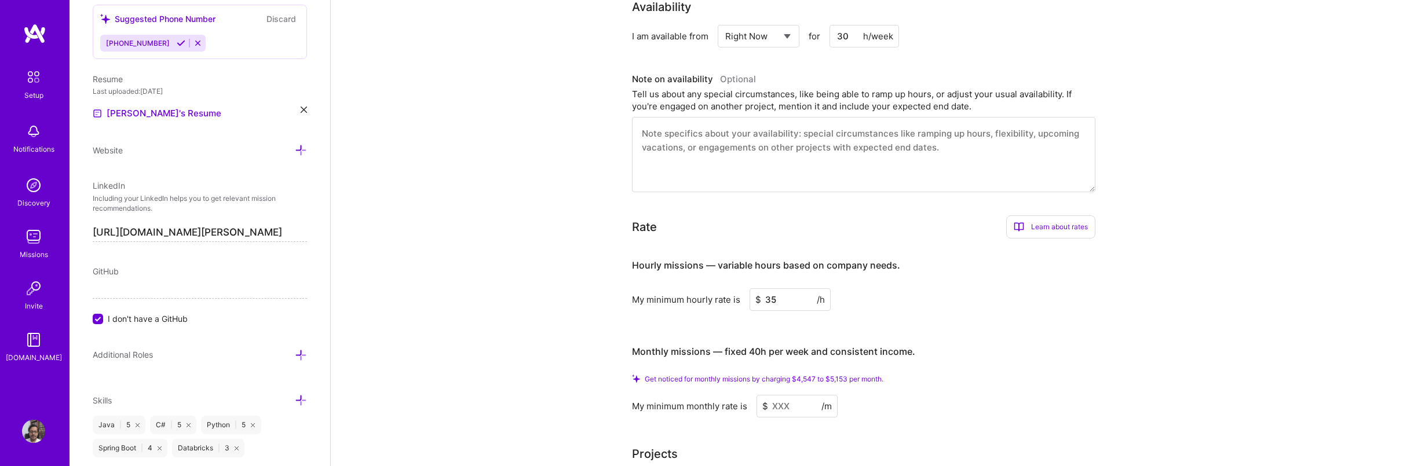
scroll to position [561, 0]
click at [796, 392] on input at bounding box center [796, 403] width 81 height 23
click at [783, 285] on input "35" at bounding box center [789, 296] width 81 height 23
click at [791, 392] on input at bounding box center [796, 403] width 81 height 23
click at [781, 285] on input "30" at bounding box center [789, 296] width 81 height 23
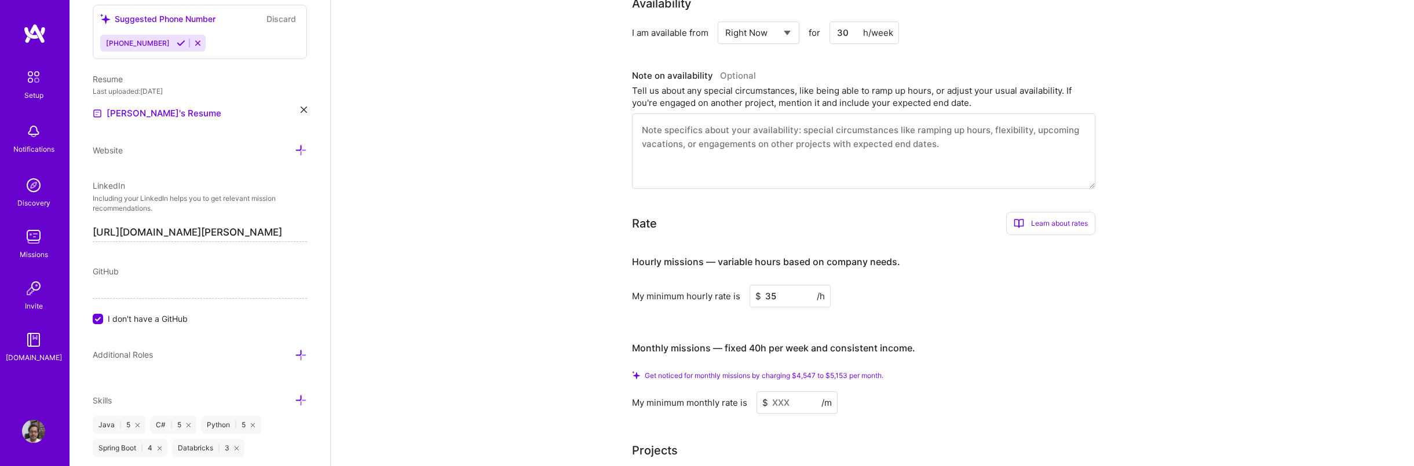
type input "35"
click at [795, 392] on input at bounding box center [796, 403] width 81 height 23
click at [792, 392] on input at bounding box center [796, 403] width 81 height 23
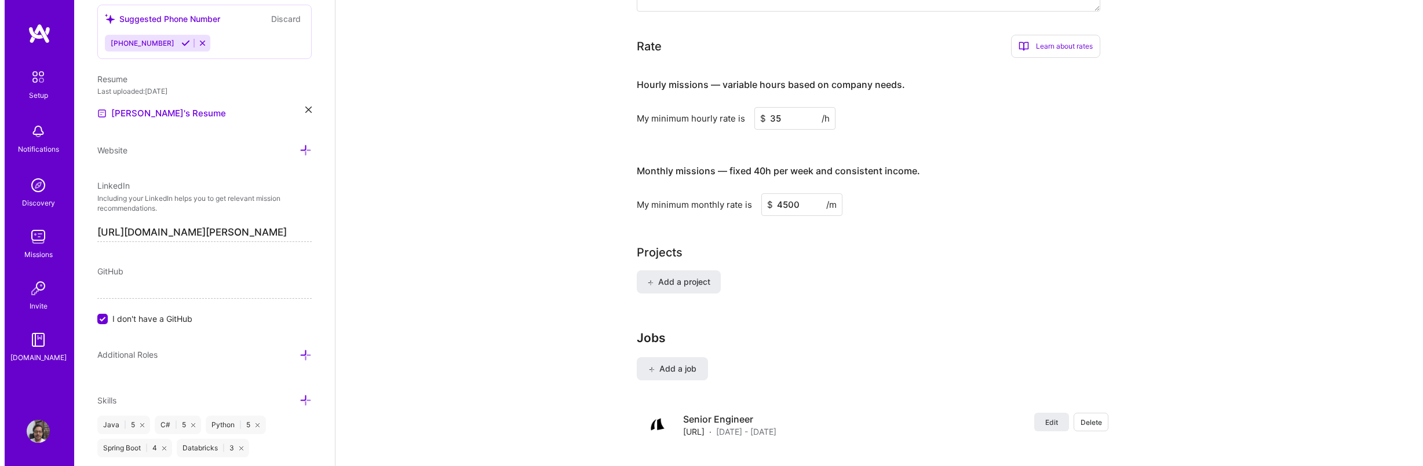
scroll to position [729, 0]
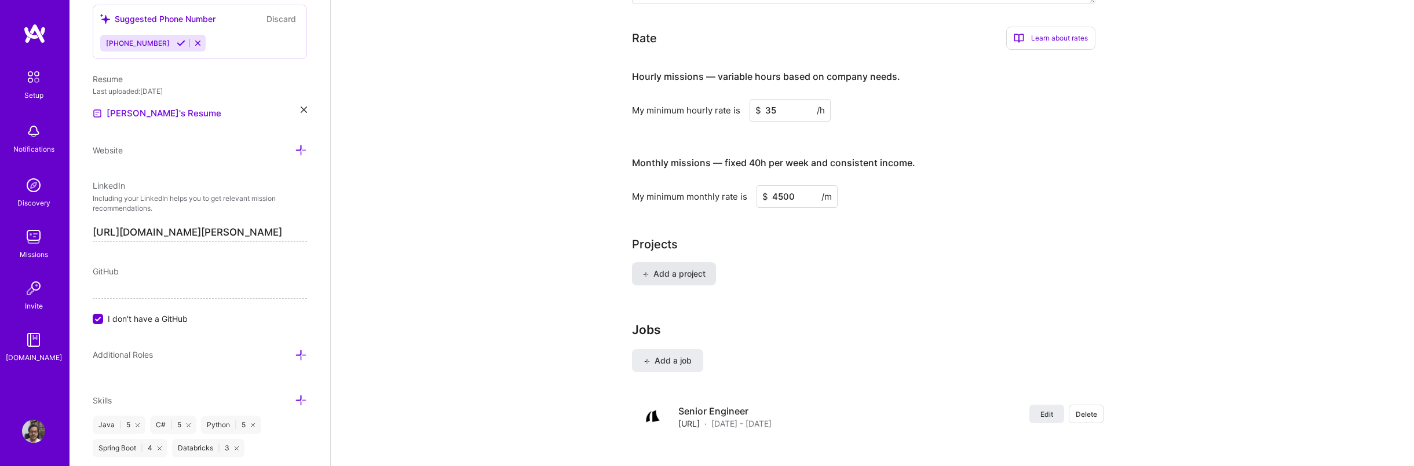
type input "4500"
click at [696, 268] on span "Add a project" at bounding box center [673, 274] width 63 height 12
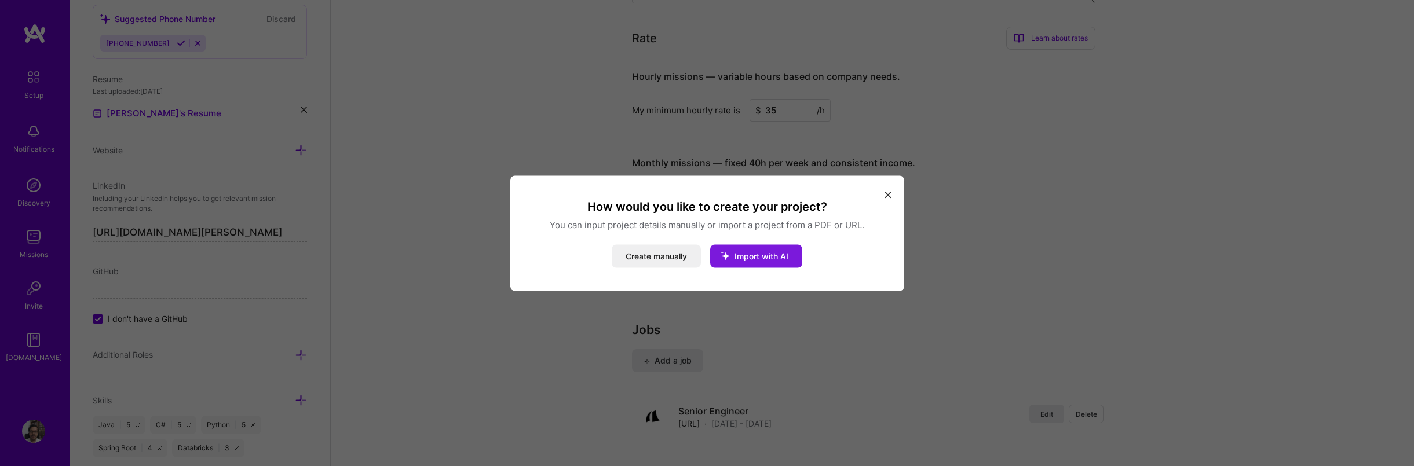
click at [739, 259] on icon "modal" at bounding box center [725, 255] width 30 height 30
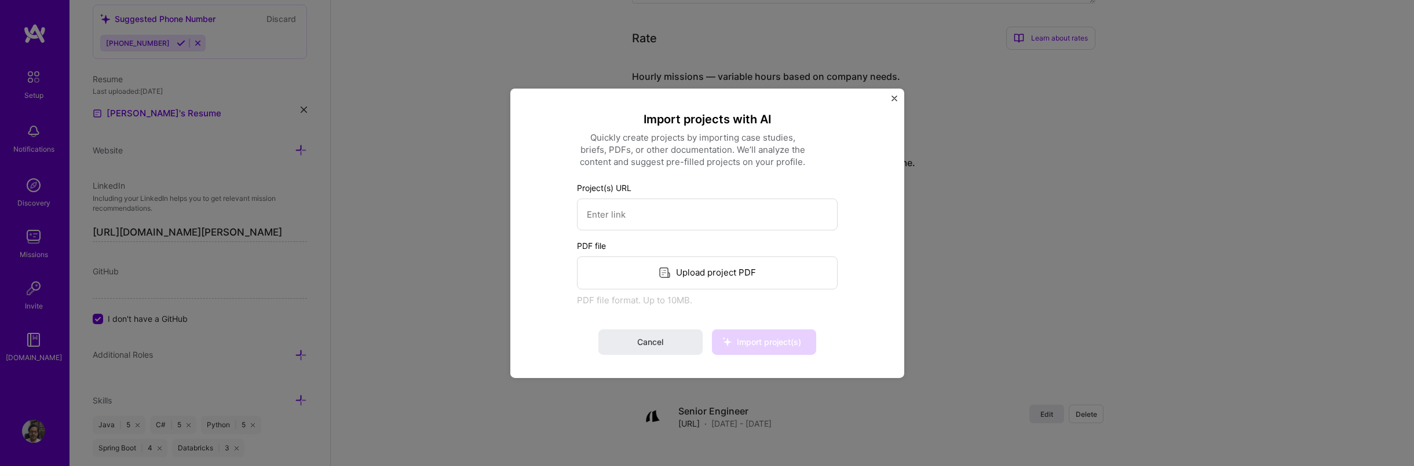
click at [696, 270] on div "Upload project PDF" at bounding box center [707, 272] width 261 height 33
click at [674, 343] on button "Cancel" at bounding box center [650, 342] width 104 height 25
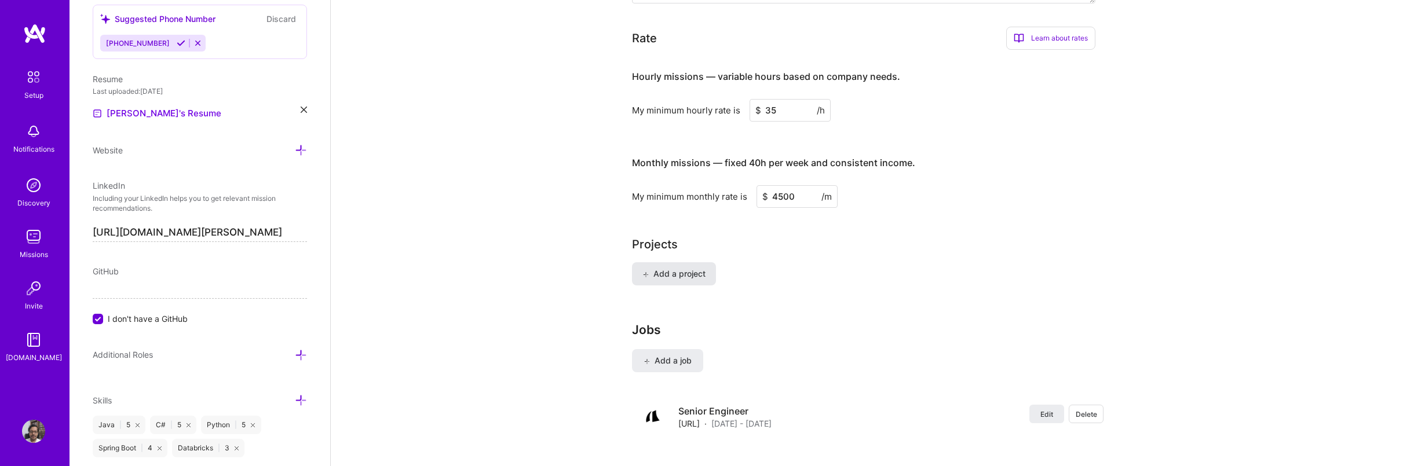
click at [675, 268] on span "Add a project" at bounding box center [673, 274] width 63 height 12
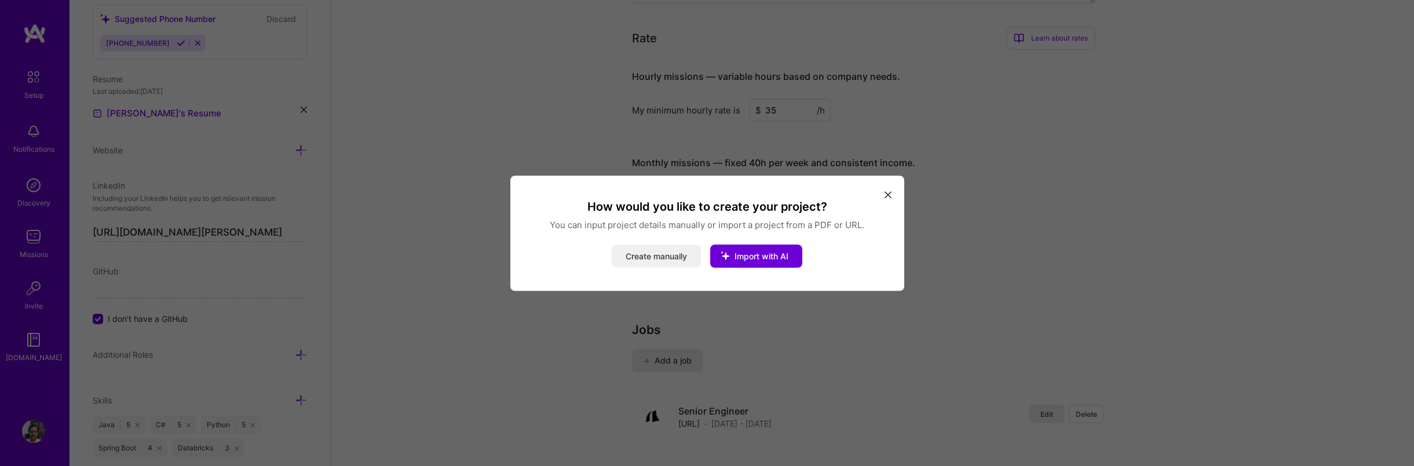
click at [679, 257] on button "Create manually" at bounding box center [656, 255] width 89 height 23
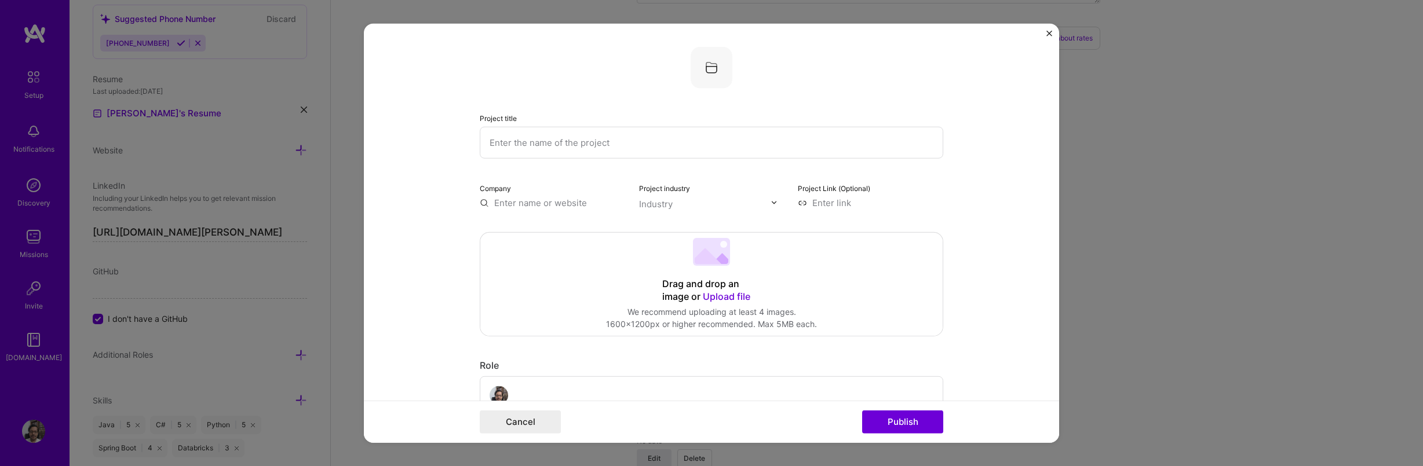
click at [623, 135] on input "text" at bounding box center [711, 142] width 463 height 32
click at [572, 202] on input "text" at bounding box center [552, 202] width 145 height 12
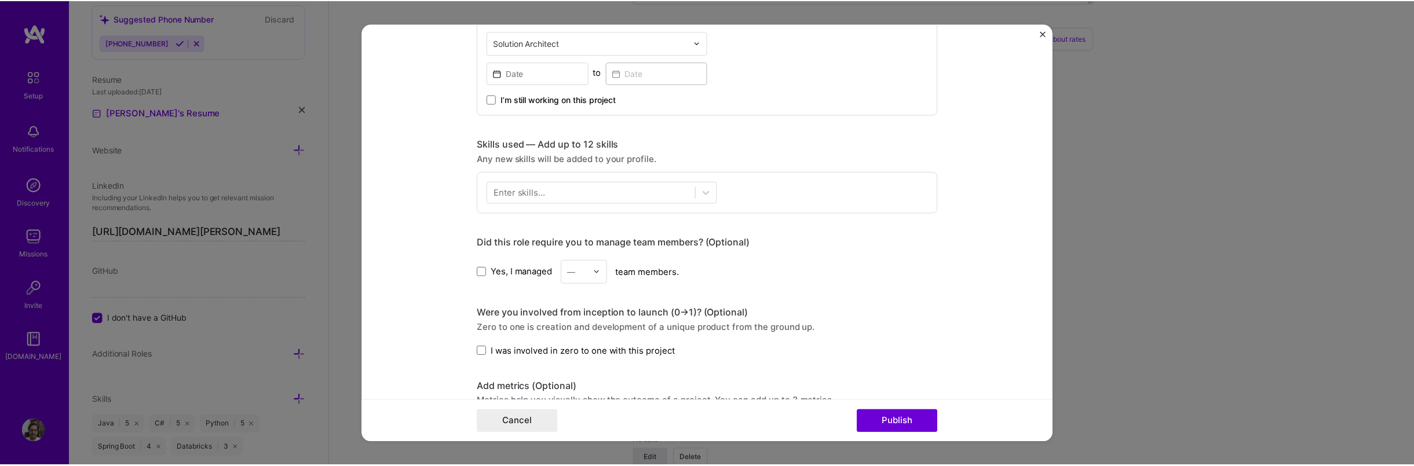
scroll to position [417, 0]
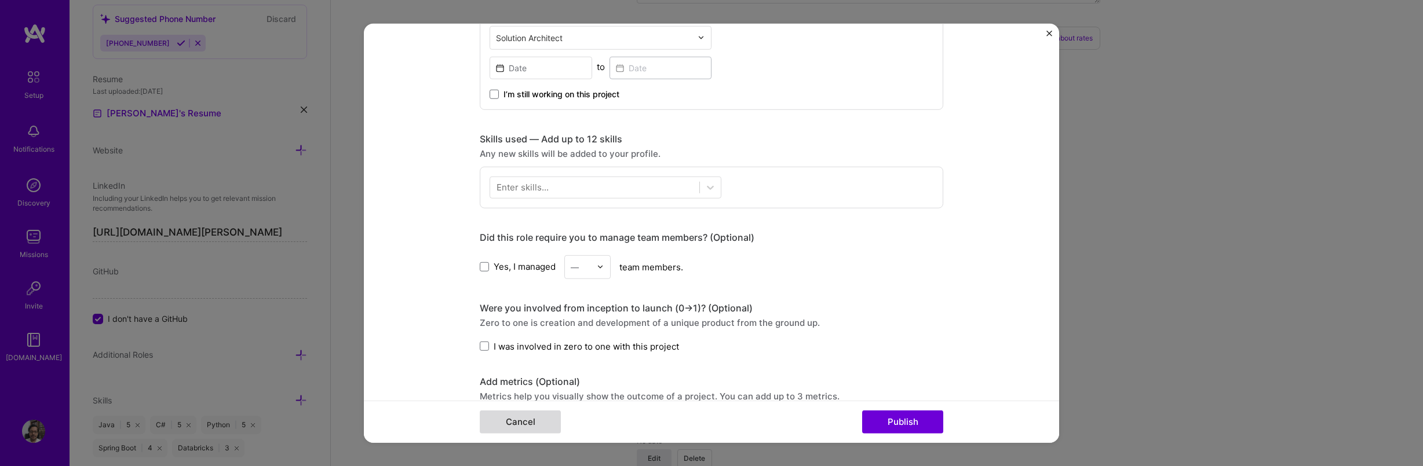
click at [526, 413] on button "Cancel" at bounding box center [520, 422] width 81 height 23
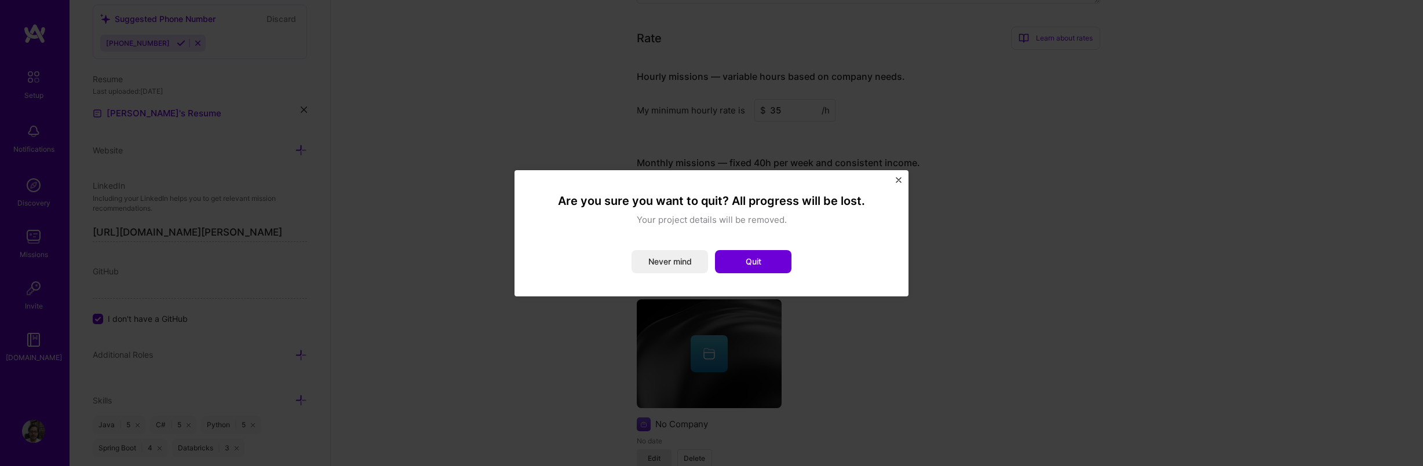
click at [901, 178] on img "Close" at bounding box center [898, 180] width 6 height 6
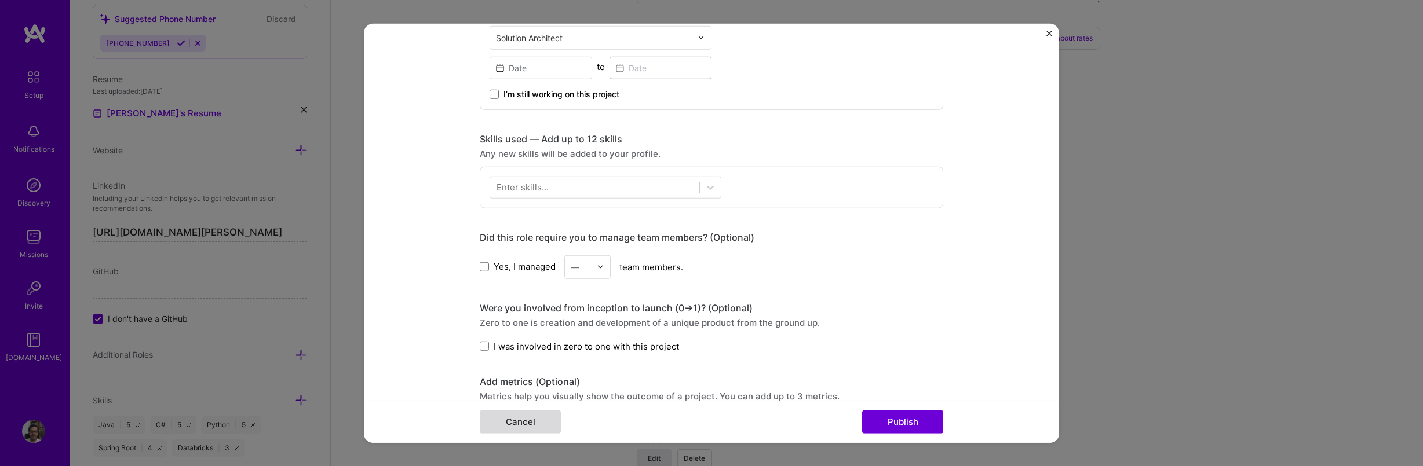
click at [535, 421] on button "Cancel" at bounding box center [520, 422] width 81 height 23
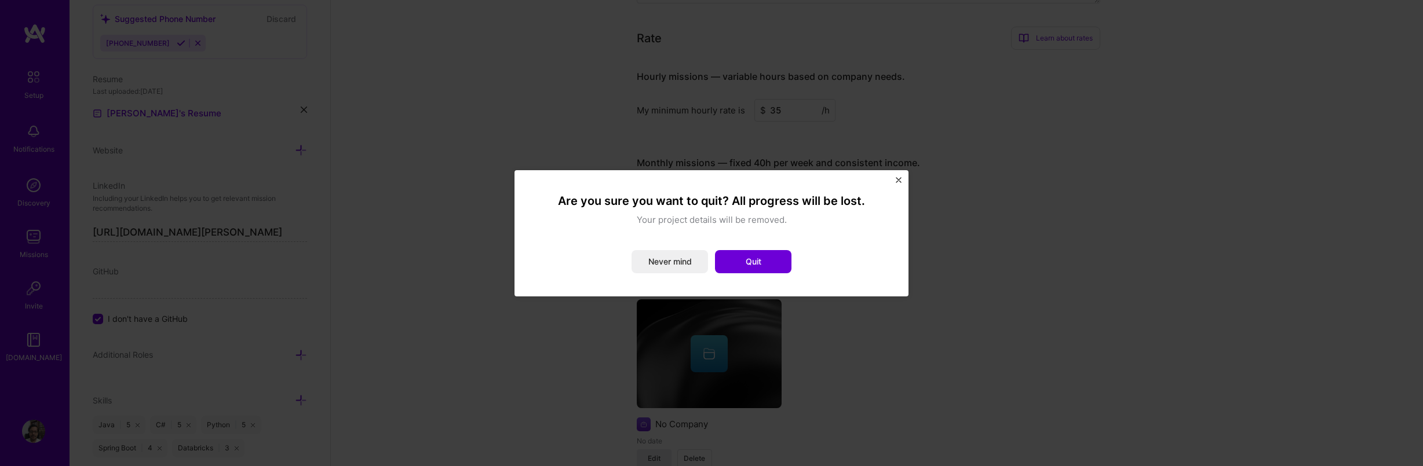
click at [772, 259] on button "Quit" at bounding box center [753, 261] width 76 height 23
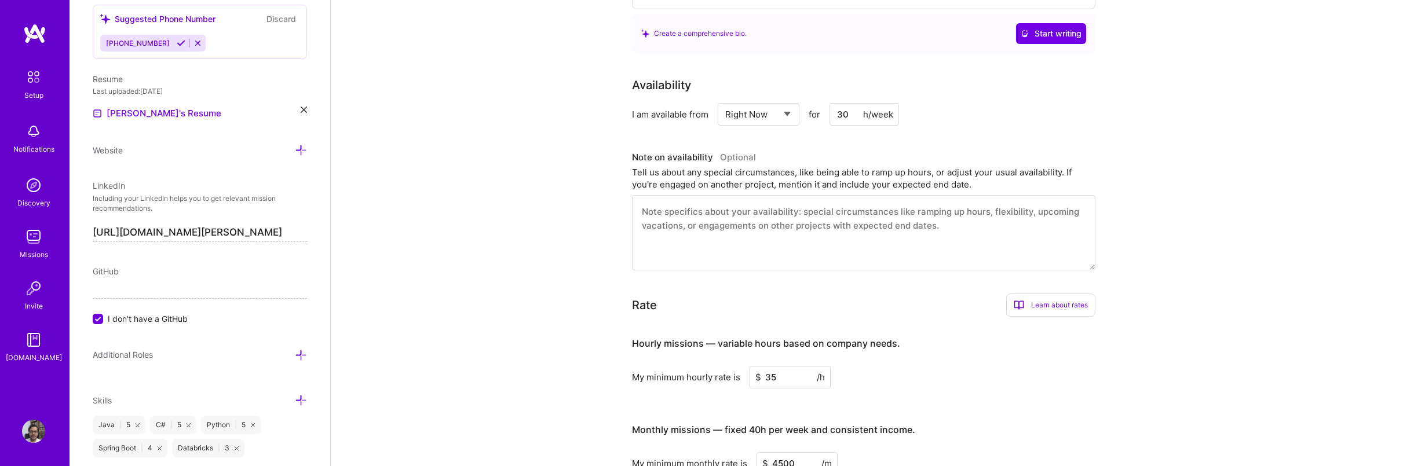
scroll to position [0, 0]
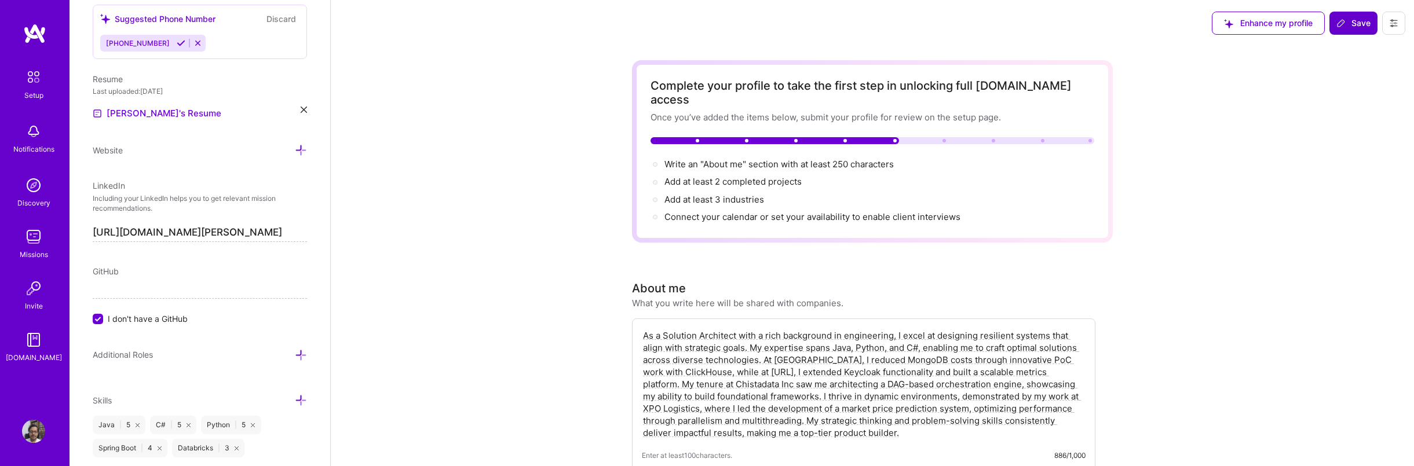
click at [1361, 28] on span "Save" at bounding box center [1353, 23] width 34 height 12
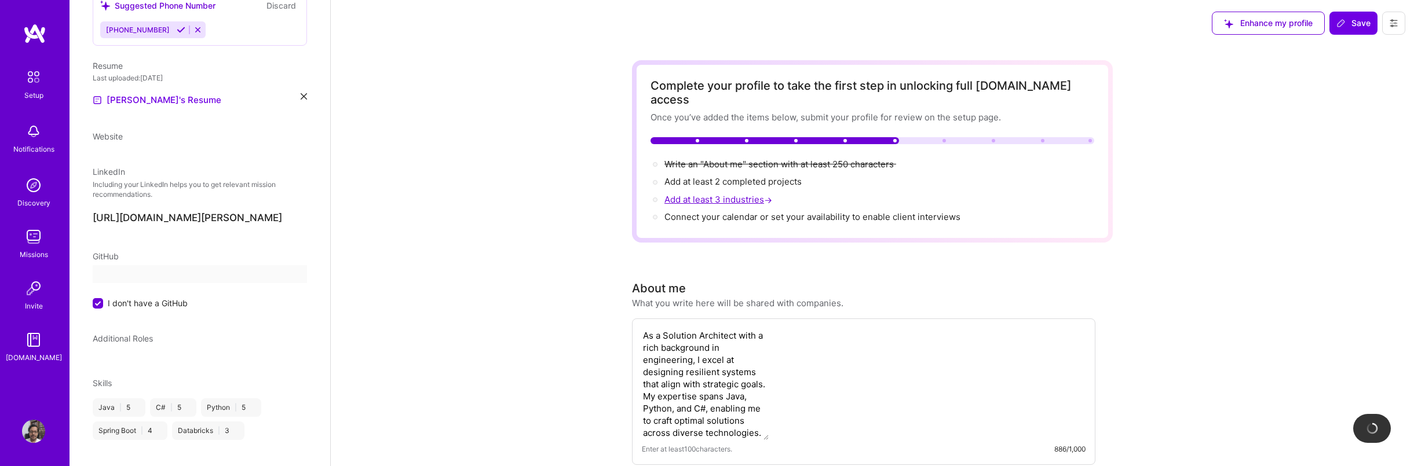
scroll to position [100, 0]
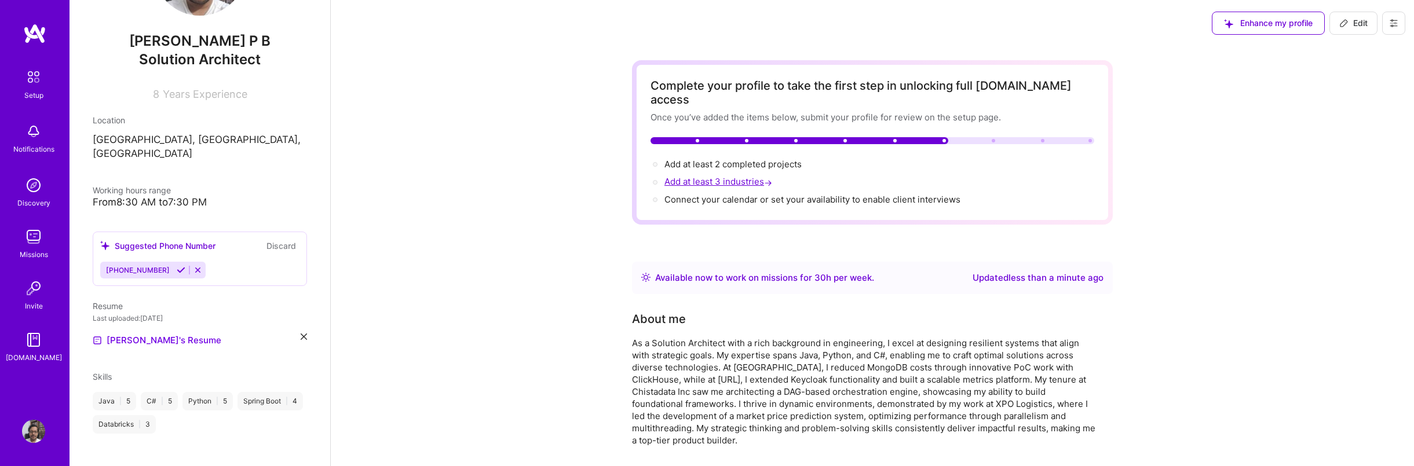
click at [741, 176] on span "Add at least 3 industries →" at bounding box center [719, 181] width 110 height 11
select select "US"
select select "Right Now"
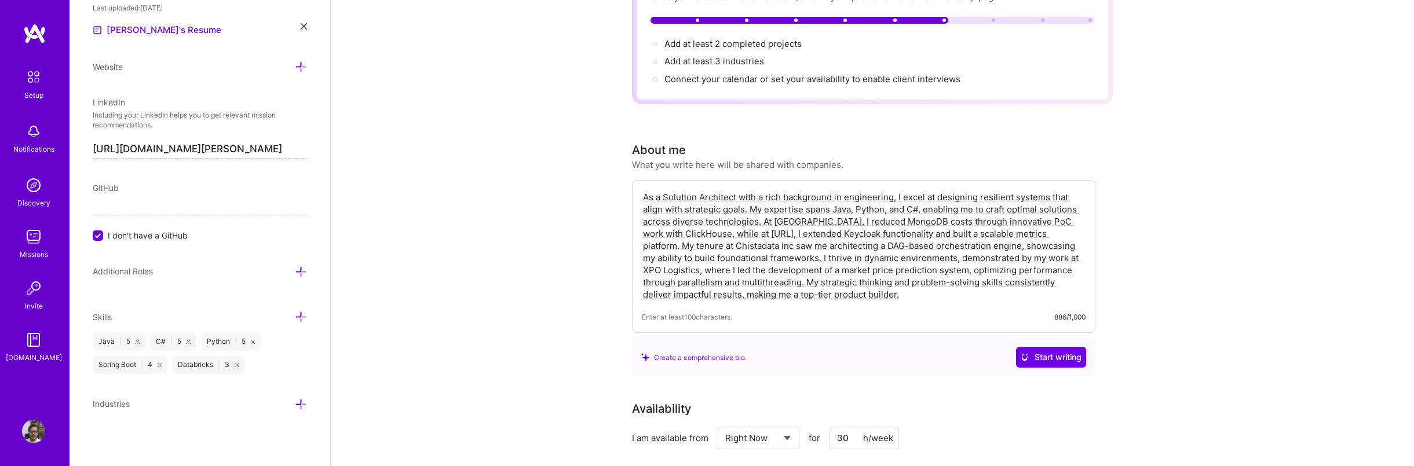
scroll to position [139, 0]
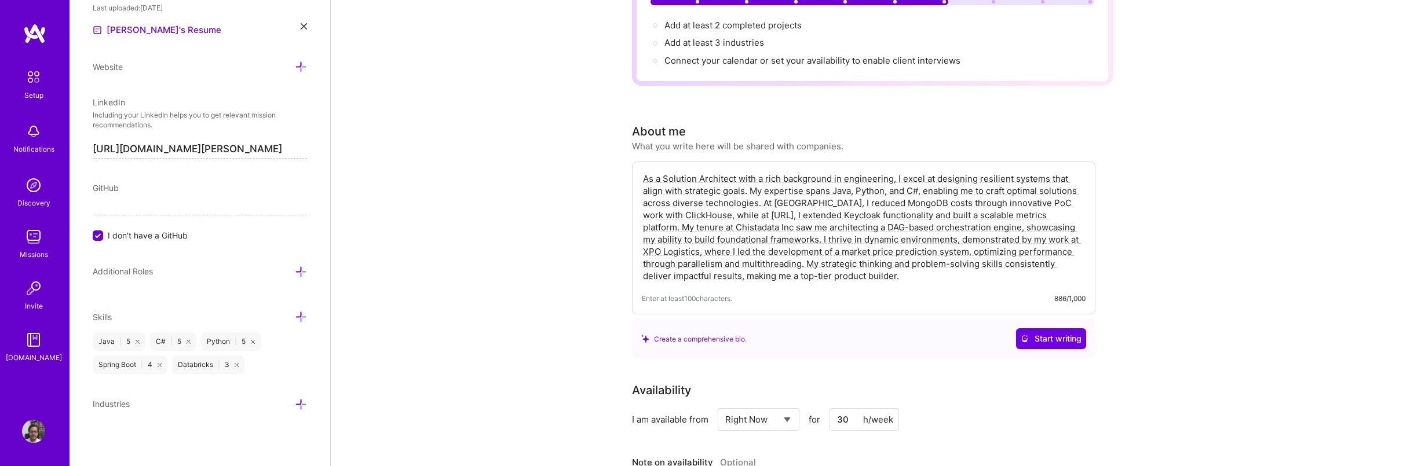
click at [295, 403] on icon at bounding box center [301, 404] width 12 height 12
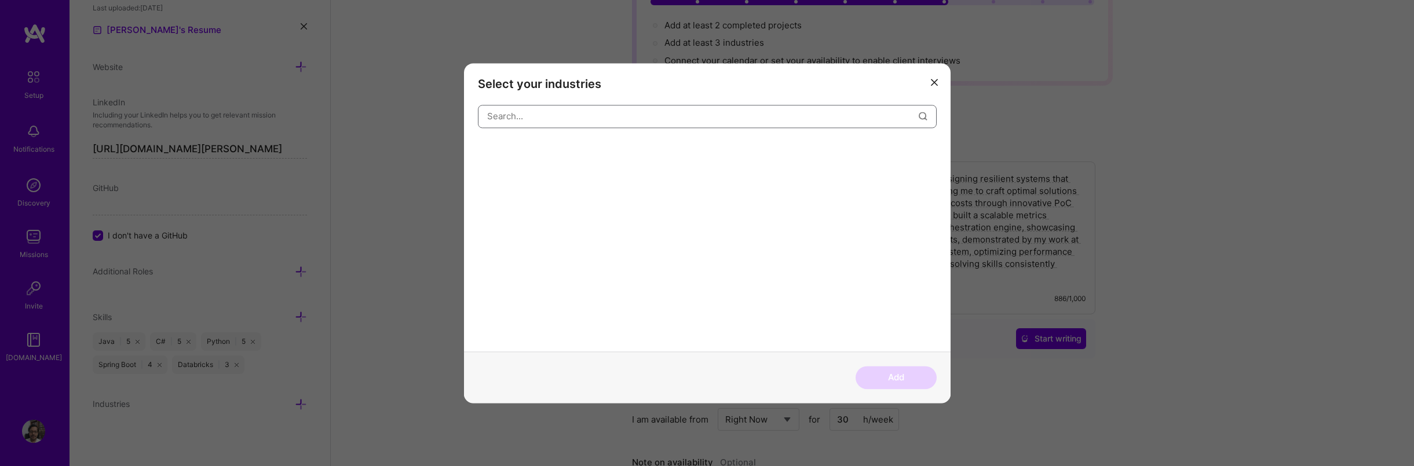
click at [571, 120] on input "modal" at bounding box center [703, 116] width 432 height 30
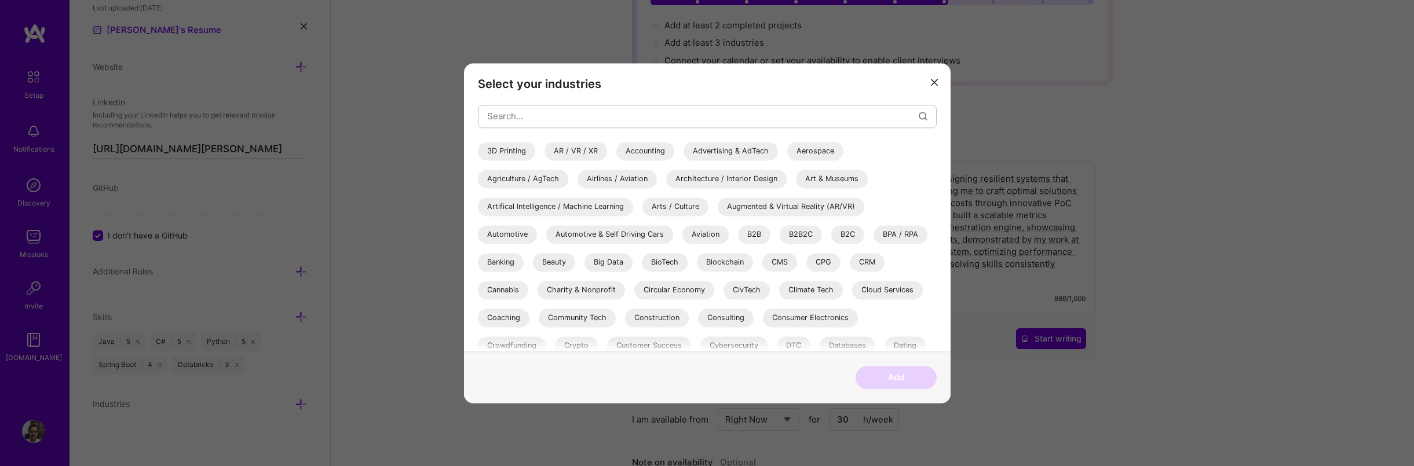
click at [575, 208] on div "Artifical Intelligence / Machine Learning" at bounding box center [555, 207] width 155 height 19
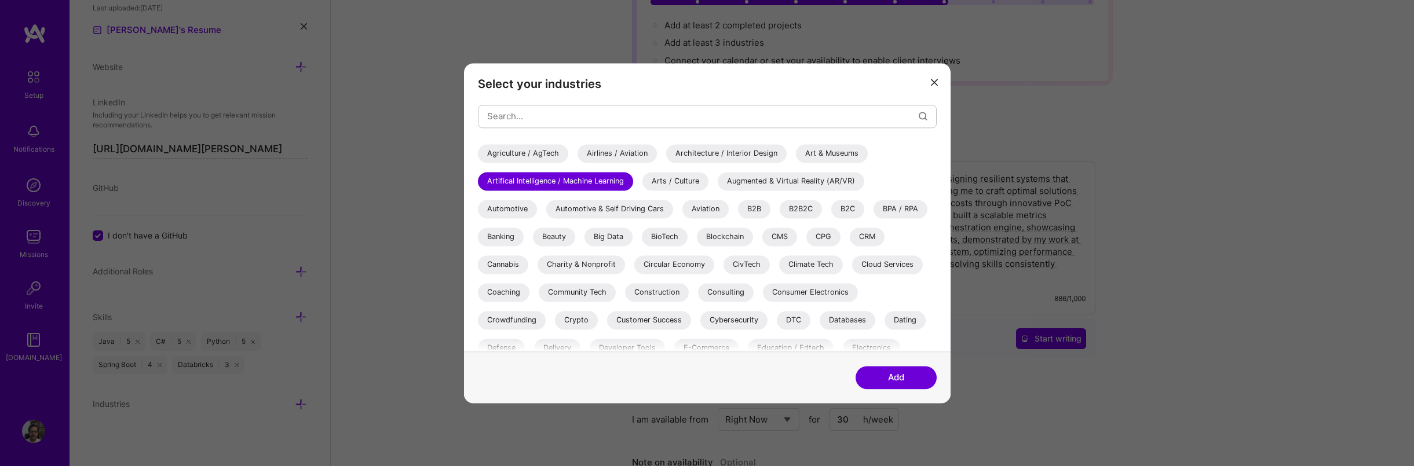
scroll to position [70, 0]
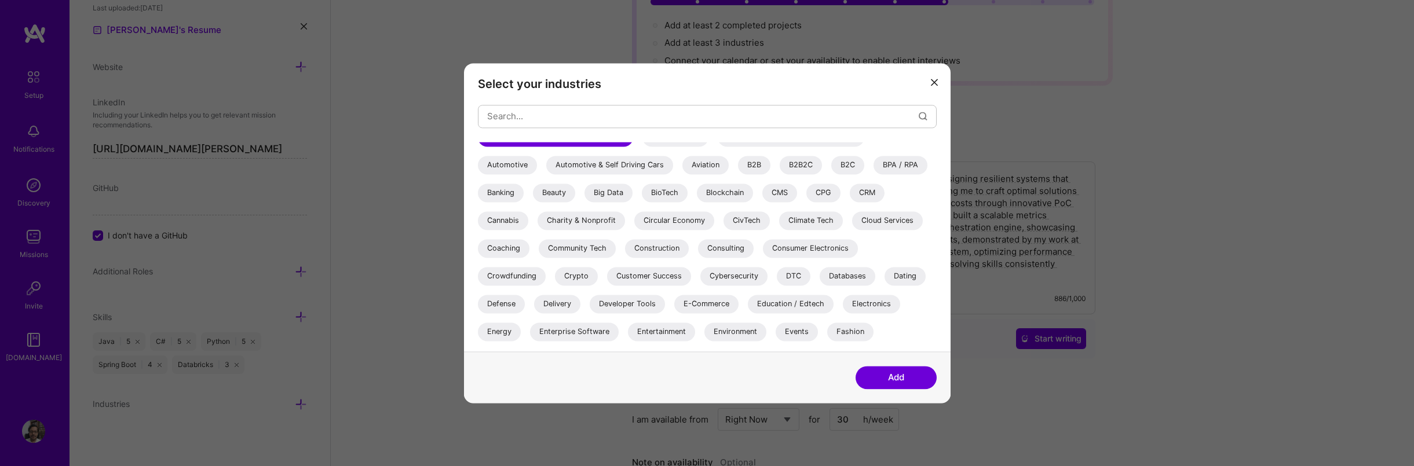
click at [601, 330] on div "Enterprise Software" at bounding box center [574, 332] width 89 height 19
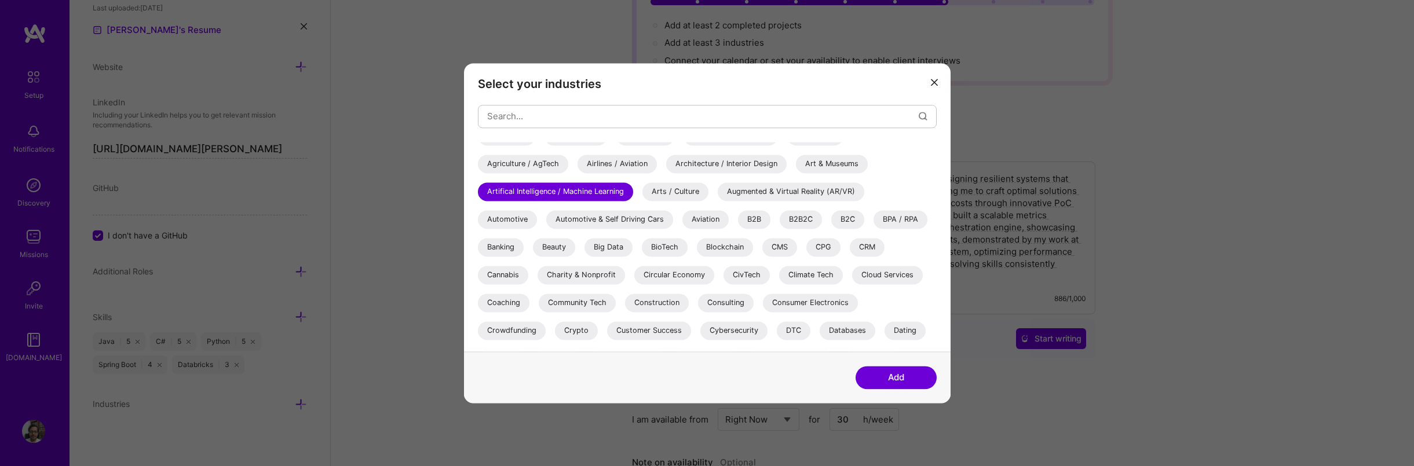
scroll to position [0, 0]
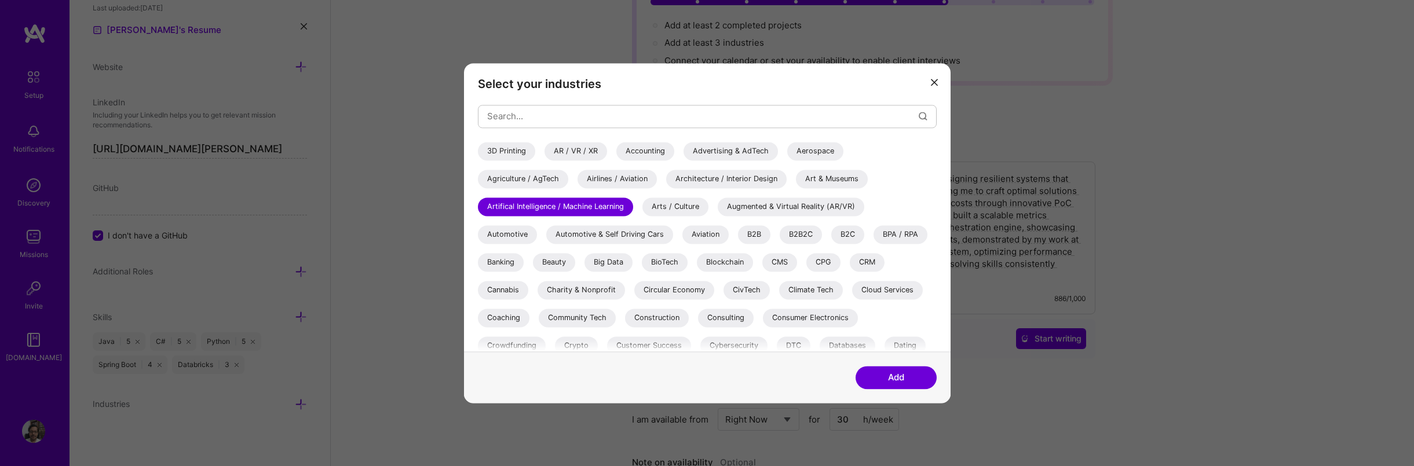
click at [905, 291] on div "Cloud Services" at bounding box center [887, 290] width 71 height 19
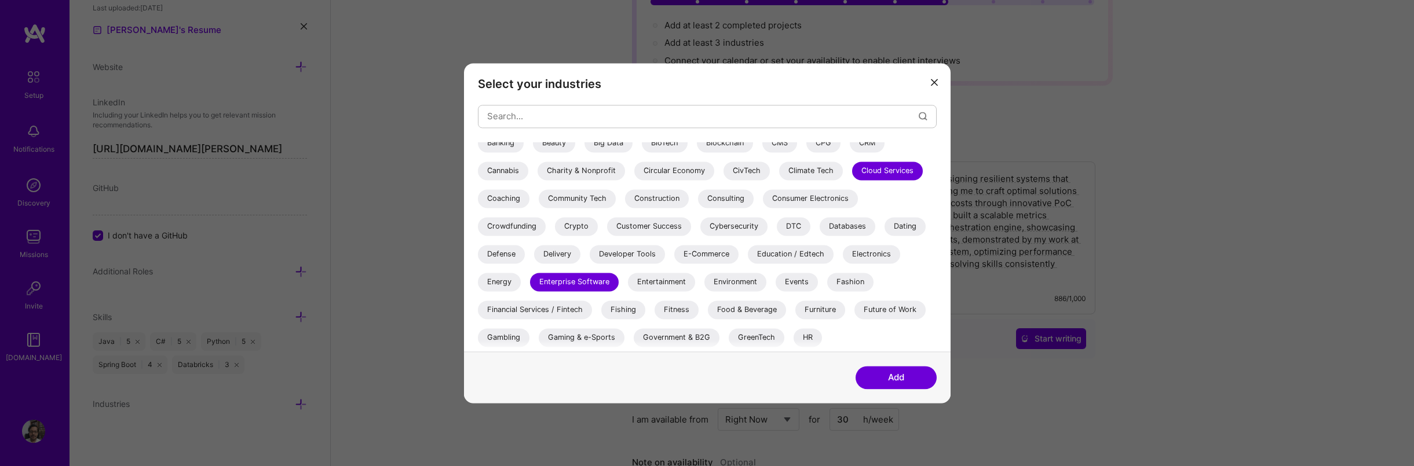
scroll to position [139, 0]
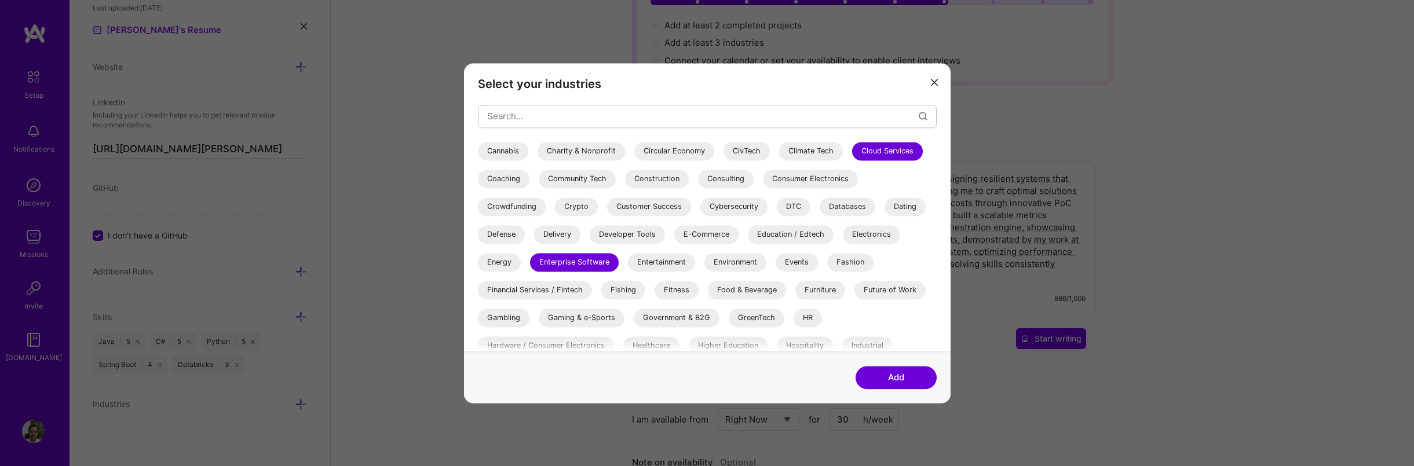
click at [920, 373] on button "Add" at bounding box center [895, 377] width 81 height 23
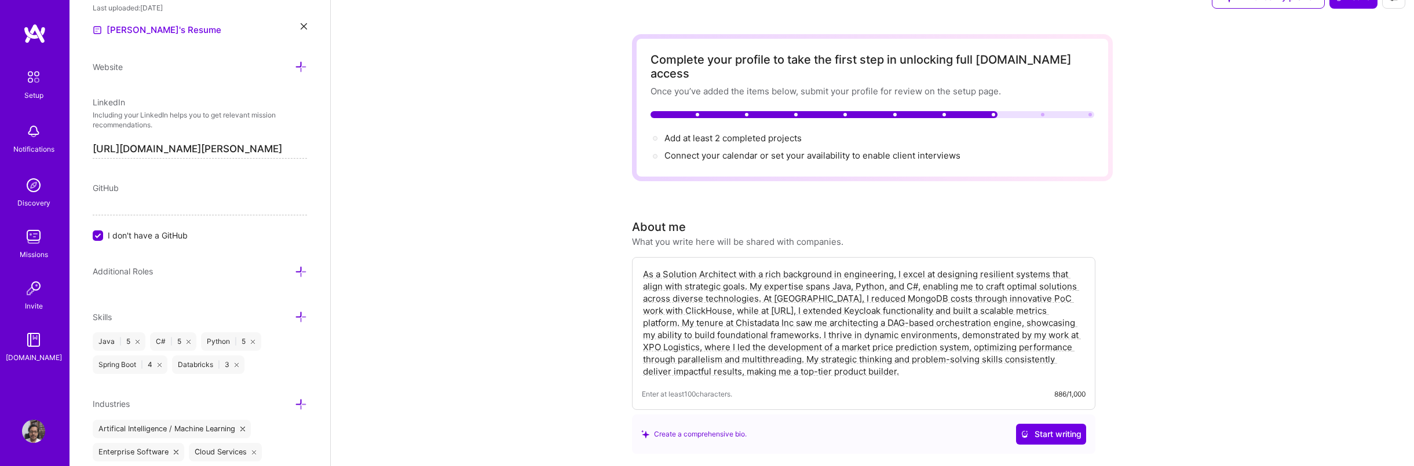
scroll to position [70, 0]
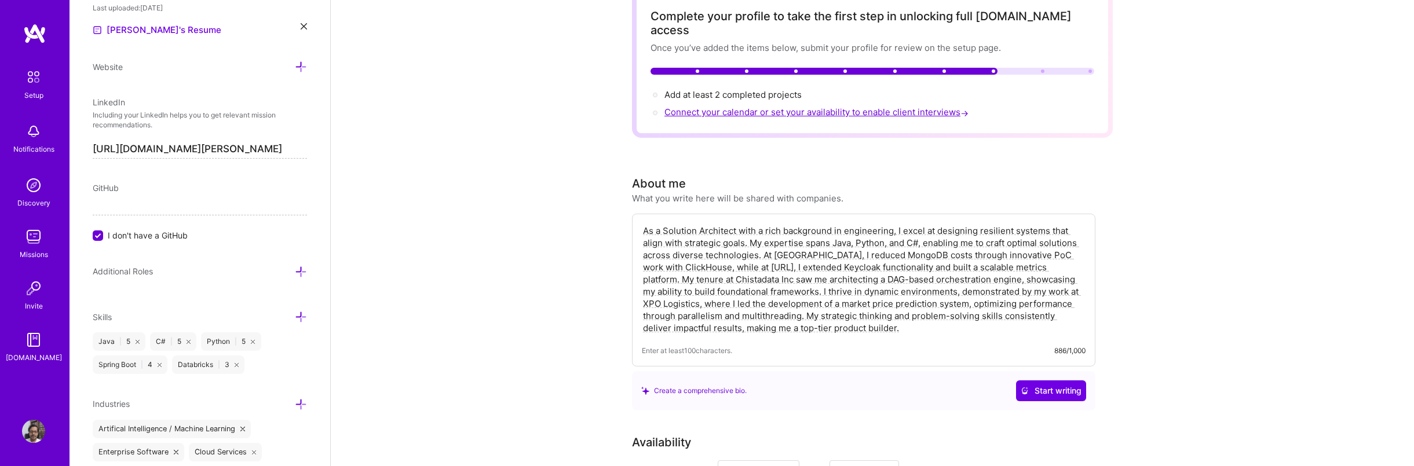
click at [744, 107] on span "Connect your calendar or set your availability to enable client interviews →" at bounding box center [817, 112] width 306 height 11
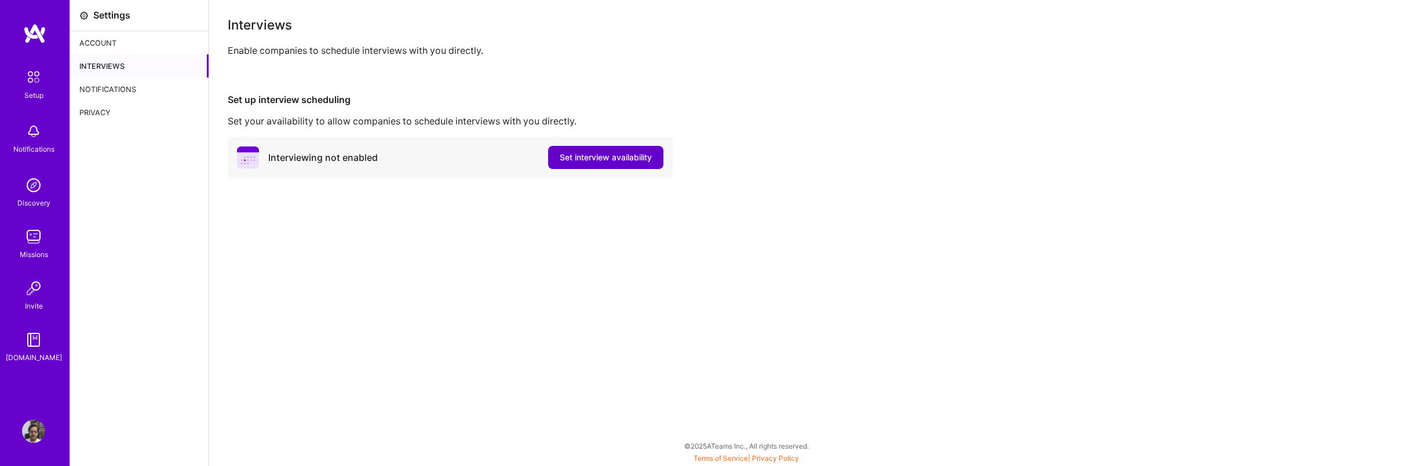
click at [575, 159] on span "Set interview availability" at bounding box center [606, 158] width 92 height 12
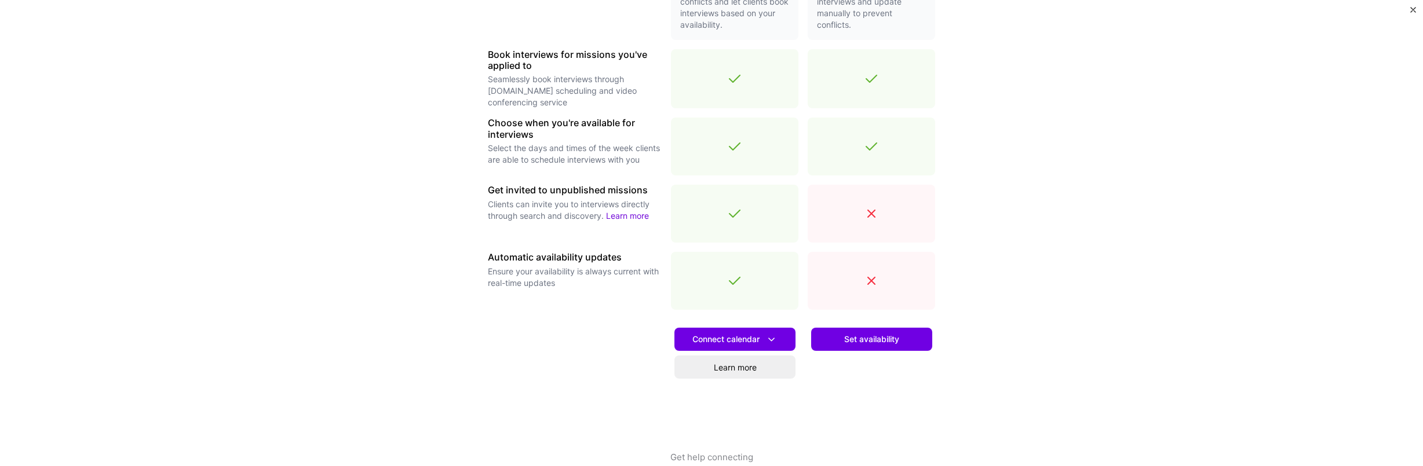
scroll to position [345, 0]
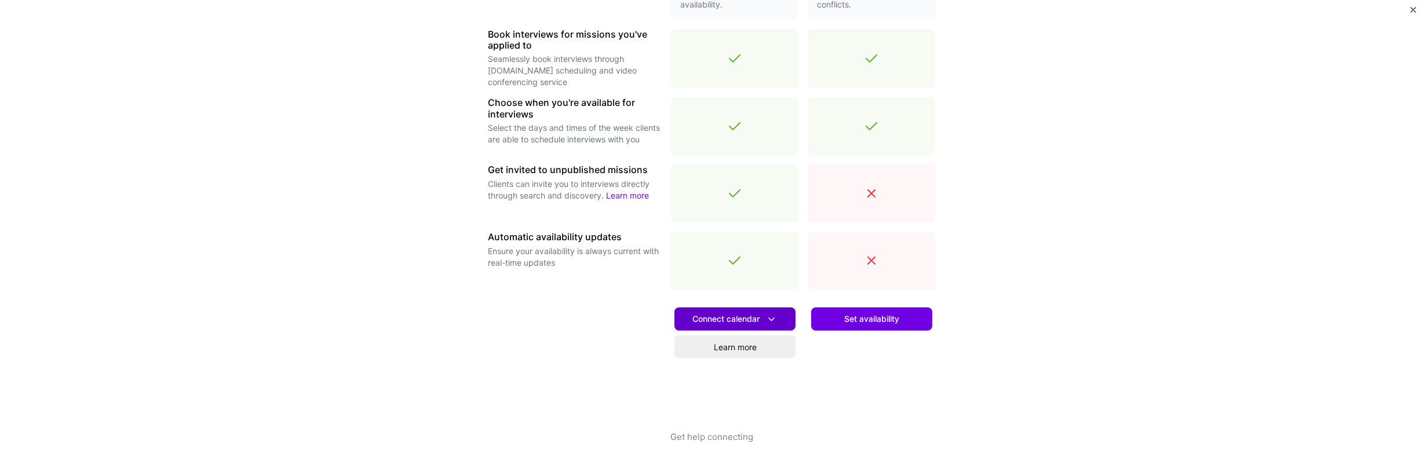
click at [755, 321] on span "Connect calendar" at bounding box center [734, 319] width 85 height 12
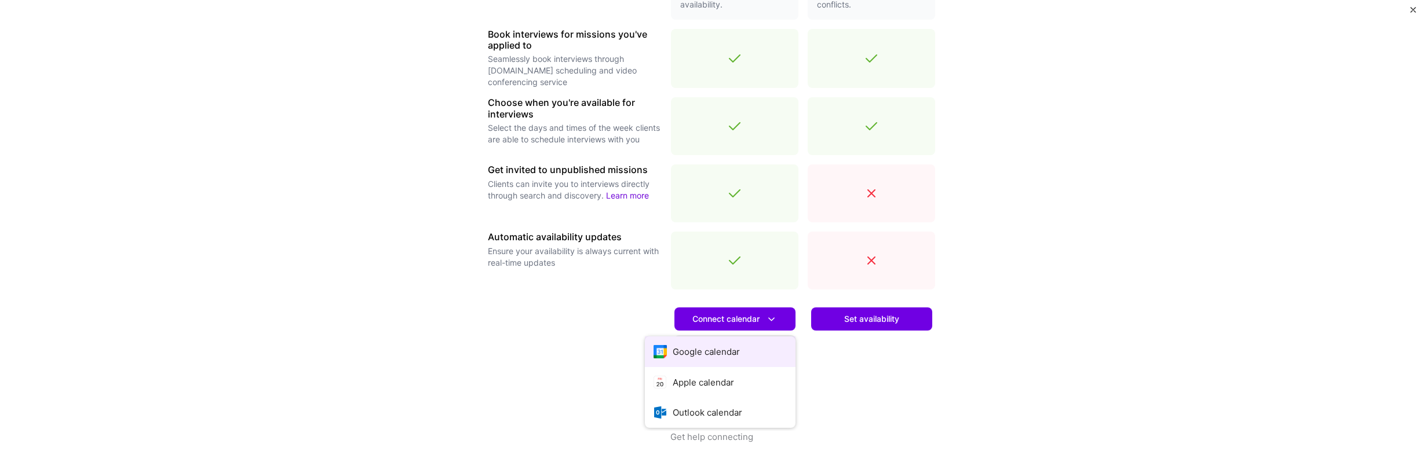
click at [736, 351] on button "Google calendar" at bounding box center [720, 352] width 151 height 31
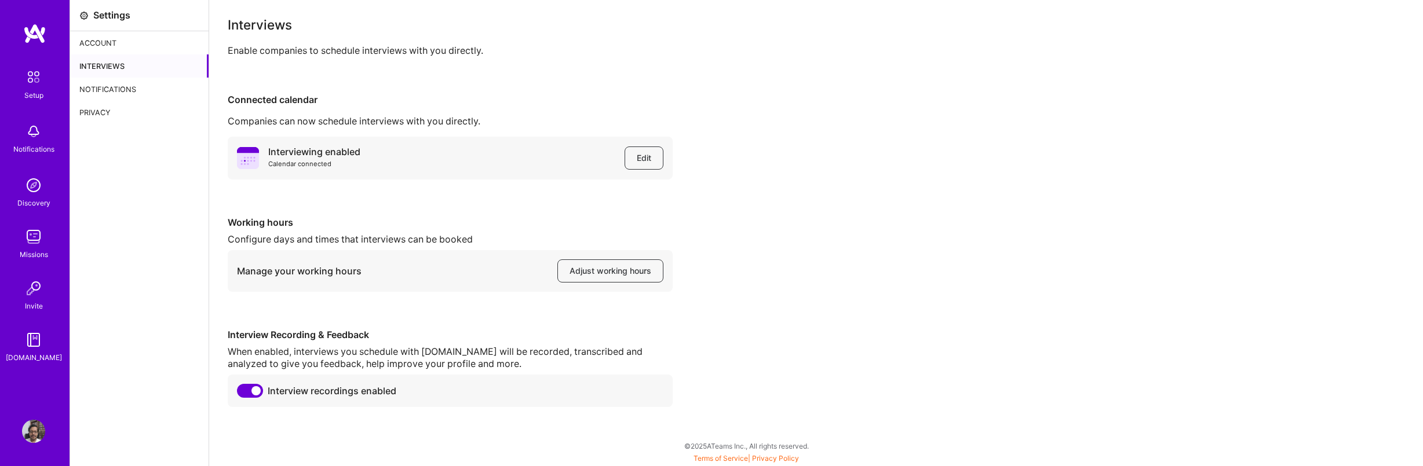
click at [124, 45] on div "Account" at bounding box center [139, 42] width 138 height 23
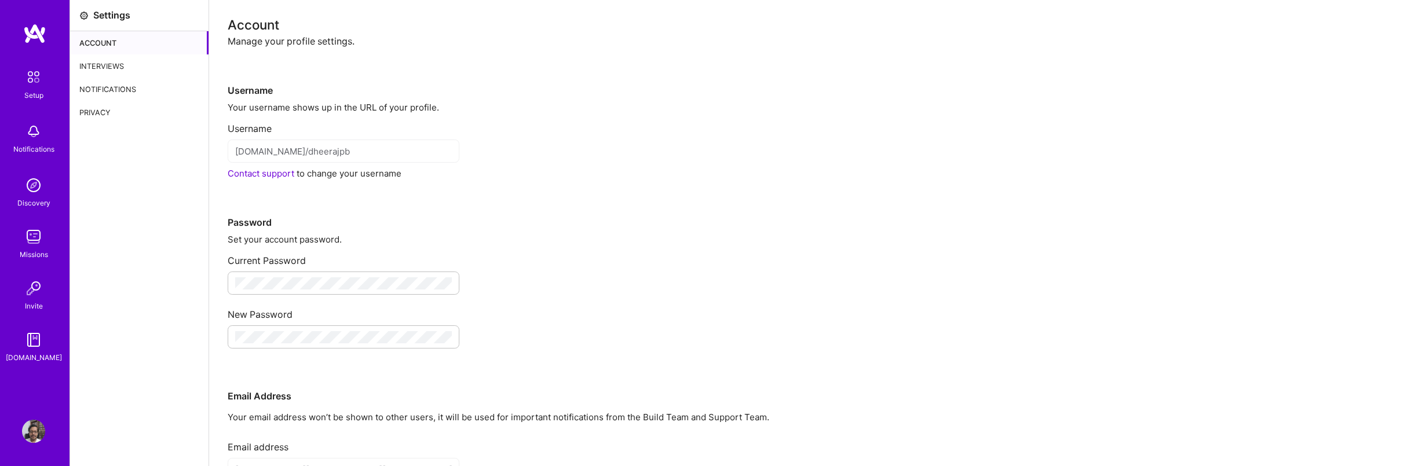
click at [44, 236] on img at bounding box center [33, 236] width 23 height 23
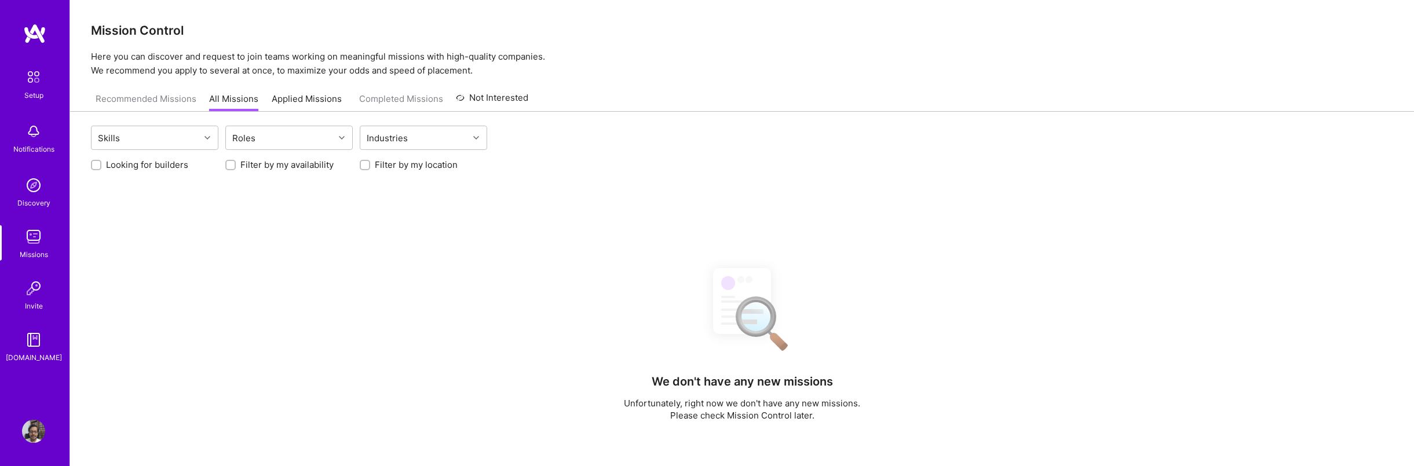
click at [43, 180] on img at bounding box center [33, 185] width 23 height 23
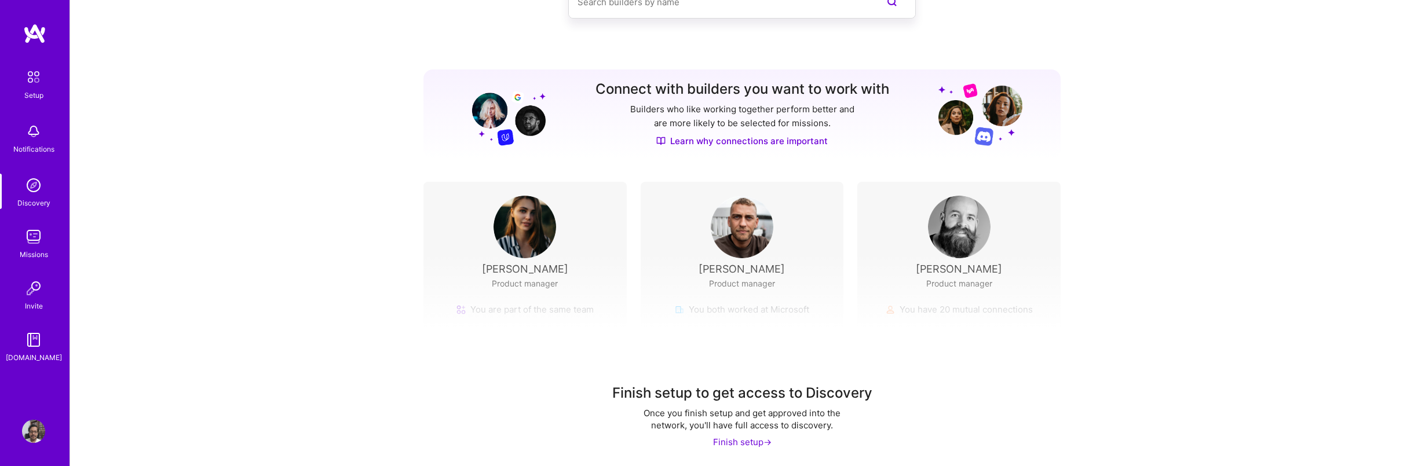
scroll to position [87, 0]
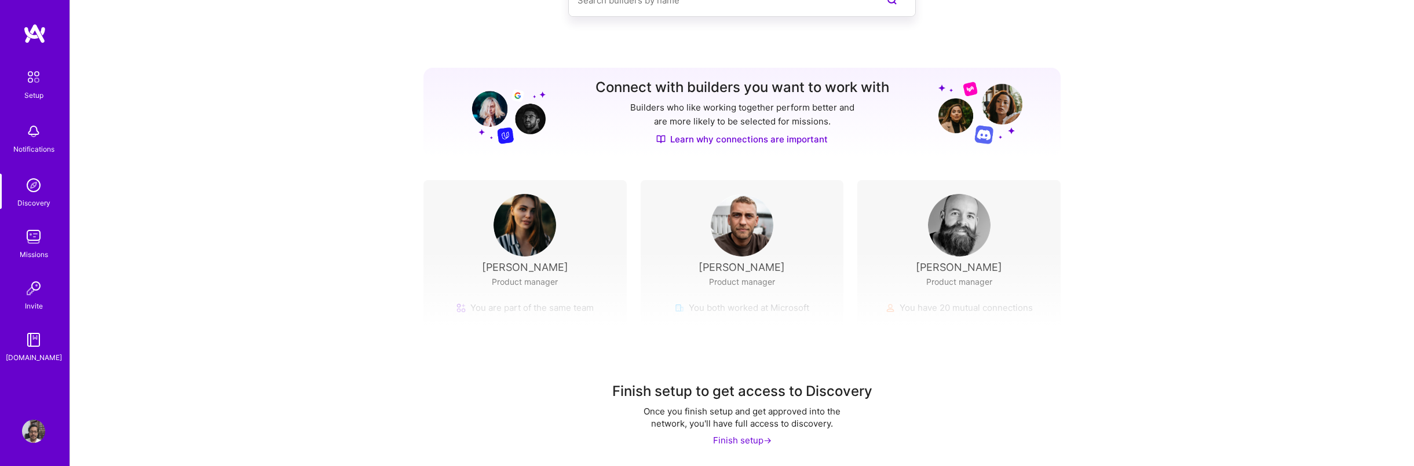
click at [739, 441] on div "Finish setup ->" at bounding box center [742, 440] width 58 height 12
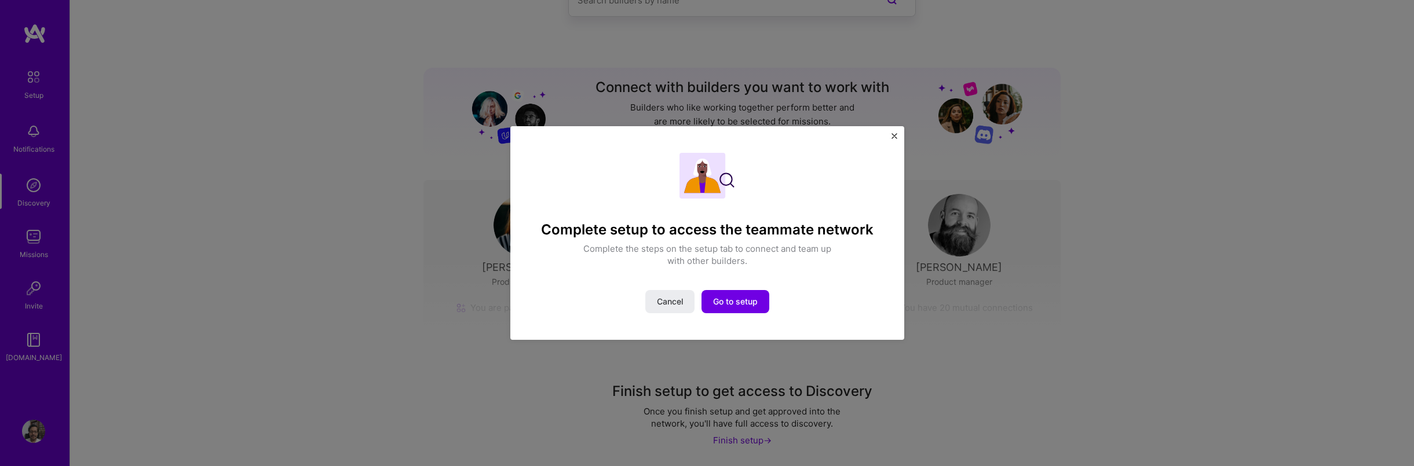
click at [751, 283] on div "Complete setup to access the teammate network Complete the steps on the setup t…" at bounding box center [707, 233] width 341 height 161
click at [748, 302] on span "Go to setup" at bounding box center [735, 302] width 45 height 12
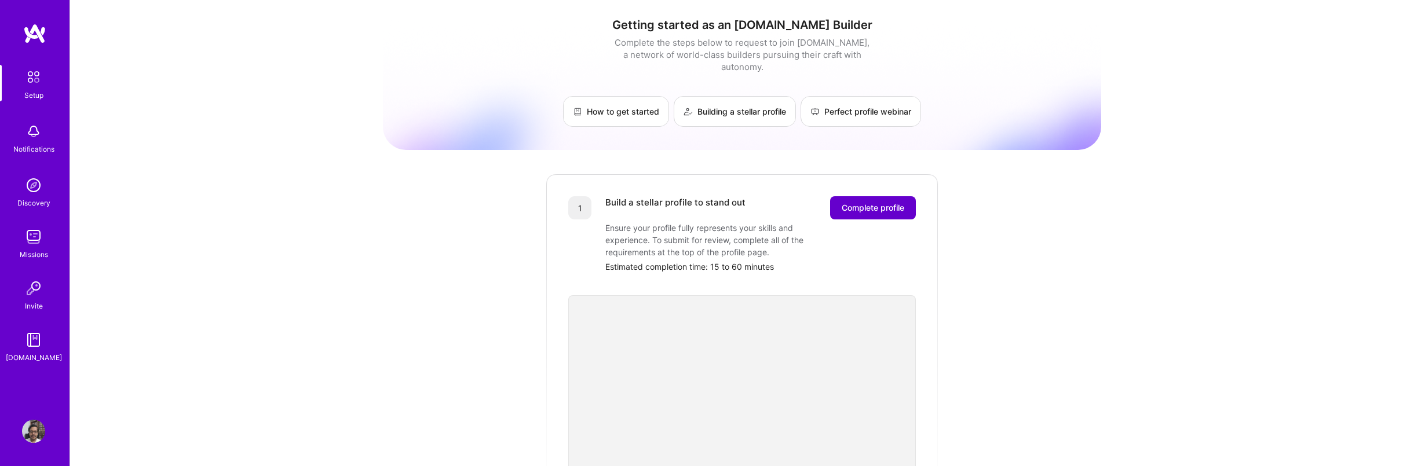
click at [865, 202] on span "Complete profile" at bounding box center [873, 208] width 63 height 12
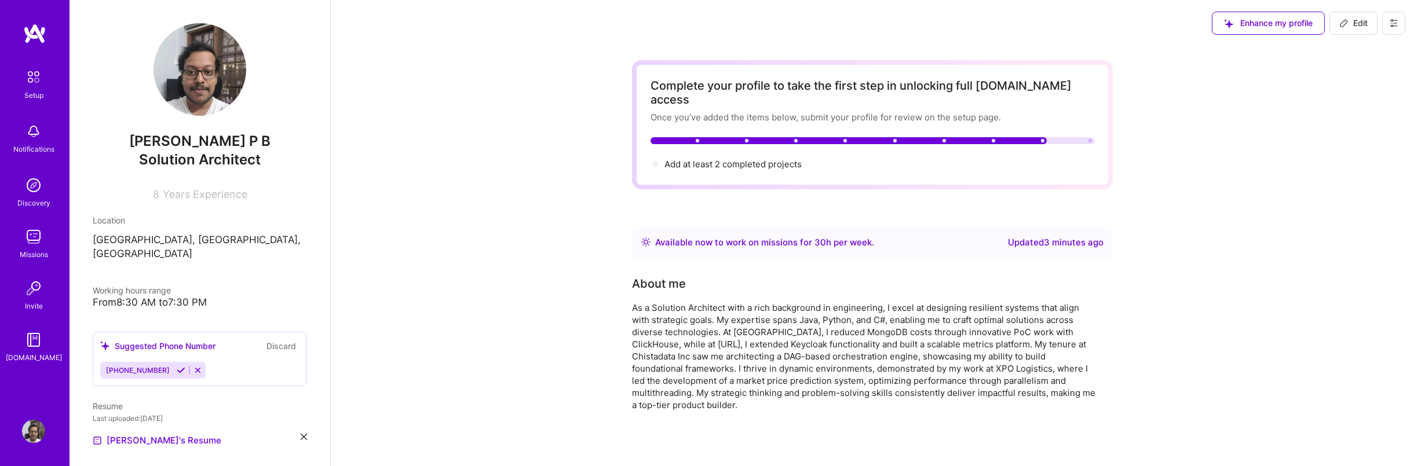
click at [1391, 25] on icon at bounding box center [1393, 23] width 9 height 9
click at [1374, 75] on button "Payment method" at bounding box center [1361, 79] width 87 height 30
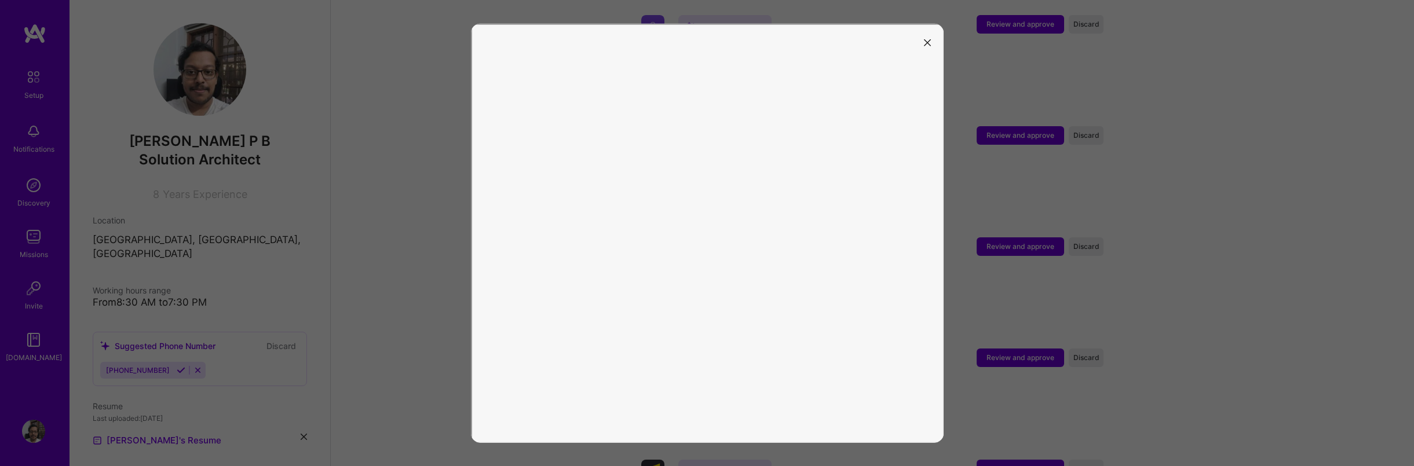
scroll to position [1645, 0]
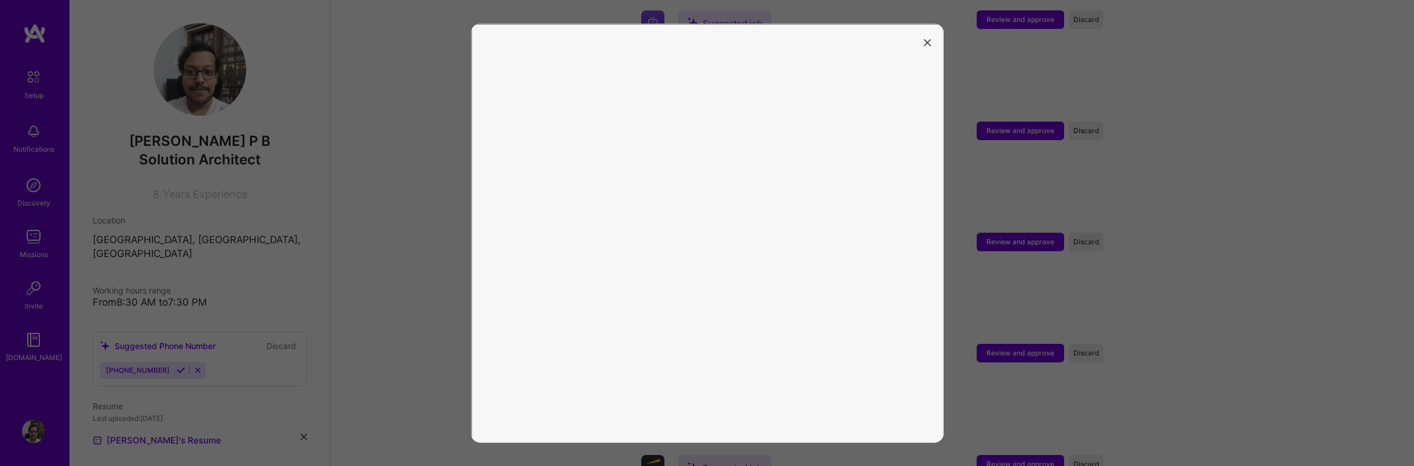
click at [924, 41] on icon "modal" at bounding box center [927, 42] width 7 height 7
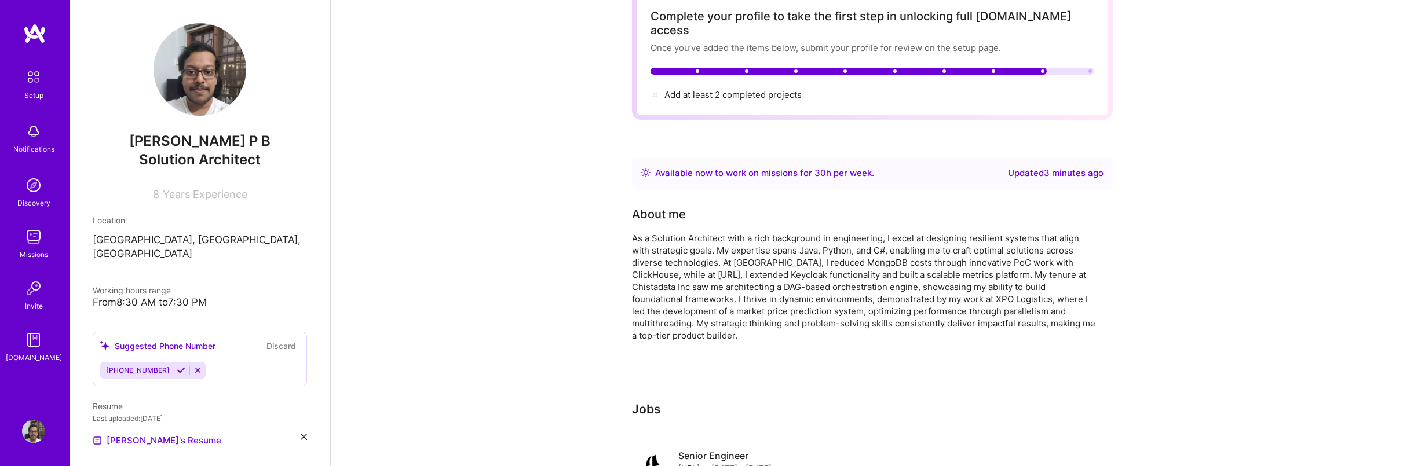
scroll to position [0, 0]
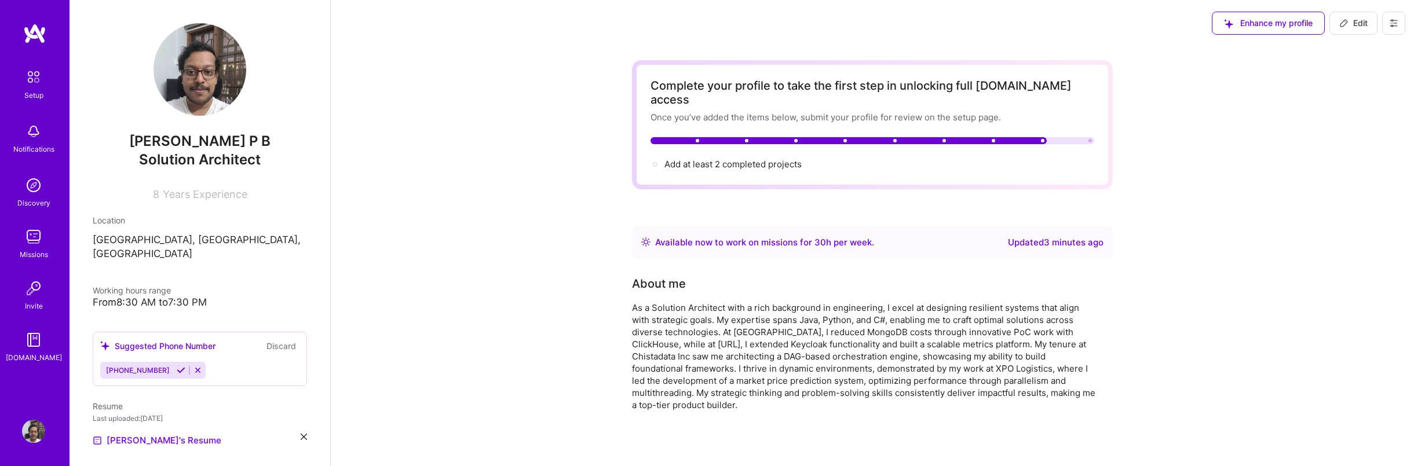
click at [42, 141] on img at bounding box center [33, 131] width 23 height 23
click at [44, 188] on img at bounding box center [33, 185] width 23 height 23
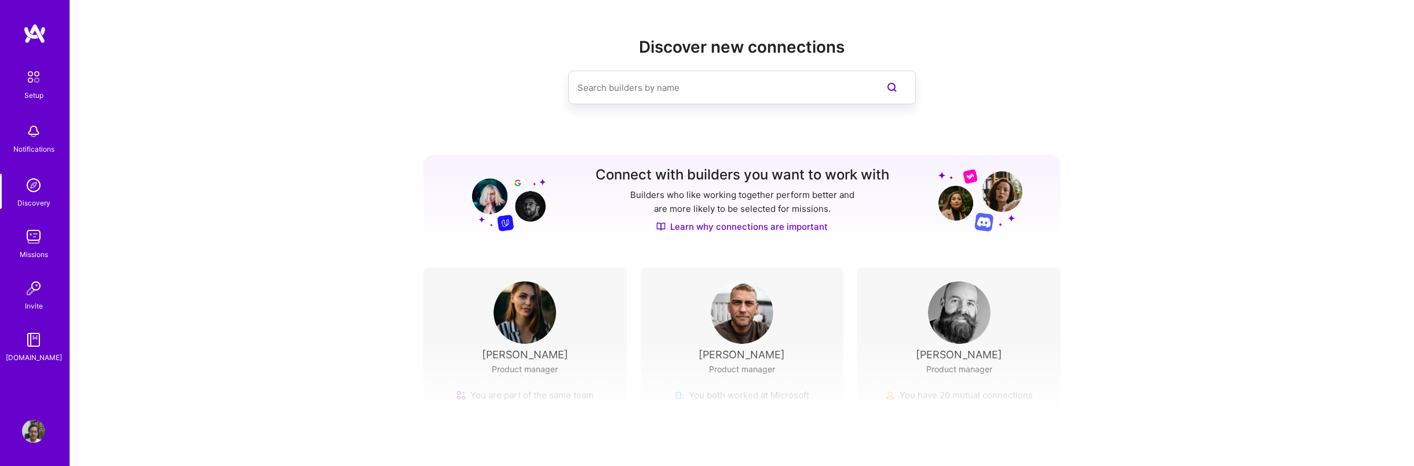
click at [32, 241] on img at bounding box center [33, 236] width 23 height 23
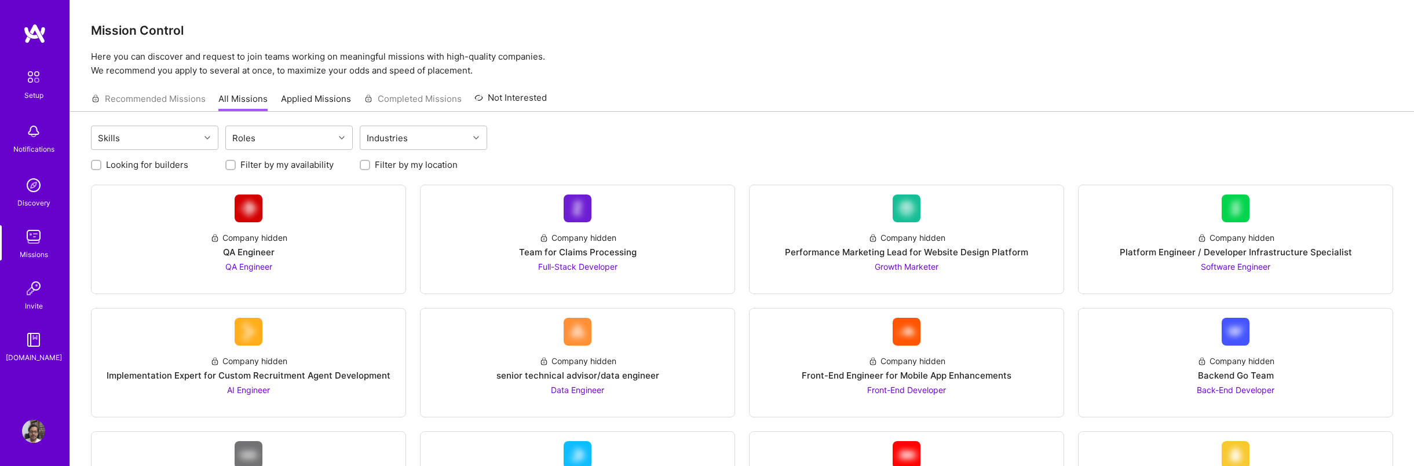
click at [37, 301] on div "Invite" at bounding box center [34, 306] width 18 height 12
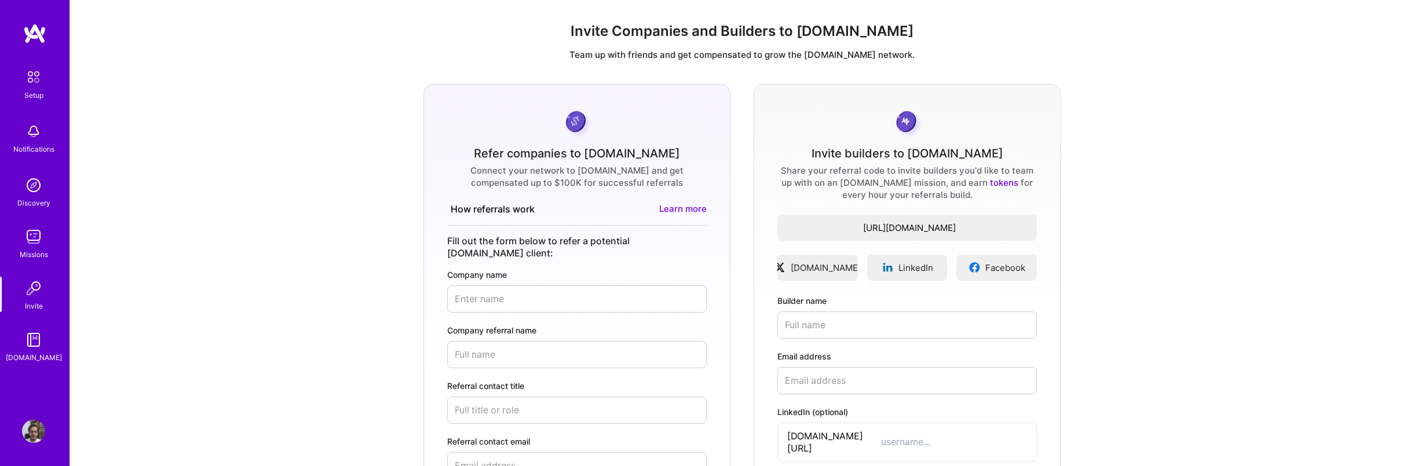
click at [40, 236] on img at bounding box center [33, 236] width 23 height 23
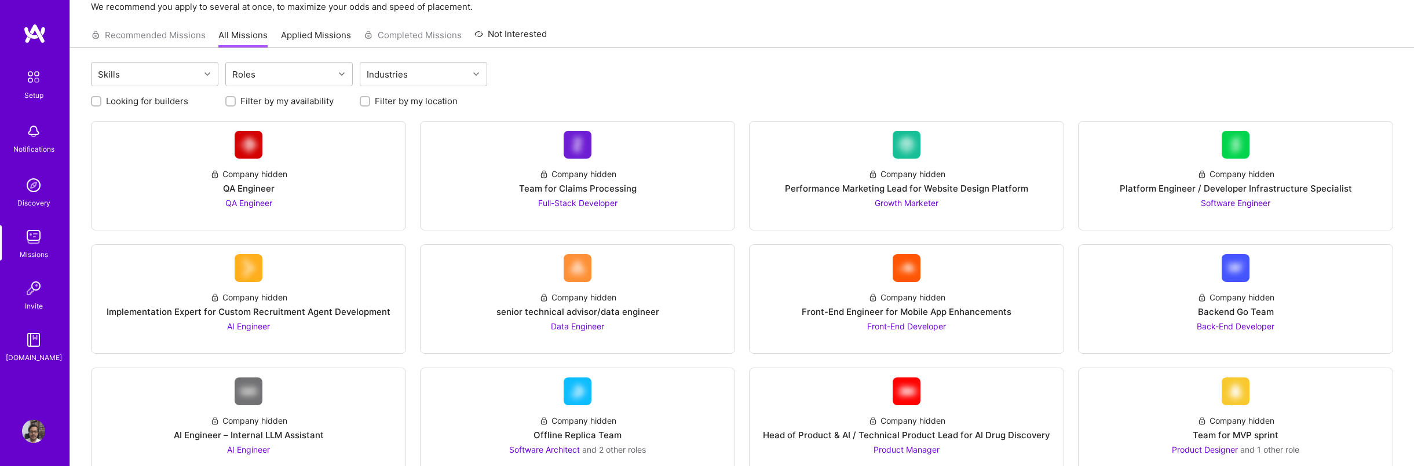
scroll to position [70, 0]
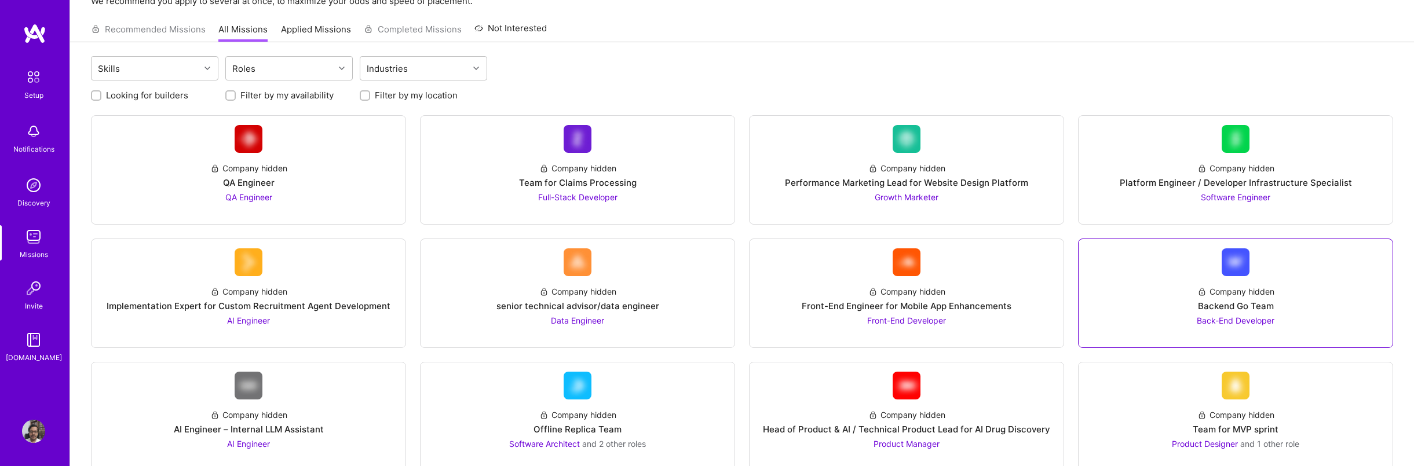
click at [1229, 322] on span "Back-End Developer" at bounding box center [1236, 321] width 78 height 10
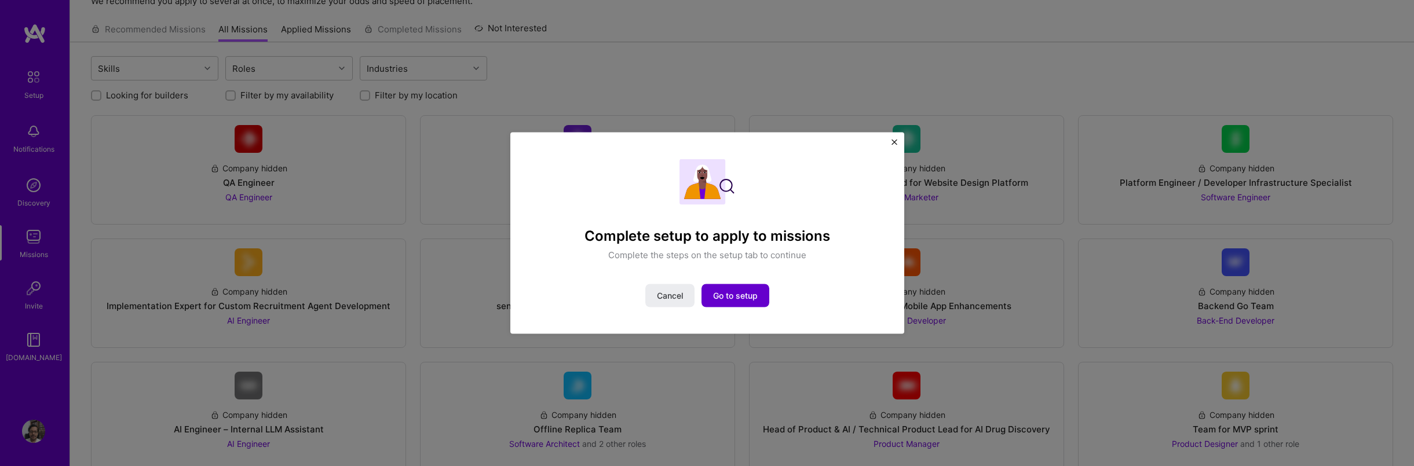
click at [753, 294] on span "Go to setup" at bounding box center [735, 296] width 45 height 12
